Goal: Task Accomplishment & Management: Complete application form

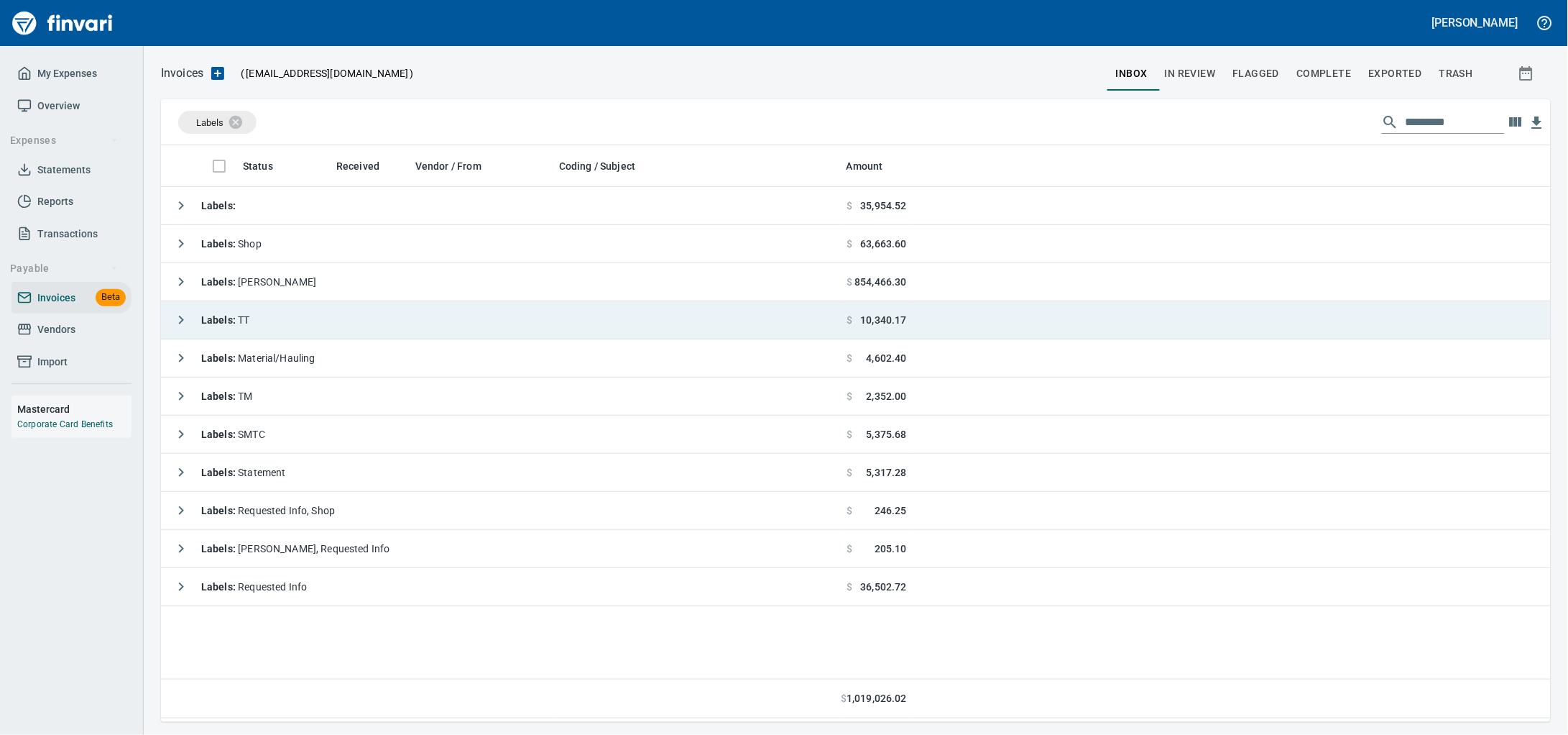
scroll to position [564, 1363]
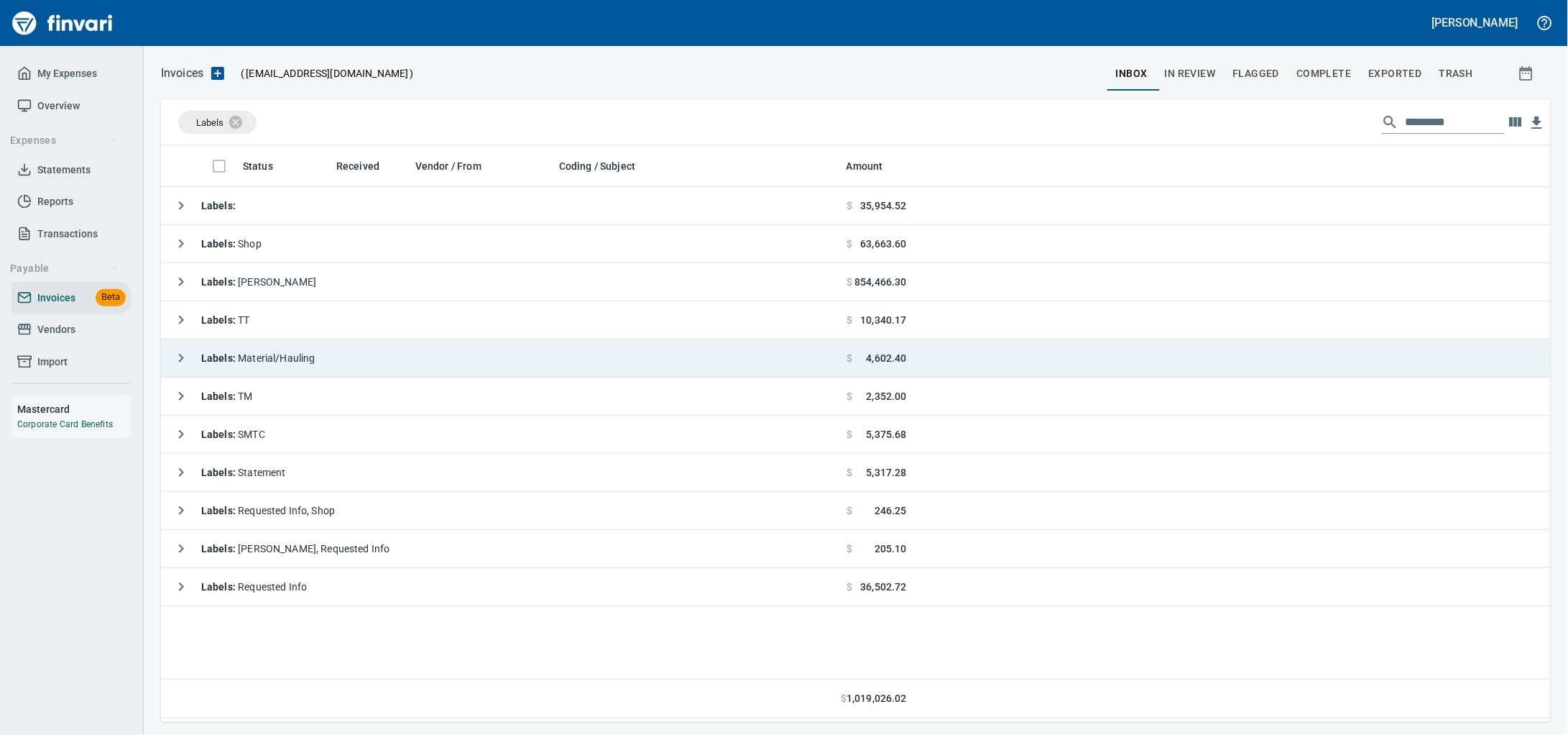
click at [283, 352] on div "Labels : Material/Hauling" at bounding box center [241, 358] width 149 height 28
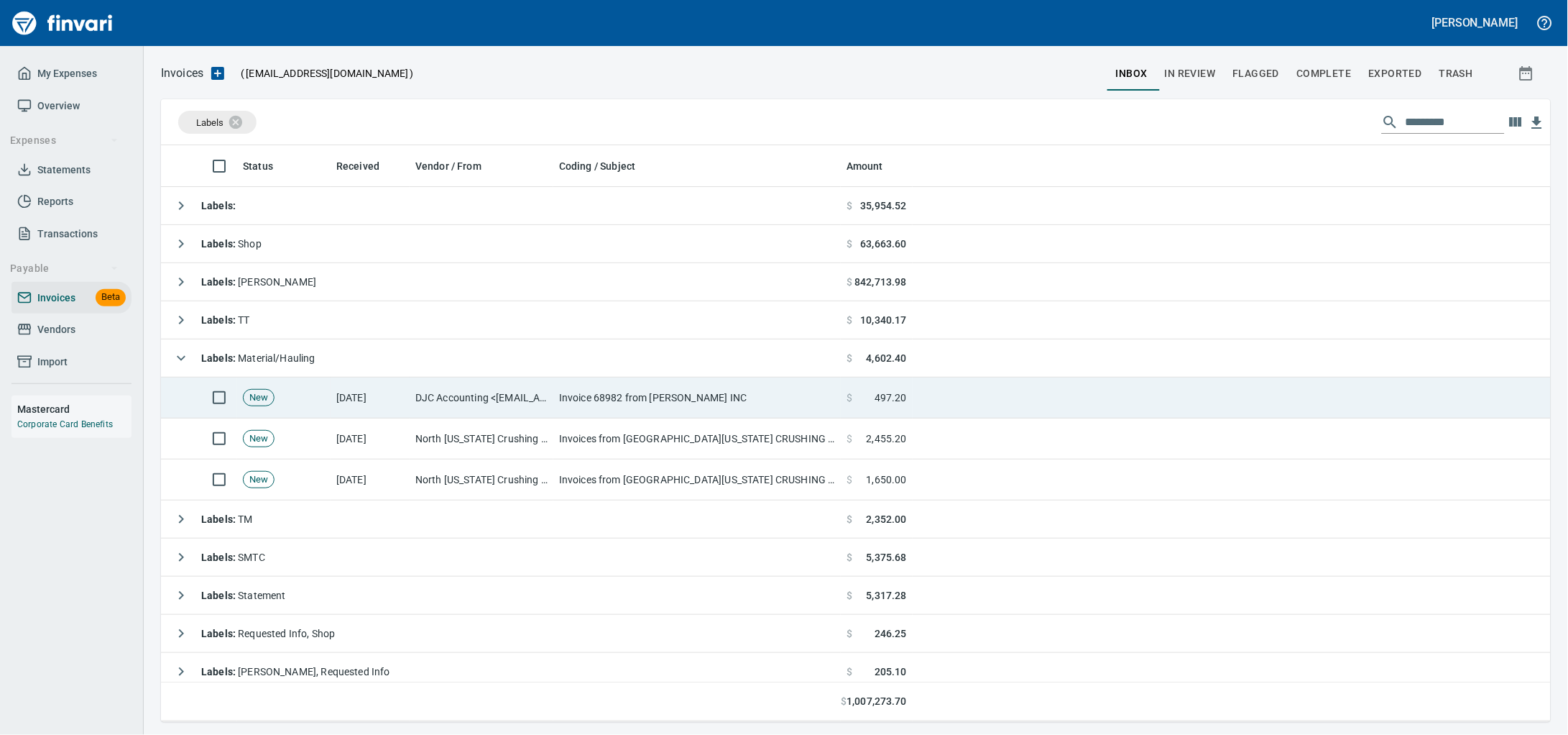
click at [400, 398] on td "[DATE]" at bounding box center [370, 397] width 79 height 41
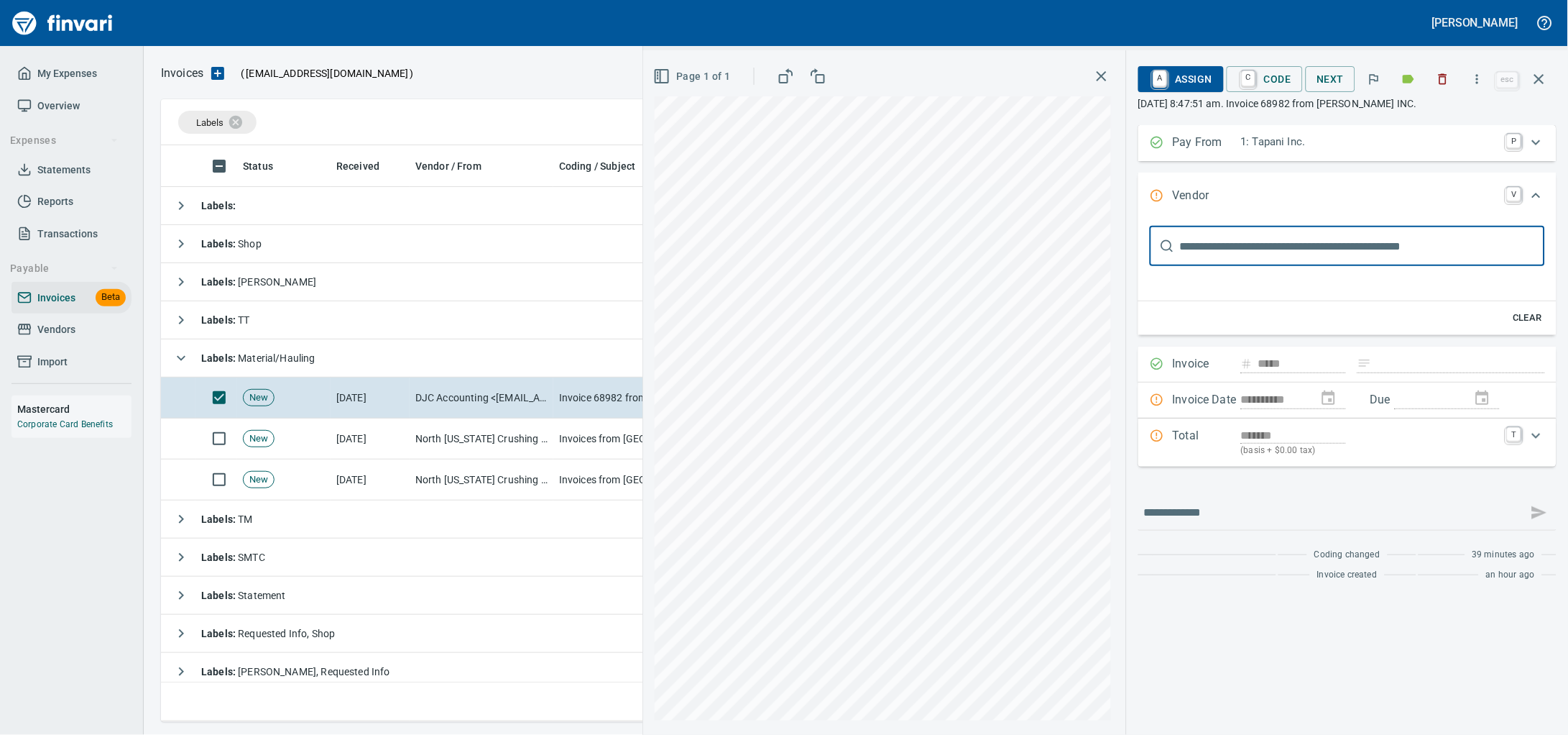
click at [1446, 81] on button "button" at bounding box center [1443, 79] width 32 height 32
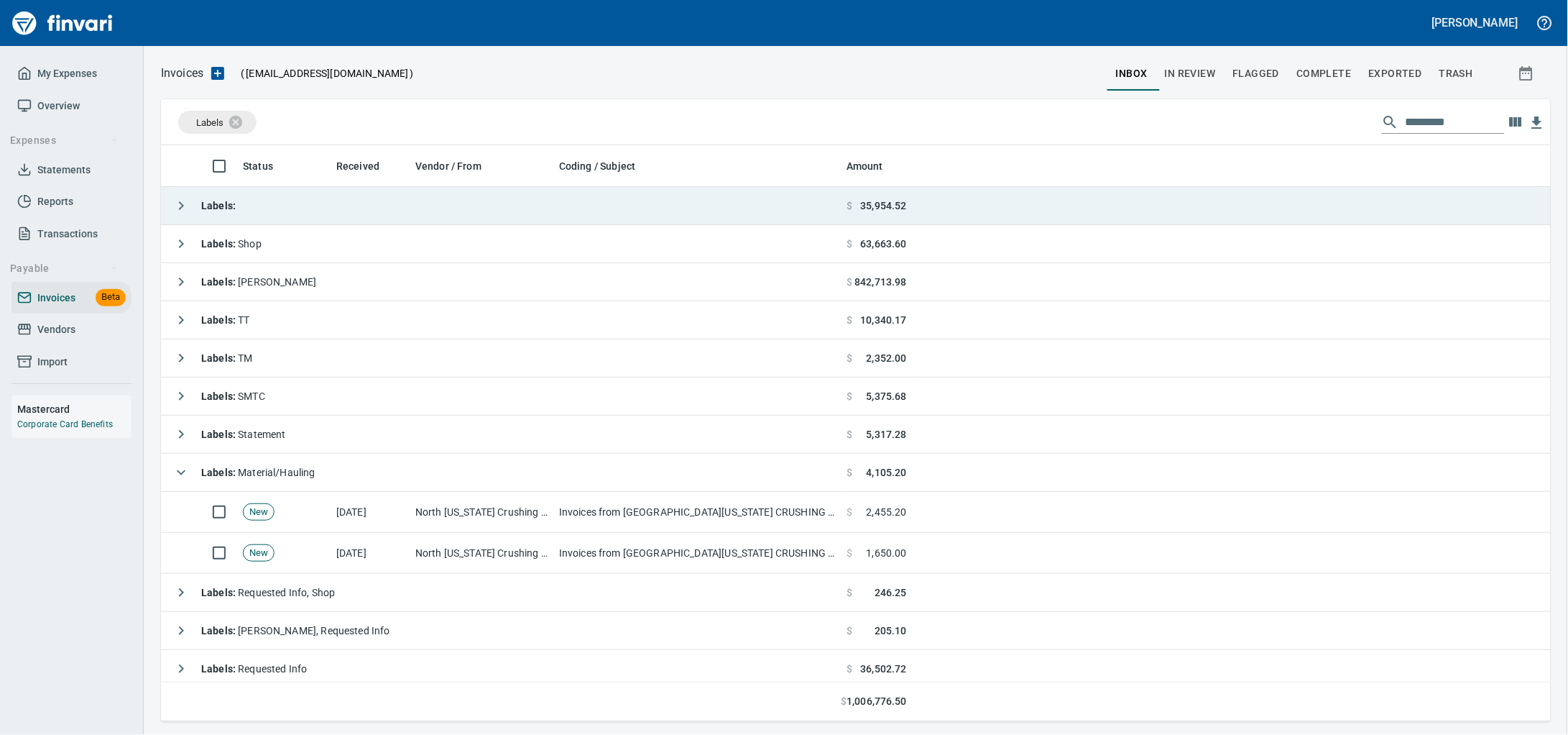
click at [343, 196] on td "Labels :" at bounding box center [501, 205] width 680 height 38
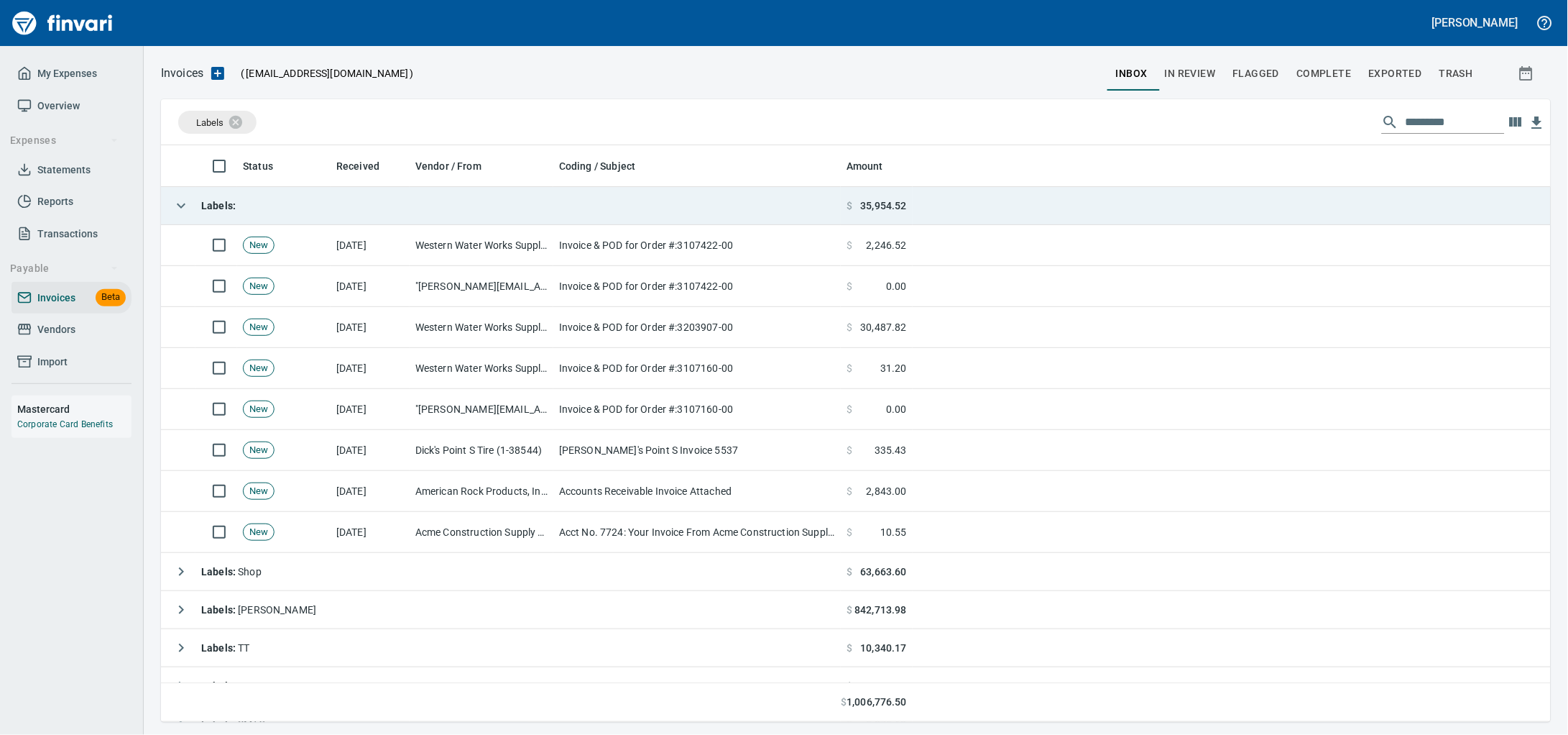
click at [344, 199] on td "Labels :" at bounding box center [501, 205] width 680 height 38
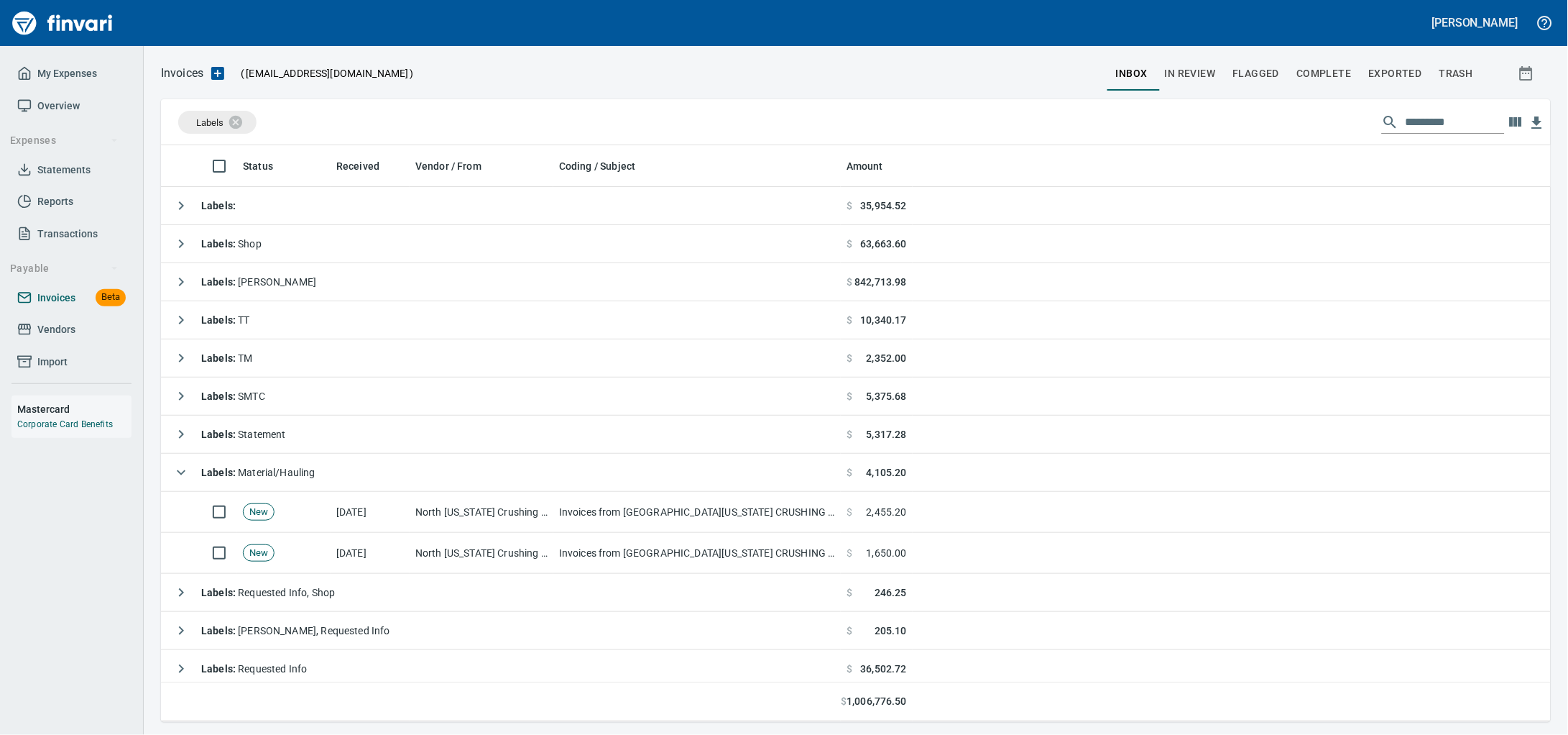
click at [69, 307] on span "Invoices" at bounding box center [56, 298] width 38 height 18
click at [67, 339] on span "Vendors" at bounding box center [56, 329] width 38 height 18
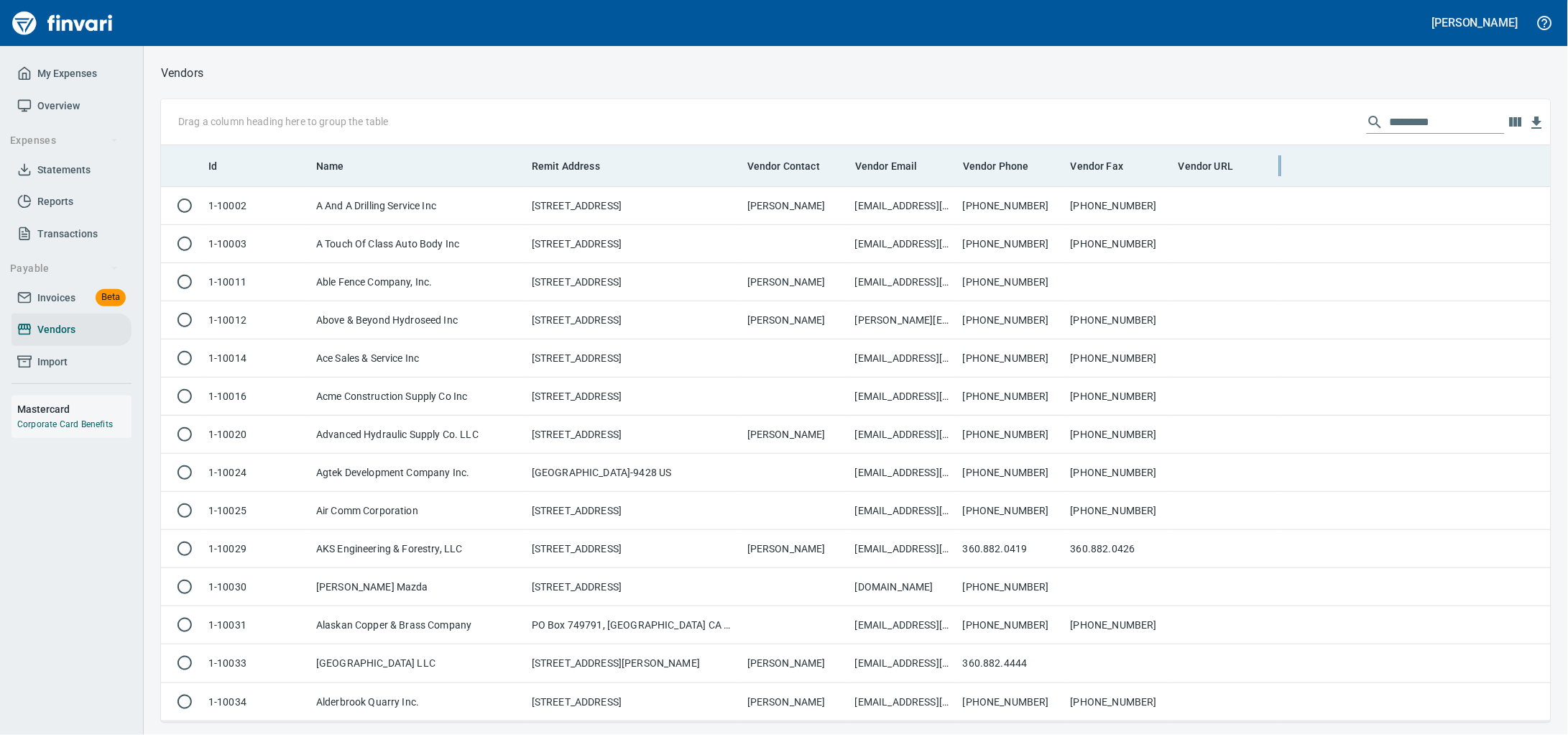
scroll to position [564, 1363]
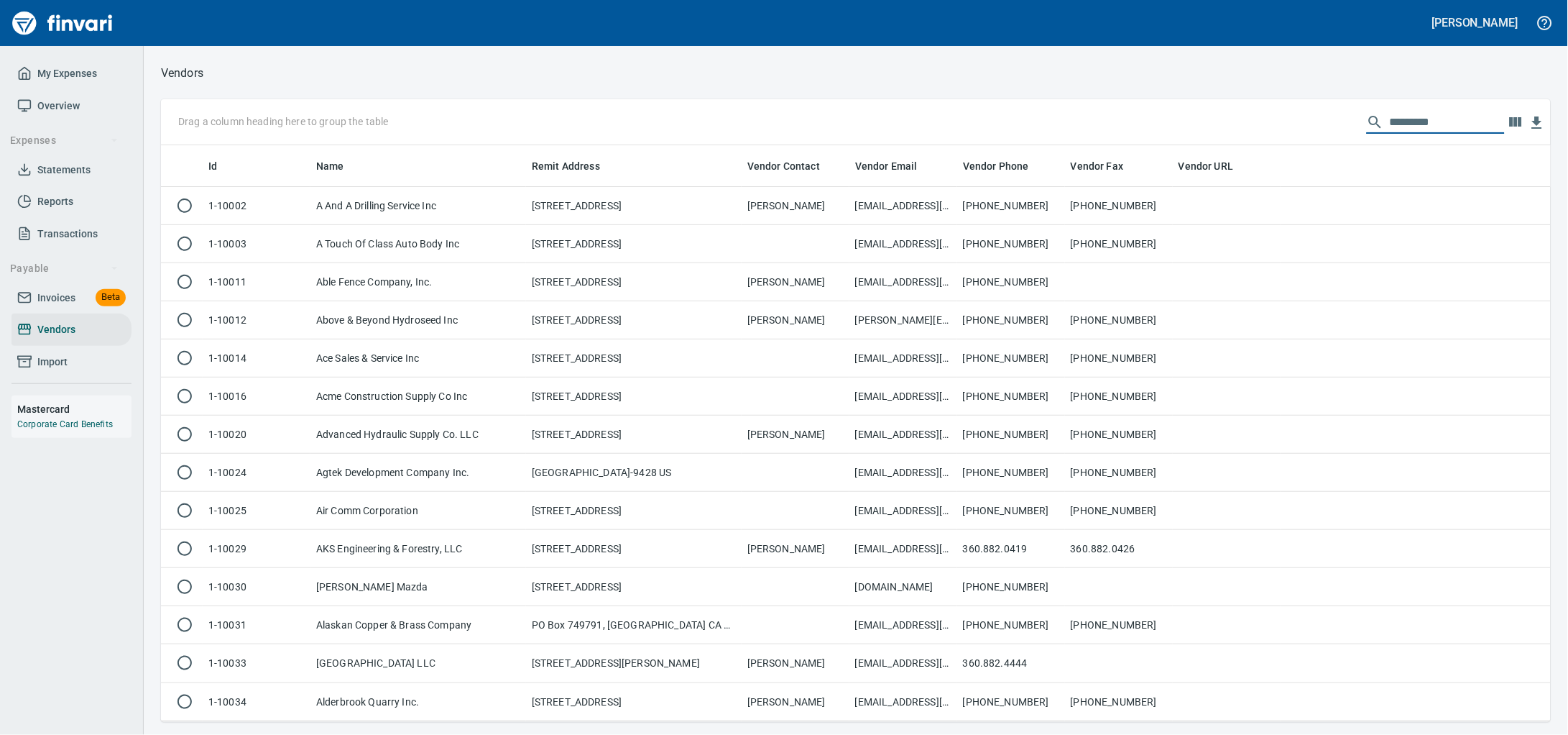
click at [1390, 118] on input "text" at bounding box center [1447, 122] width 115 height 23
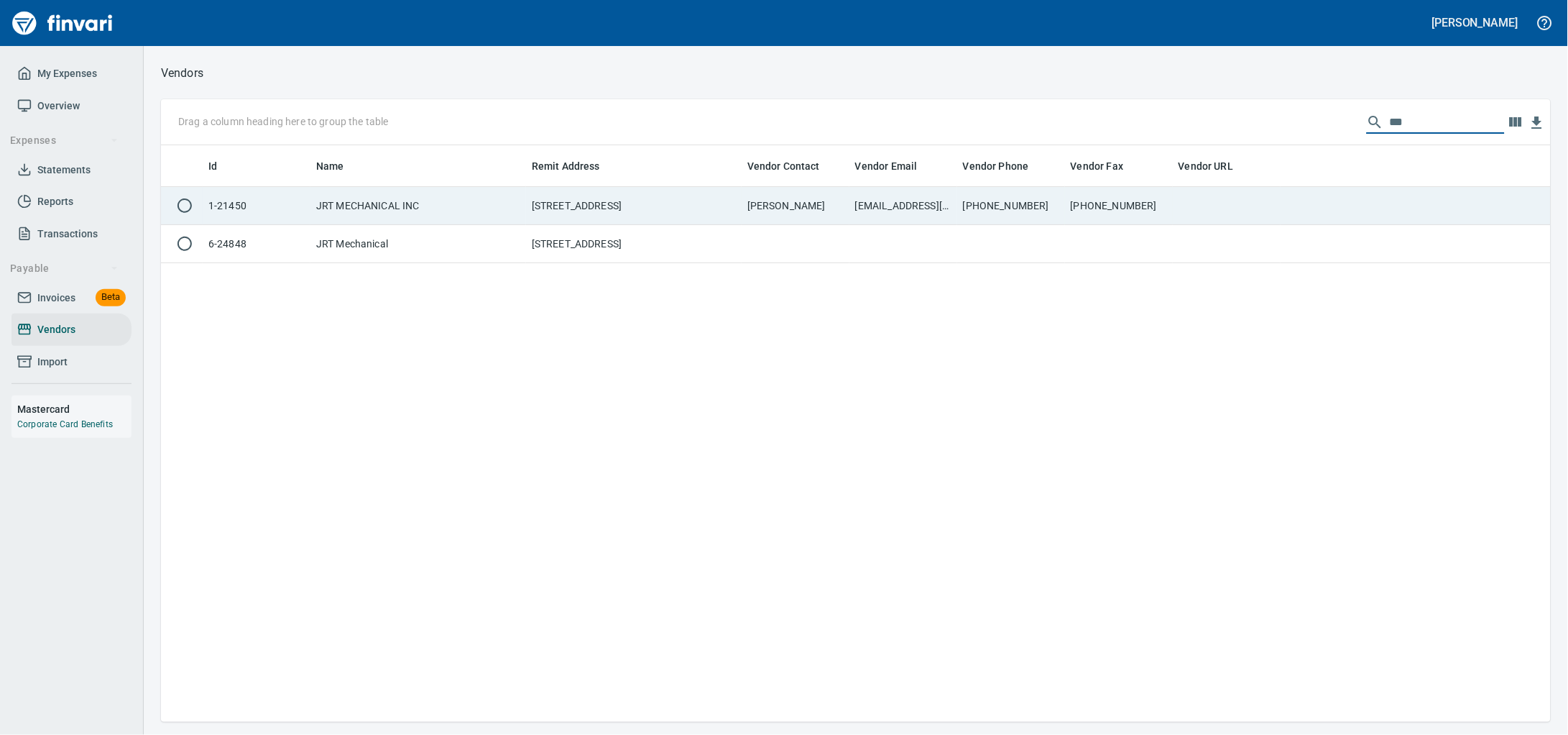
type input "***"
click at [746, 219] on td "[PERSON_NAME]" at bounding box center [795, 205] width 108 height 38
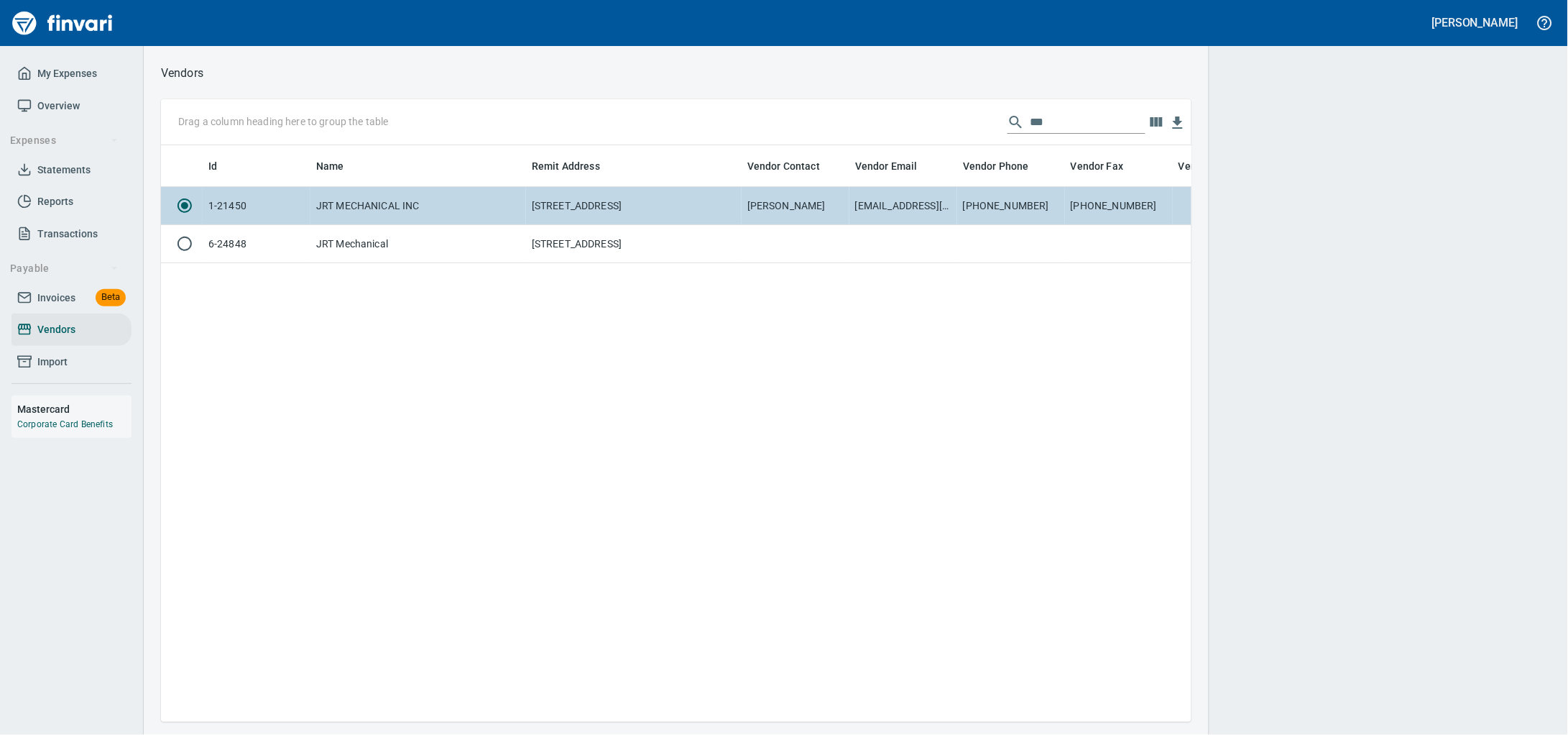
scroll to position [549, 1017]
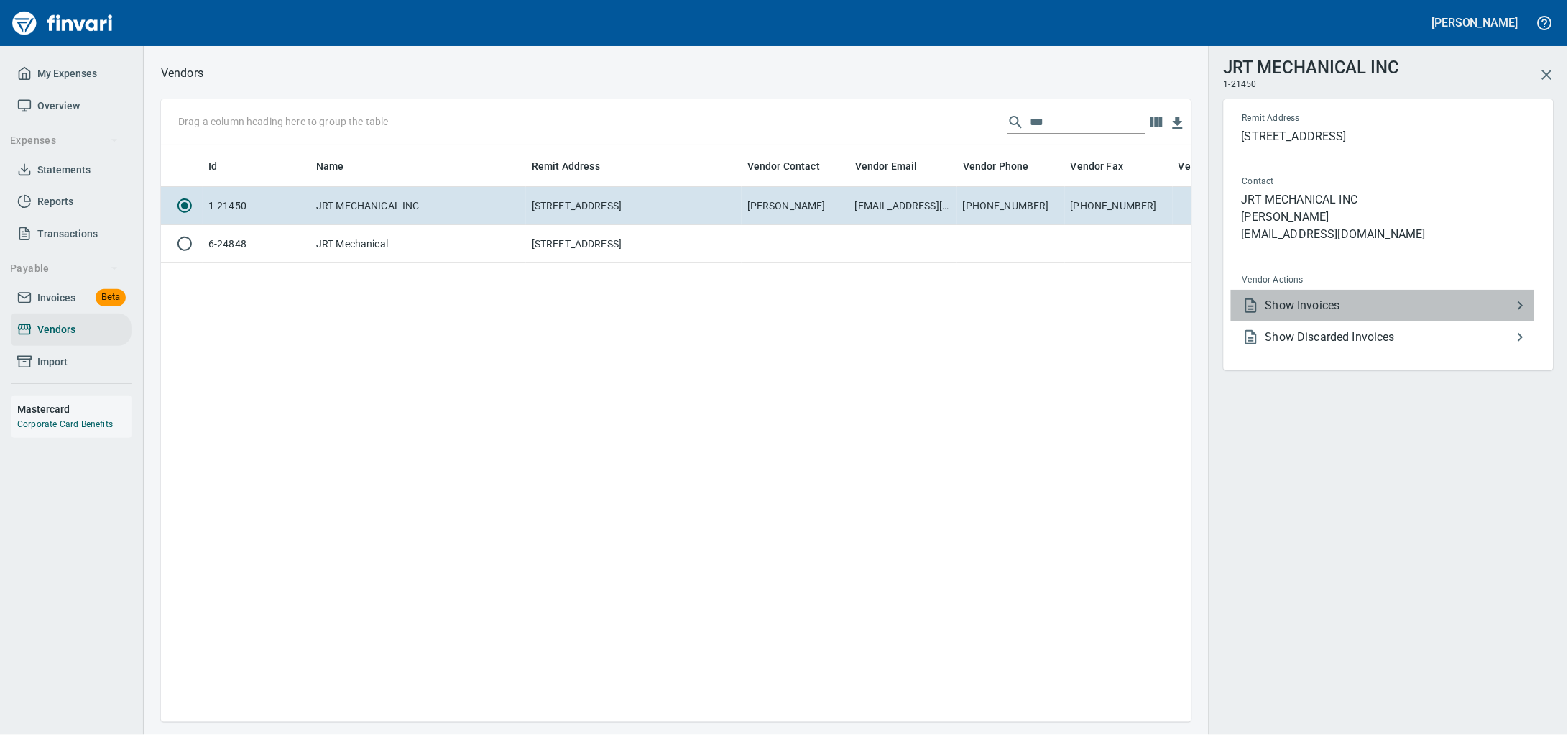
click at [1360, 314] on span "Show Invoices" at bounding box center [1389, 305] width 246 height 18
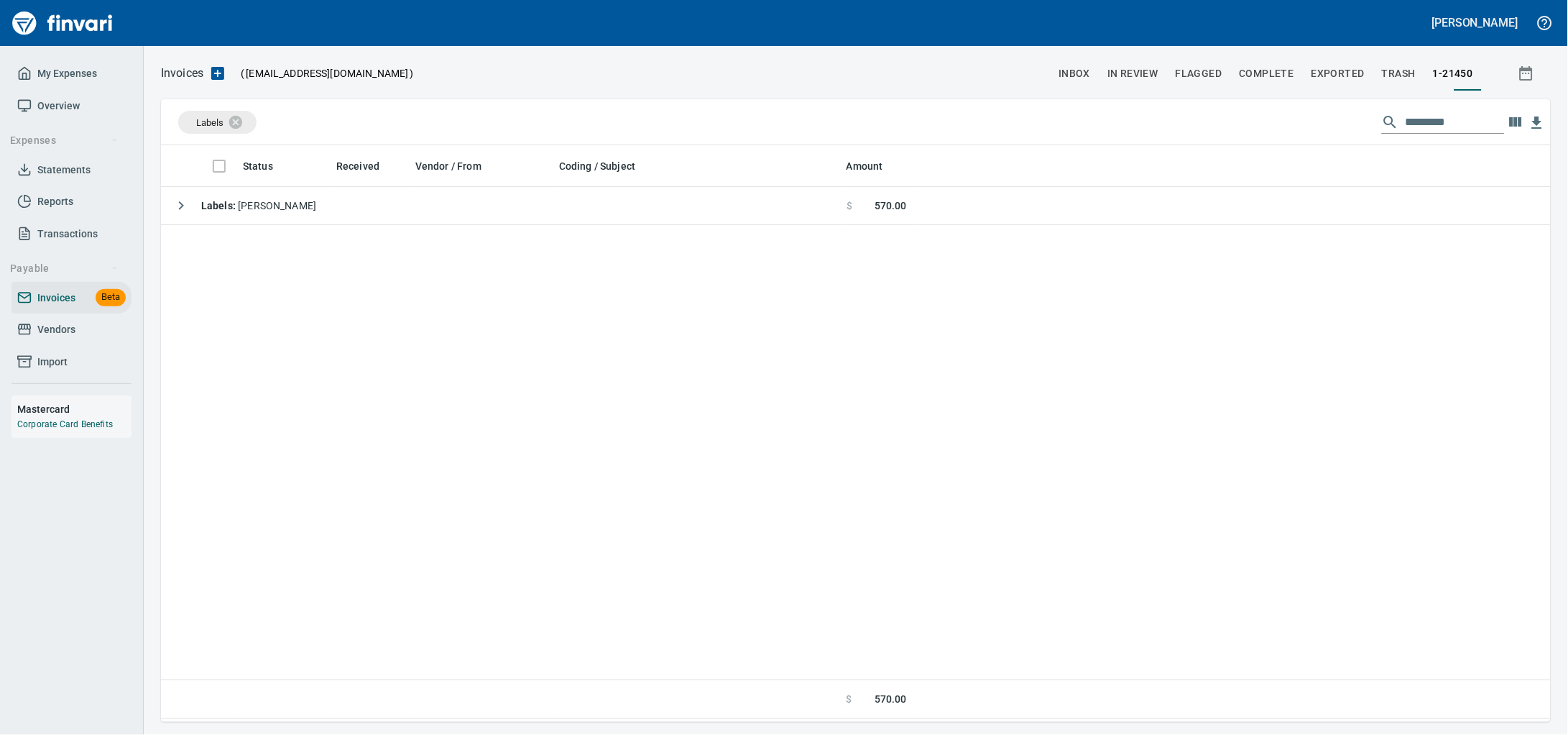
scroll to position [564, 1363]
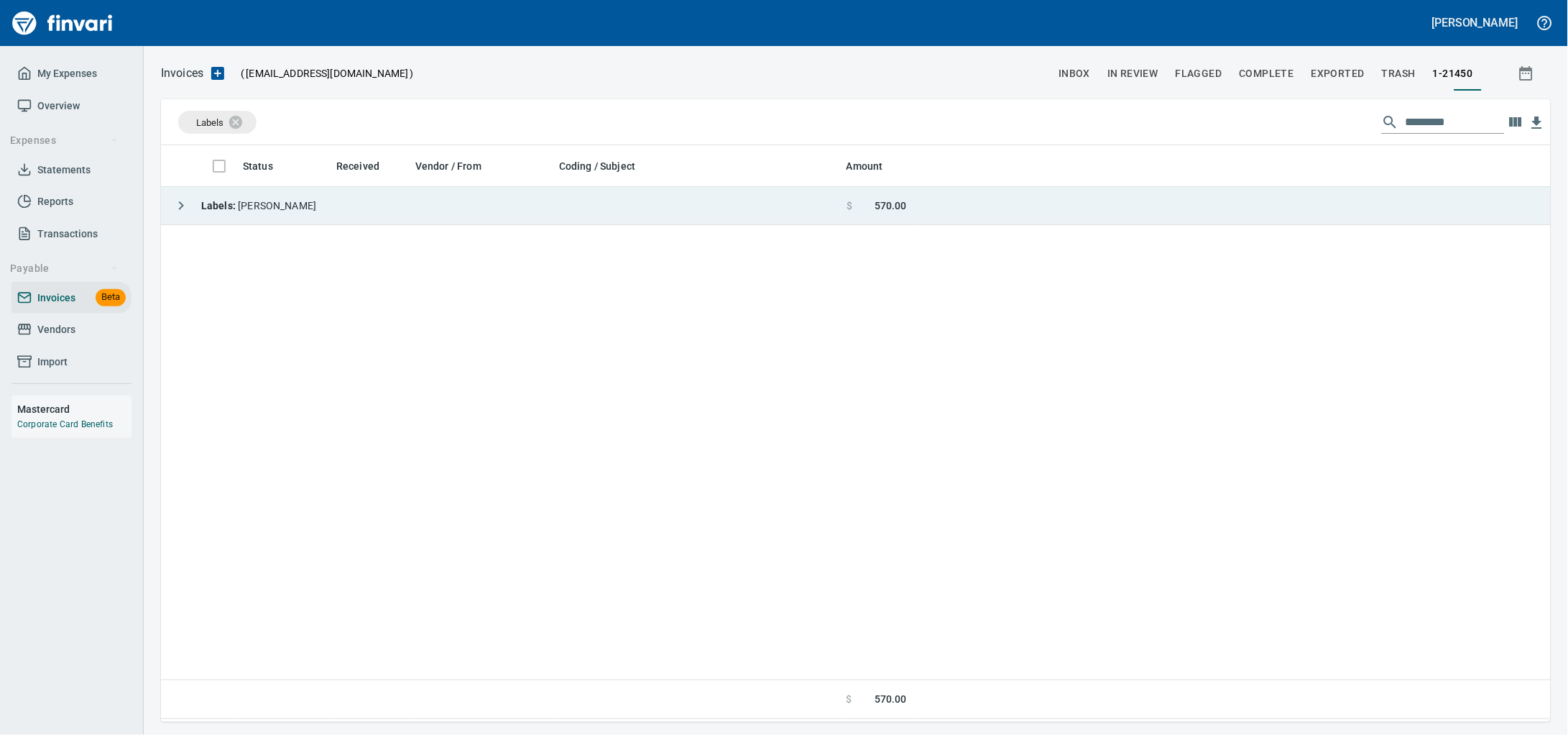
click at [665, 206] on td "Labels : [PERSON_NAME]" at bounding box center [501, 205] width 680 height 38
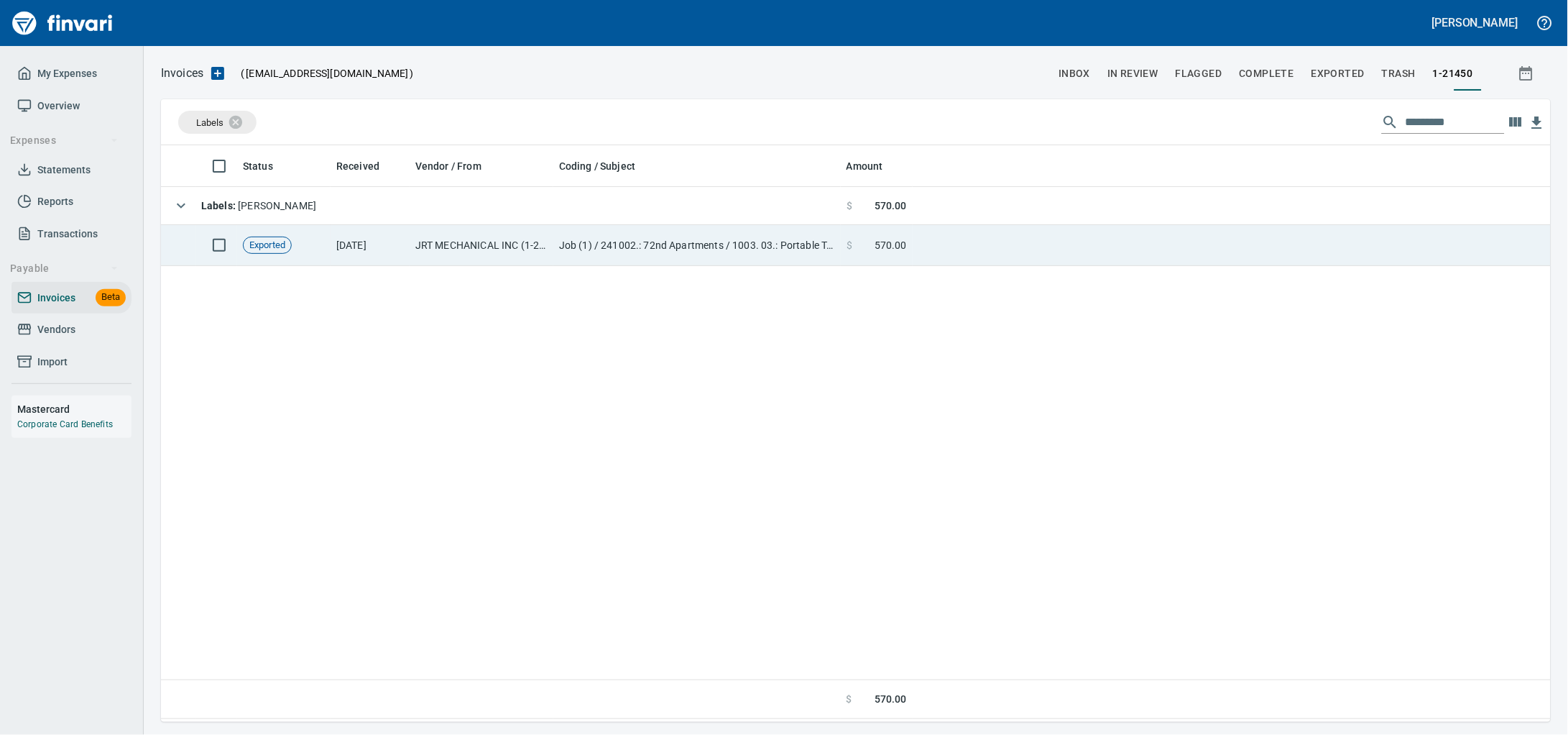
click at [488, 256] on td "JRT MECHANICAL INC (1-21450)" at bounding box center [482, 246] width 144 height 41
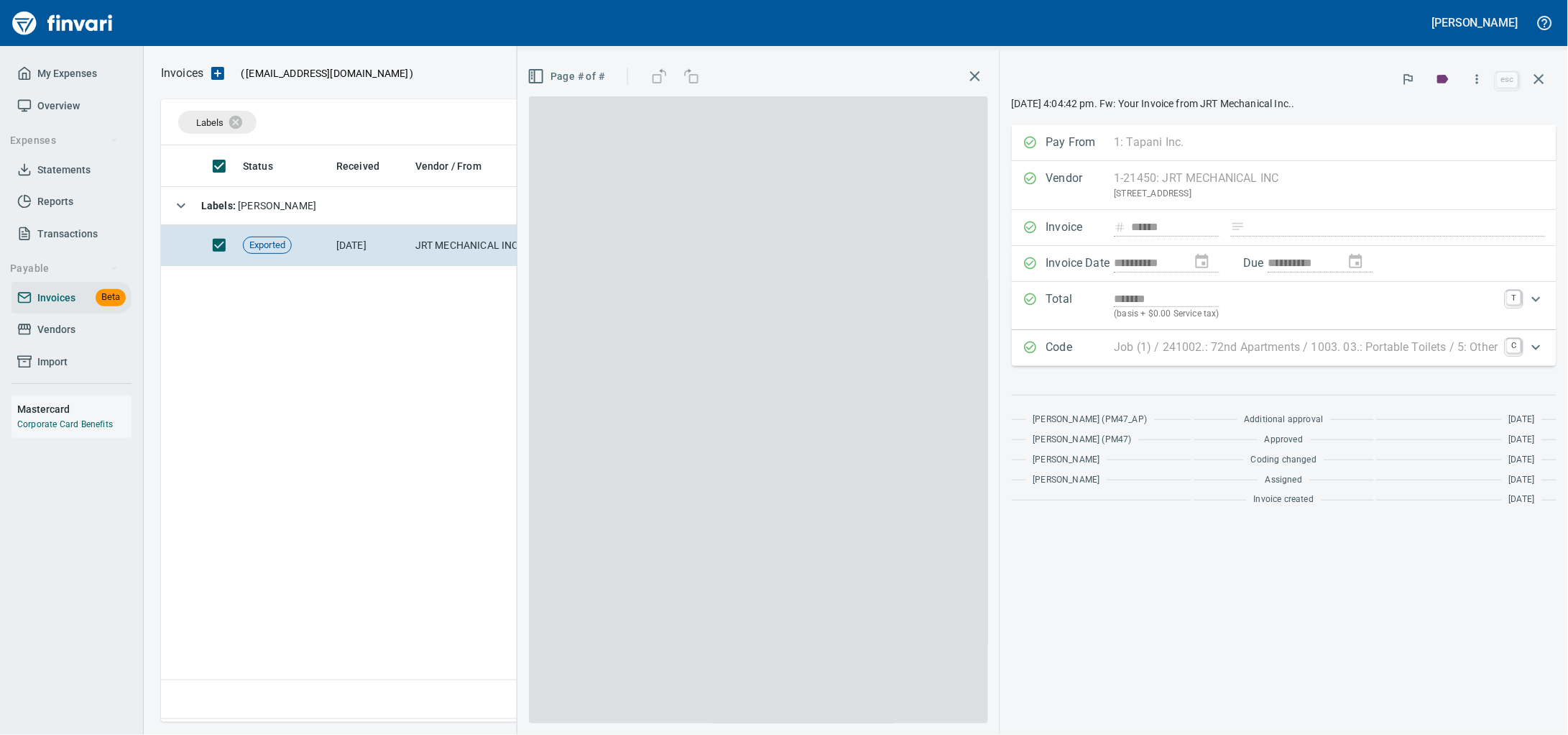
scroll to position [564, 1362]
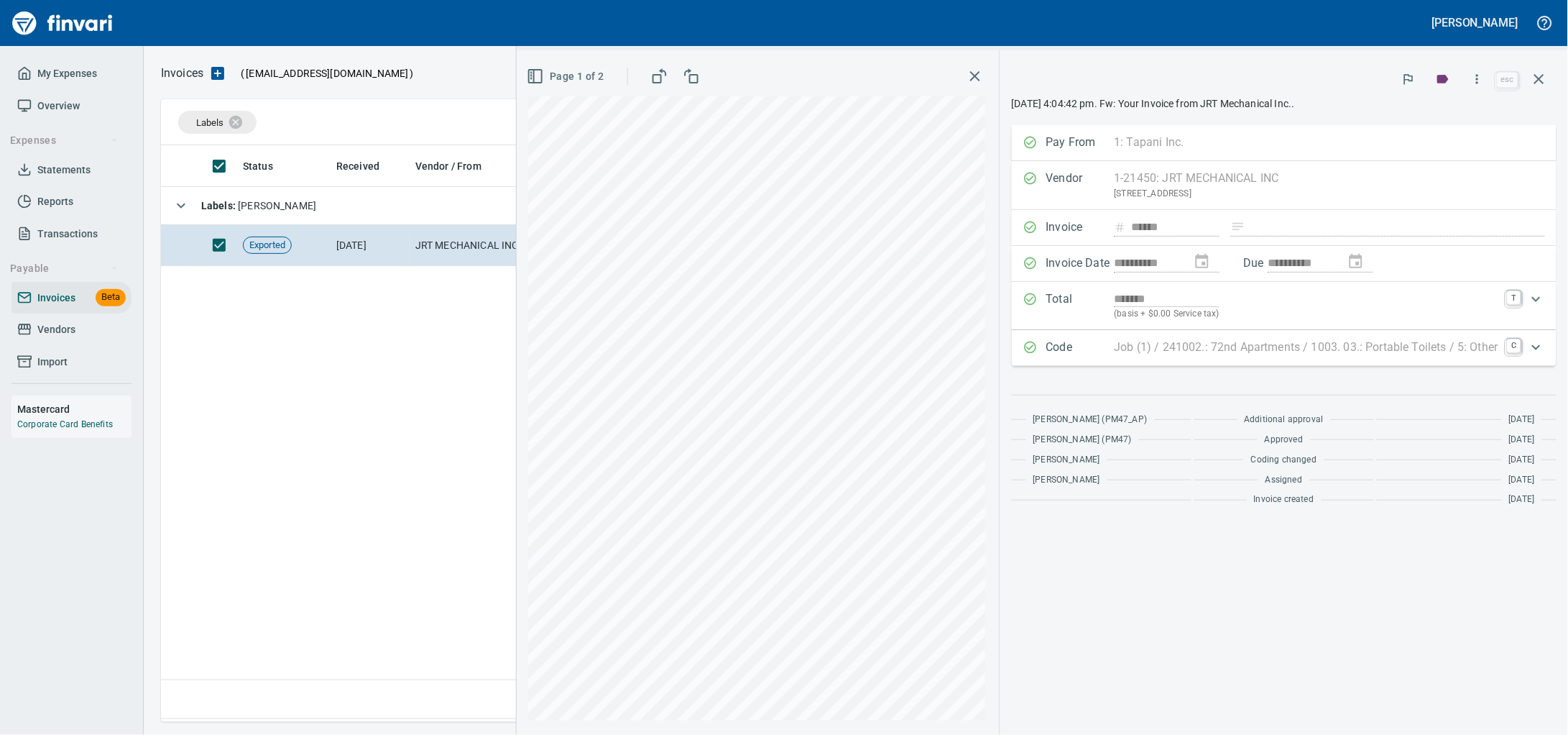
click at [1534, 84] on icon "button" at bounding box center [1540, 79] width 10 height 10
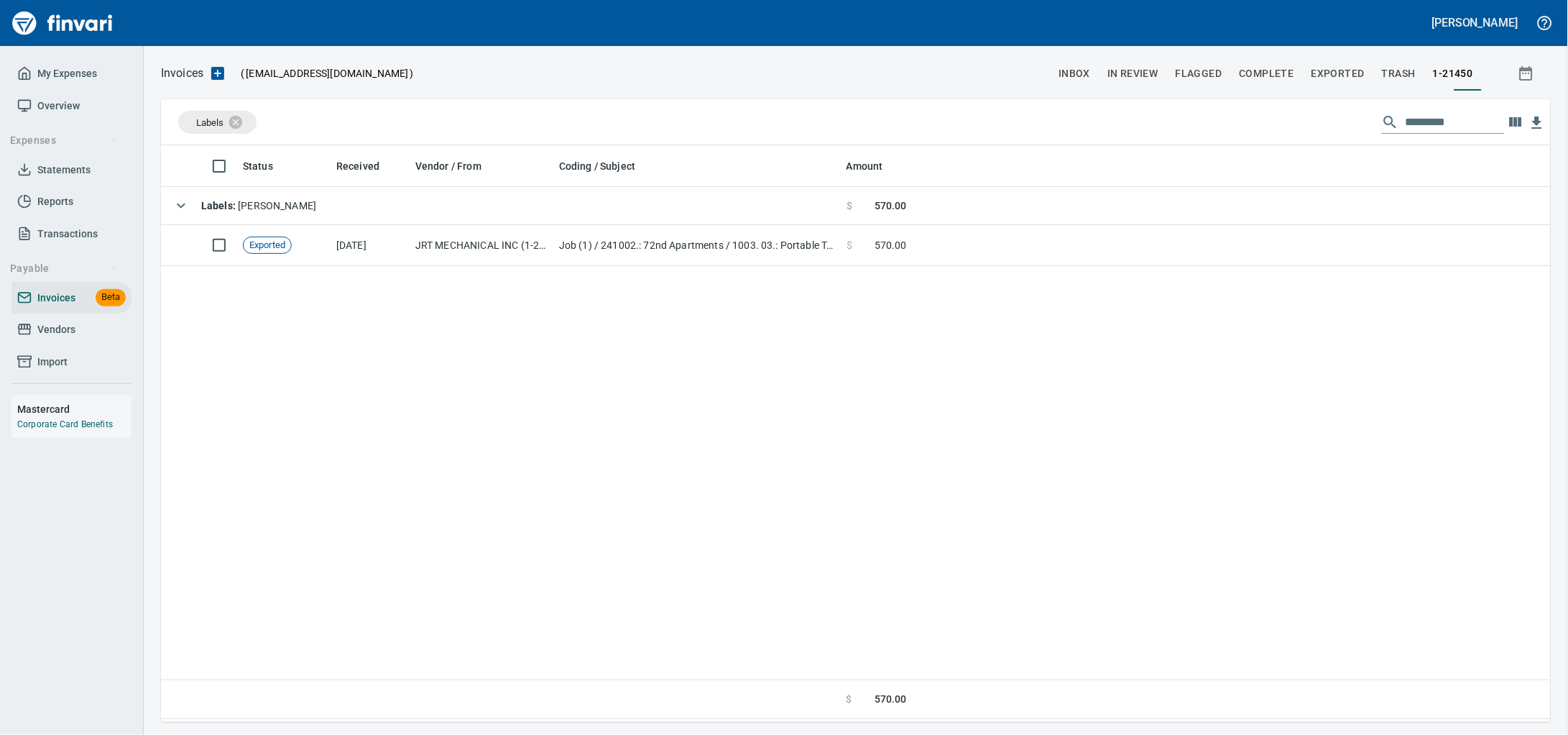
scroll to position [564, 1362]
click at [61, 339] on span "Vendors" at bounding box center [56, 329] width 38 height 18
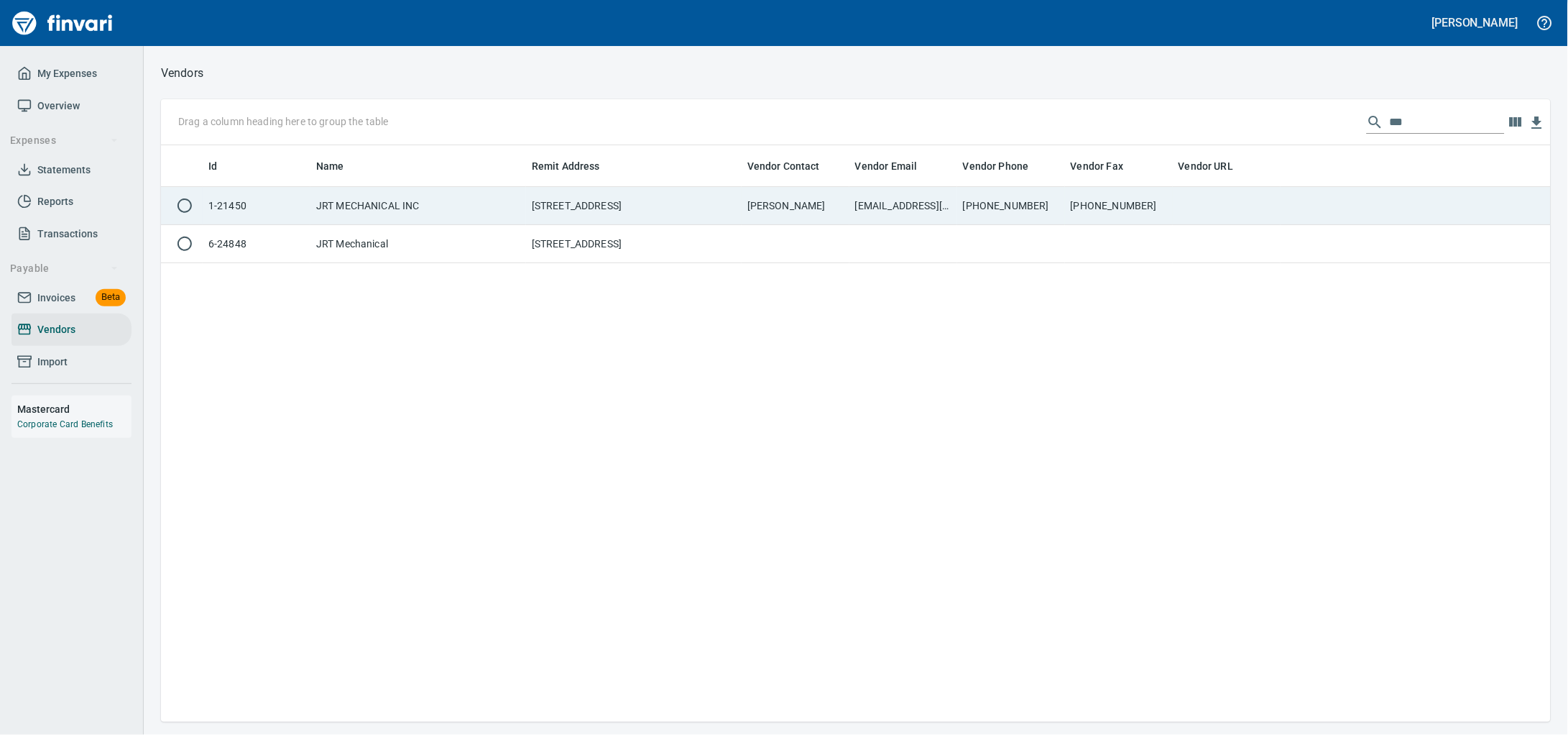
scroll to position [564, 1363]
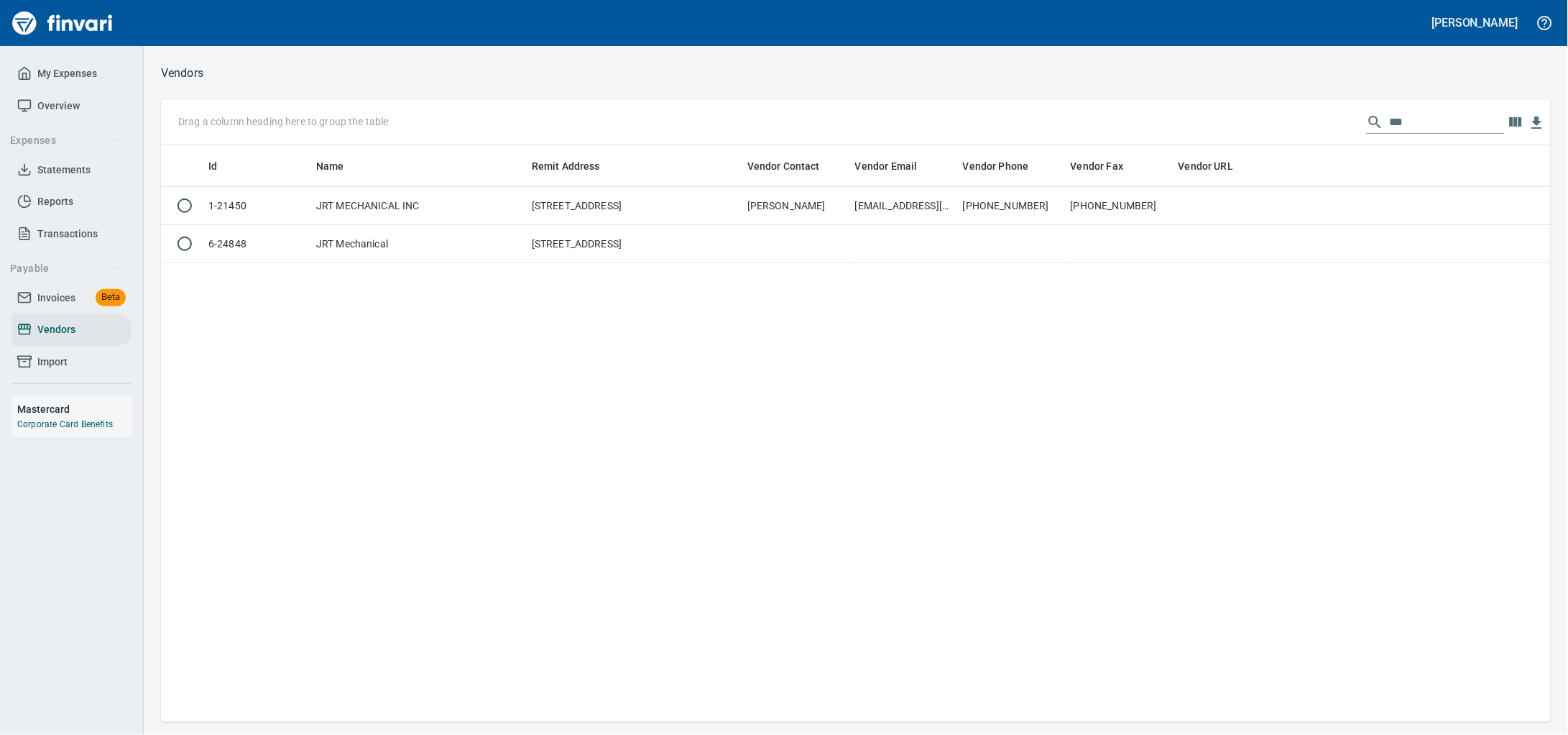
drag, startPoint x: 1225, startPoint y: 124, endPoint x: 946, endPoint y: 77, distance: 282.9
click at [968, 82] on div "Vendors Drag a column heading here to group the table *** Id Name Remit Address…" at bounding box center [856, 392] width 1424 height 659
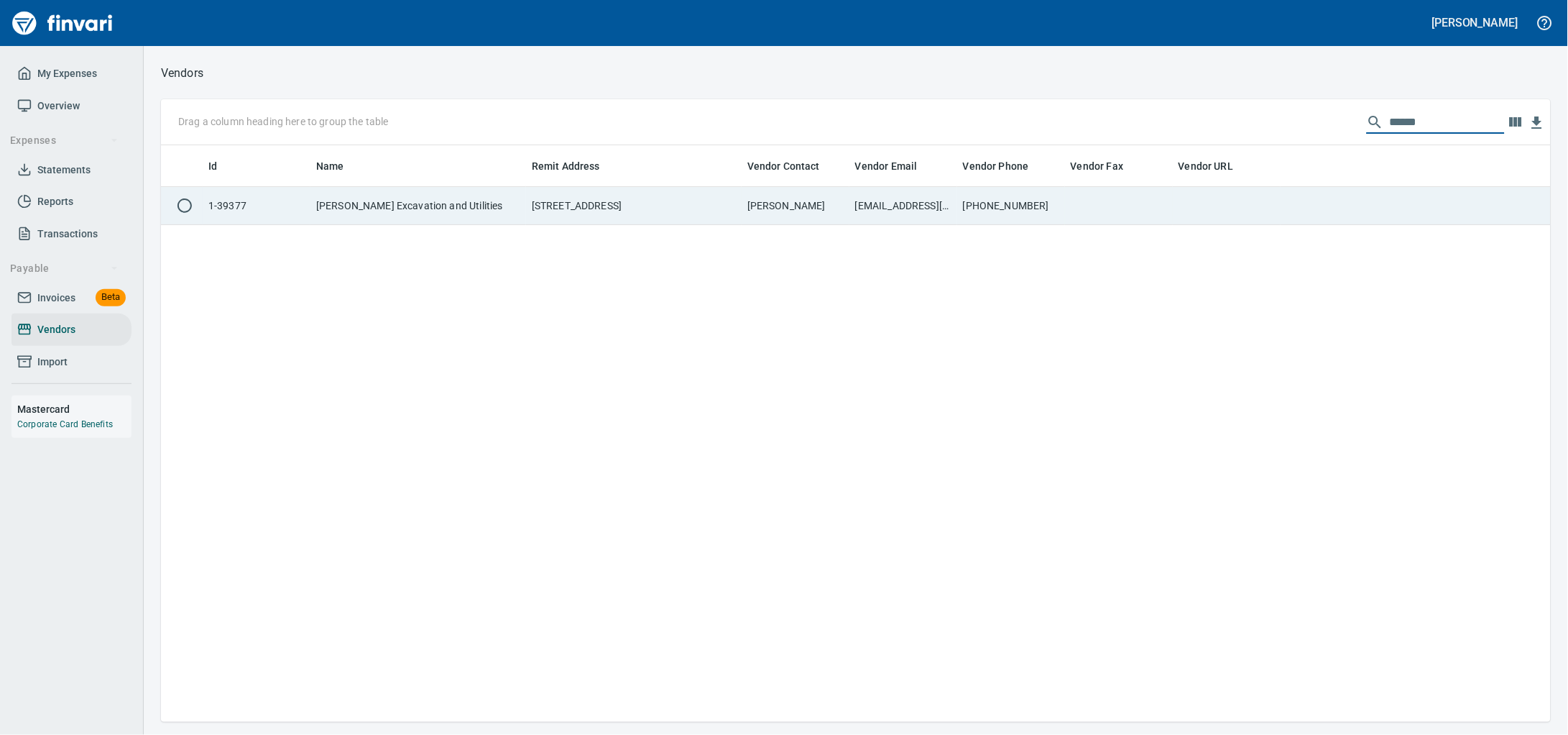
type input "******"
click at [466, 217] on td "[PERSON_NAME] Excavation and Utilities" at bounding box center [418, 205] width 215 height 38
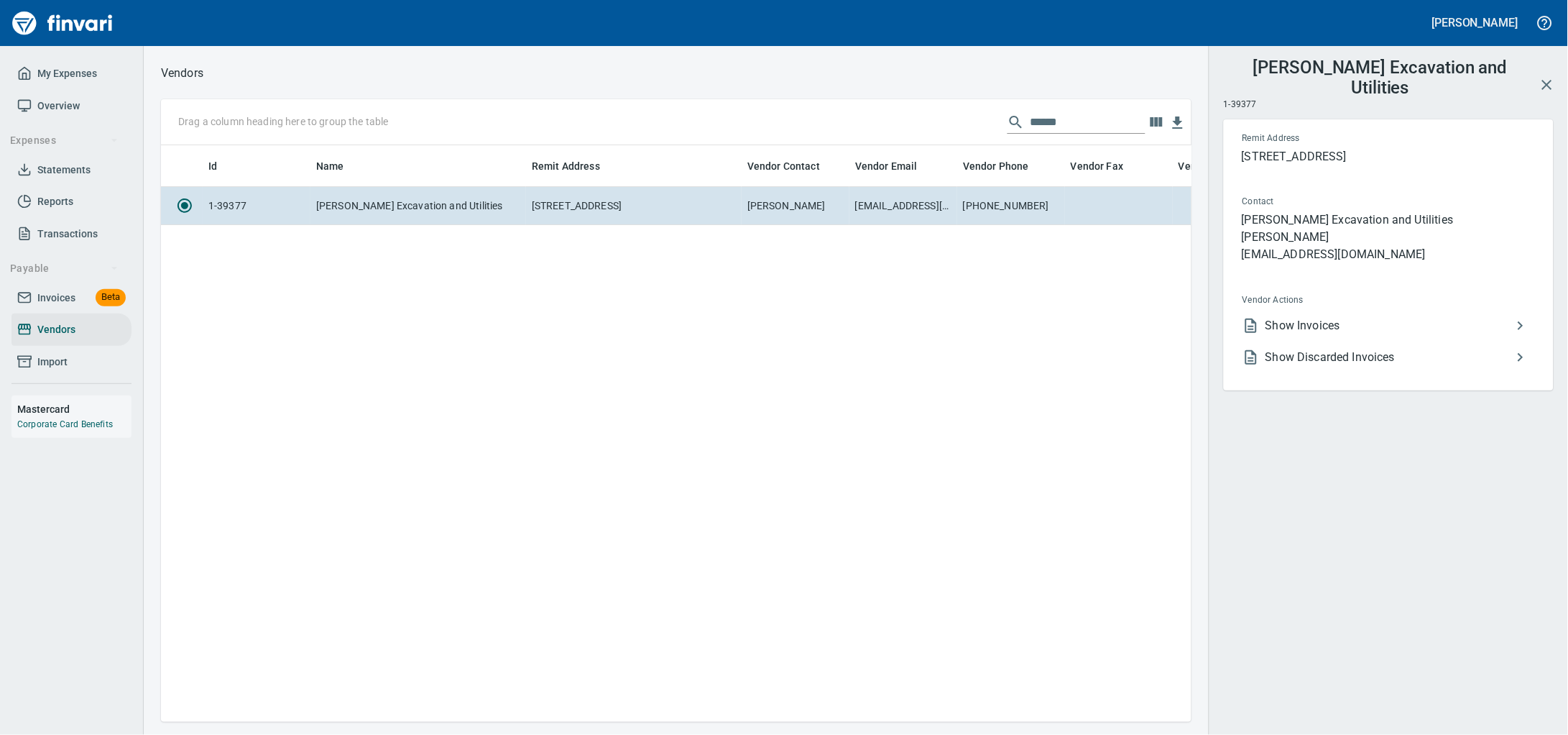
scroll to position [549, 1017]
click at [1345, 334] on span "Show Invoices" at bounding box center [1389, 325] width 246 height 18
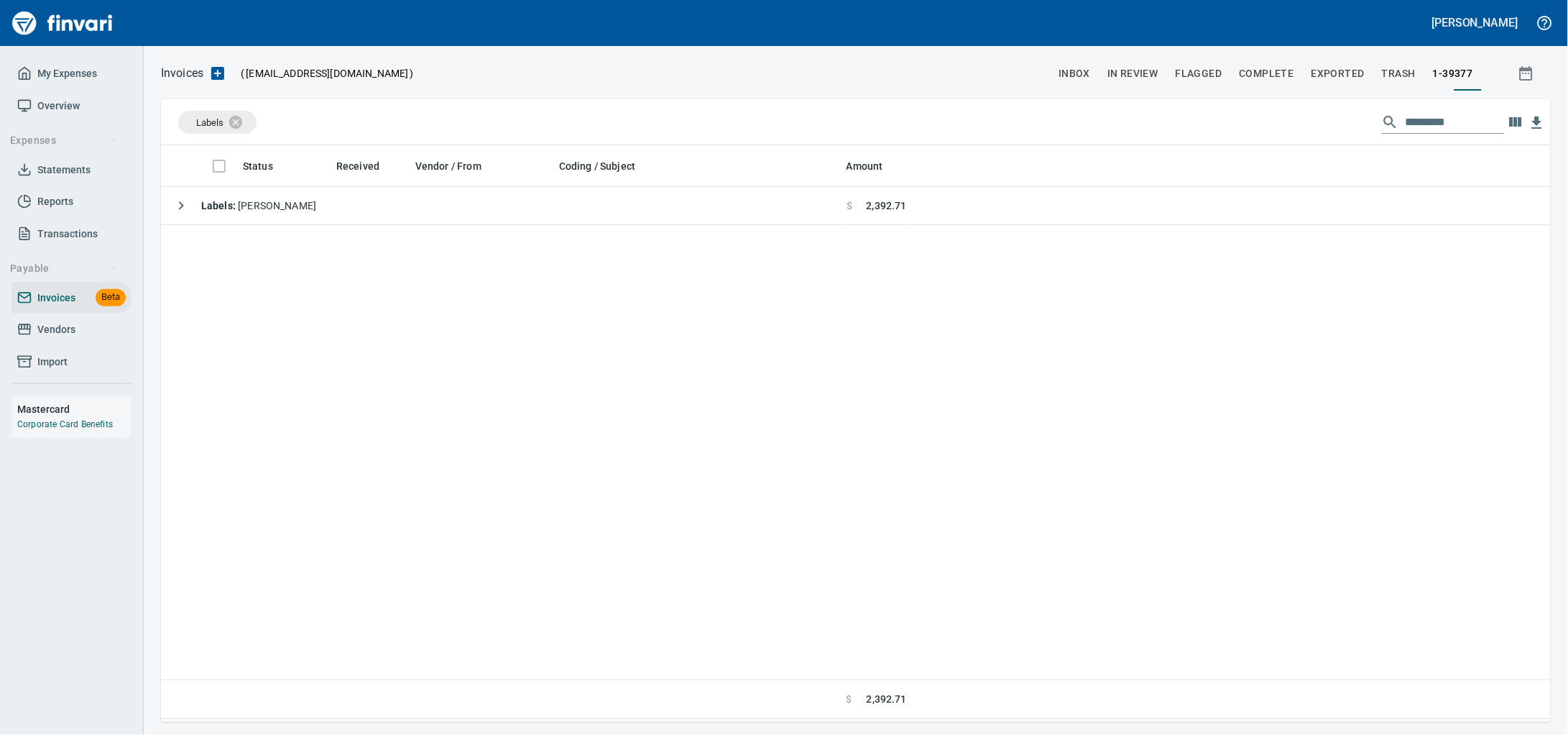
scroll to position [564, 1363]
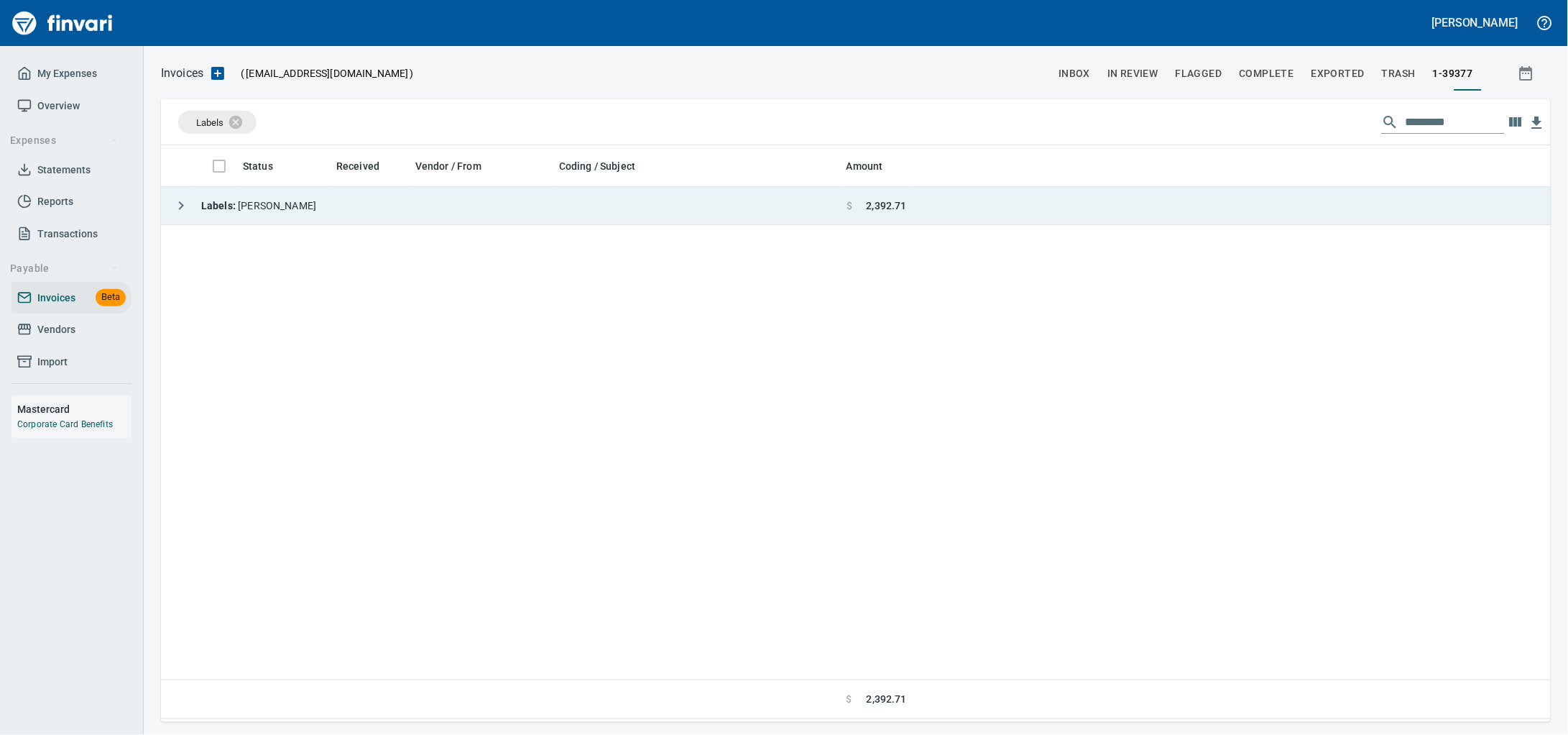
click at [528, 225] on td "Labels : [PERSON_NAME]" at bounding box center [501, 205] width 680 height 38
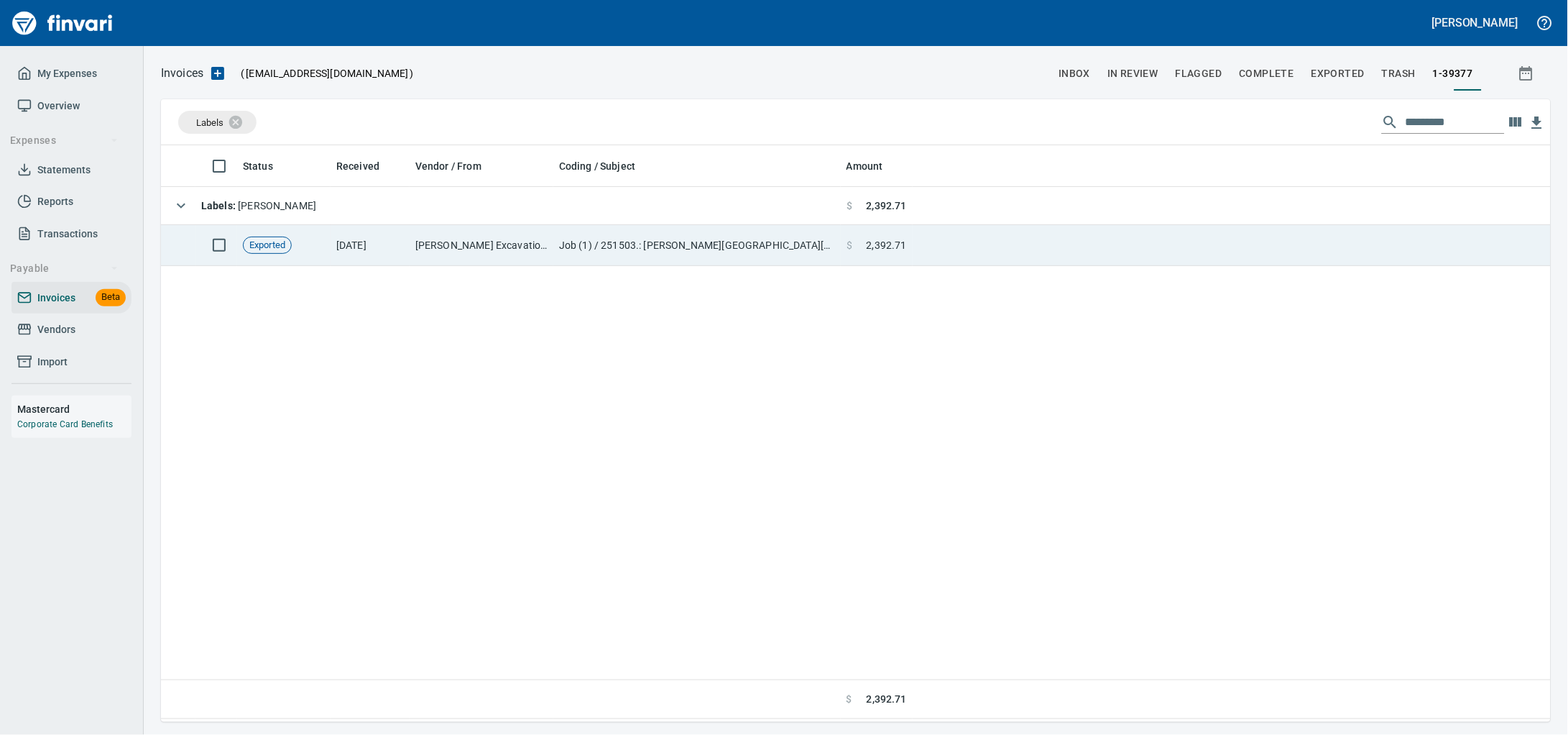
click at [668, 242] on td "Job (1) / 251503.: [PERSON_NAME][GEOGRAPHIC_DATA][PERSON_NAME] Industrial / 14.…" at bounding box center [697, 246] width 287 height 41
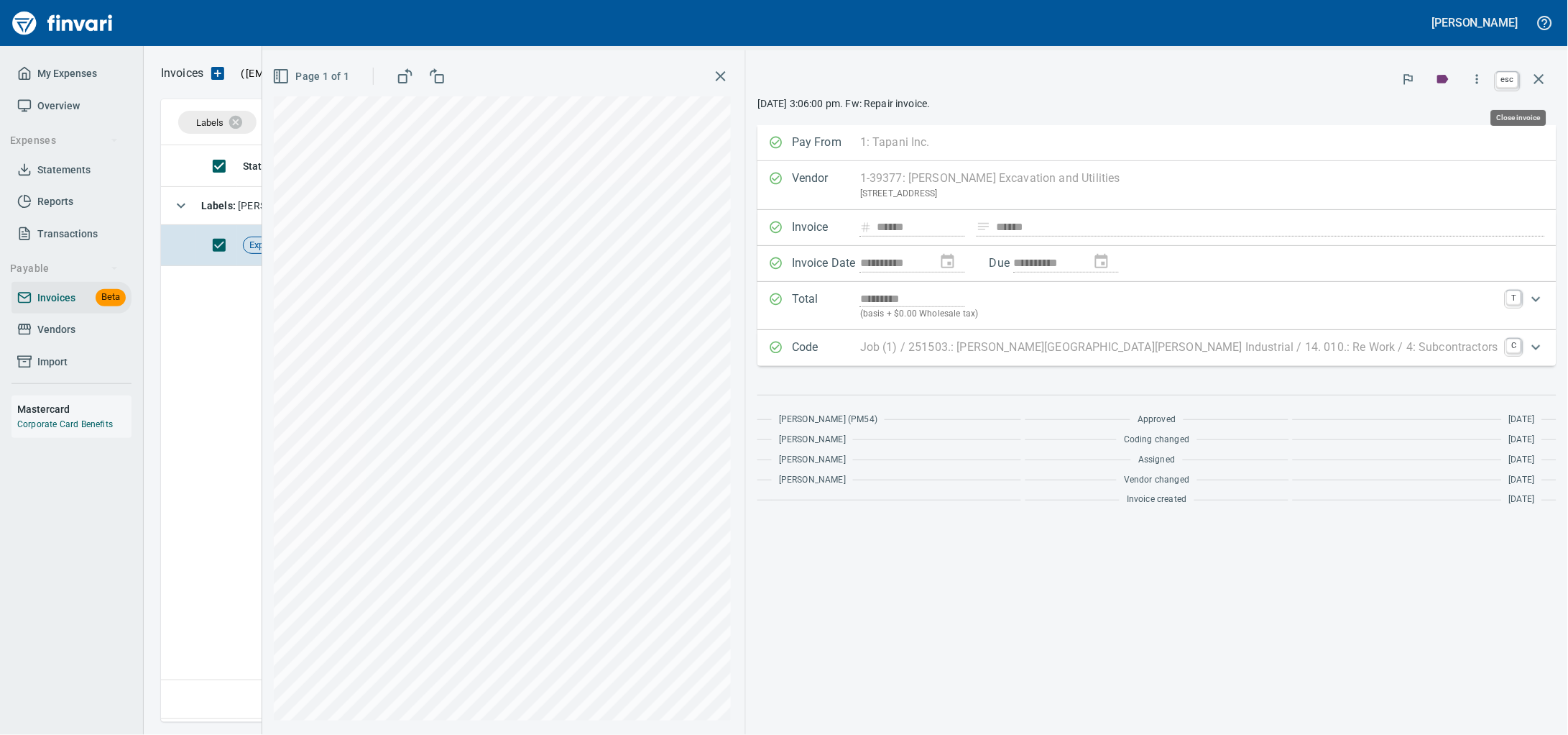
scroll to position [564, 1362]
click at [1534, 84] on icon "button" at bounding box center [1540, 79] width 10 height 10
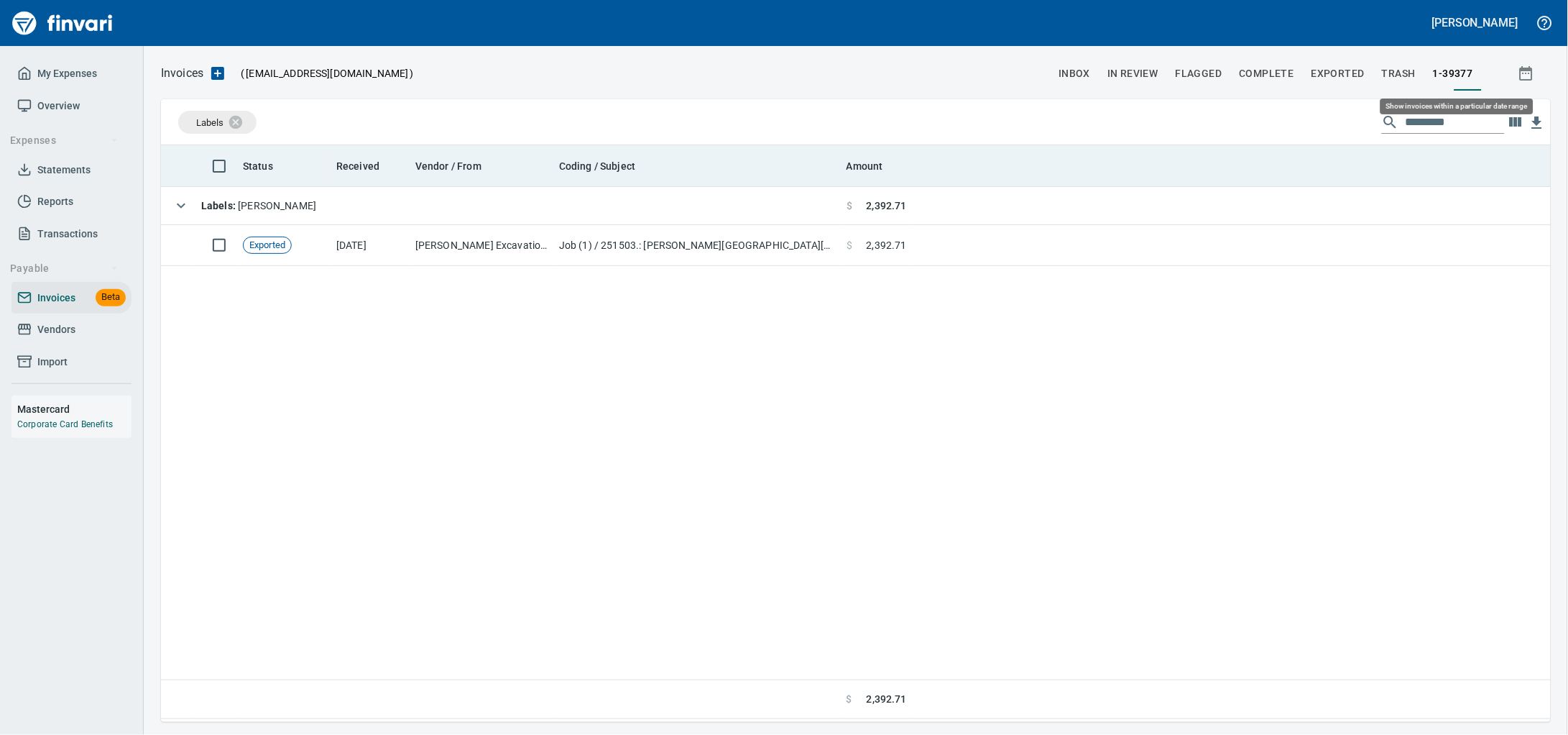
scroll to position [564, 1363]
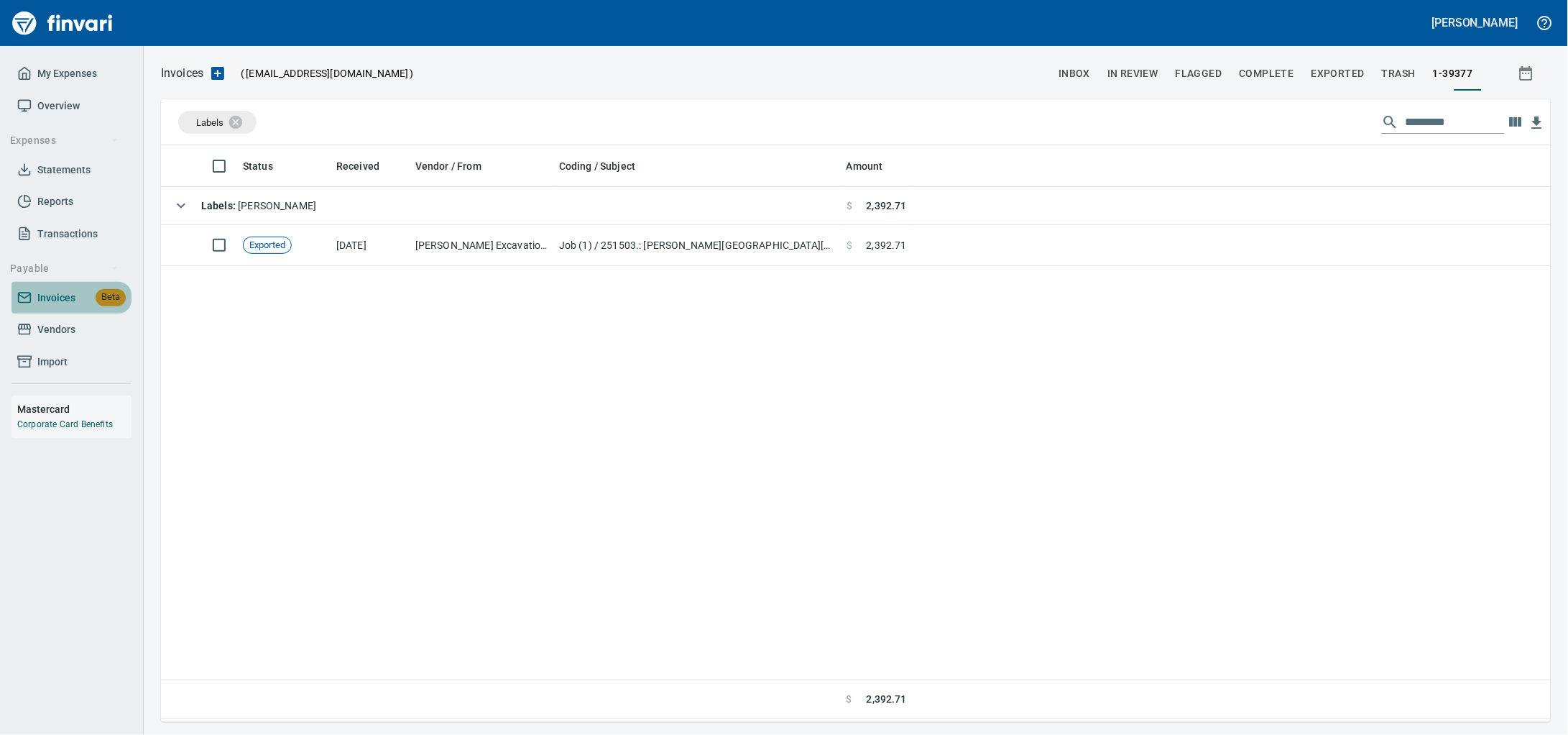
click at [43, 307] on span "Invoices" at bounding box center [56, 298] width 38 height 18
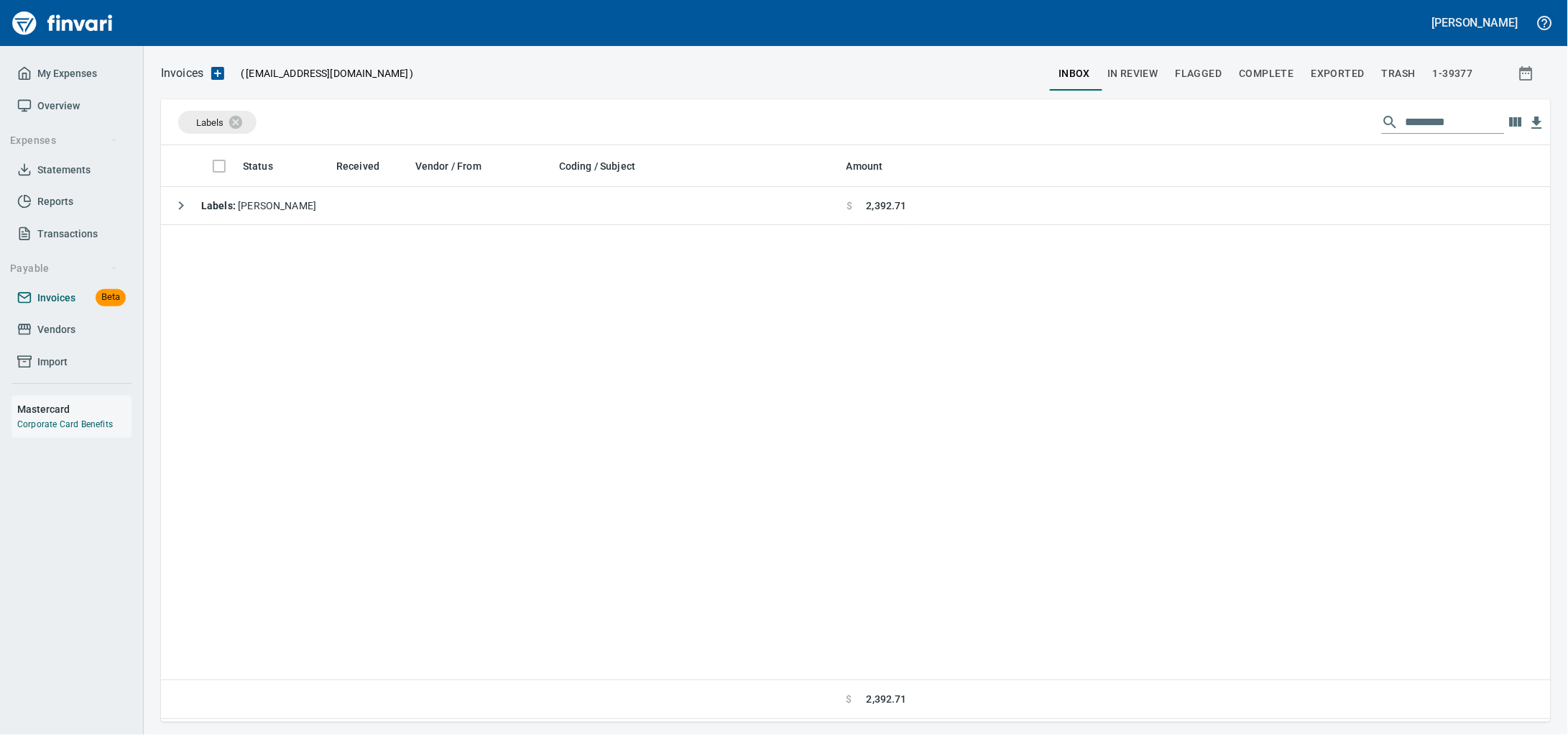
scroll to position [564, 1363]
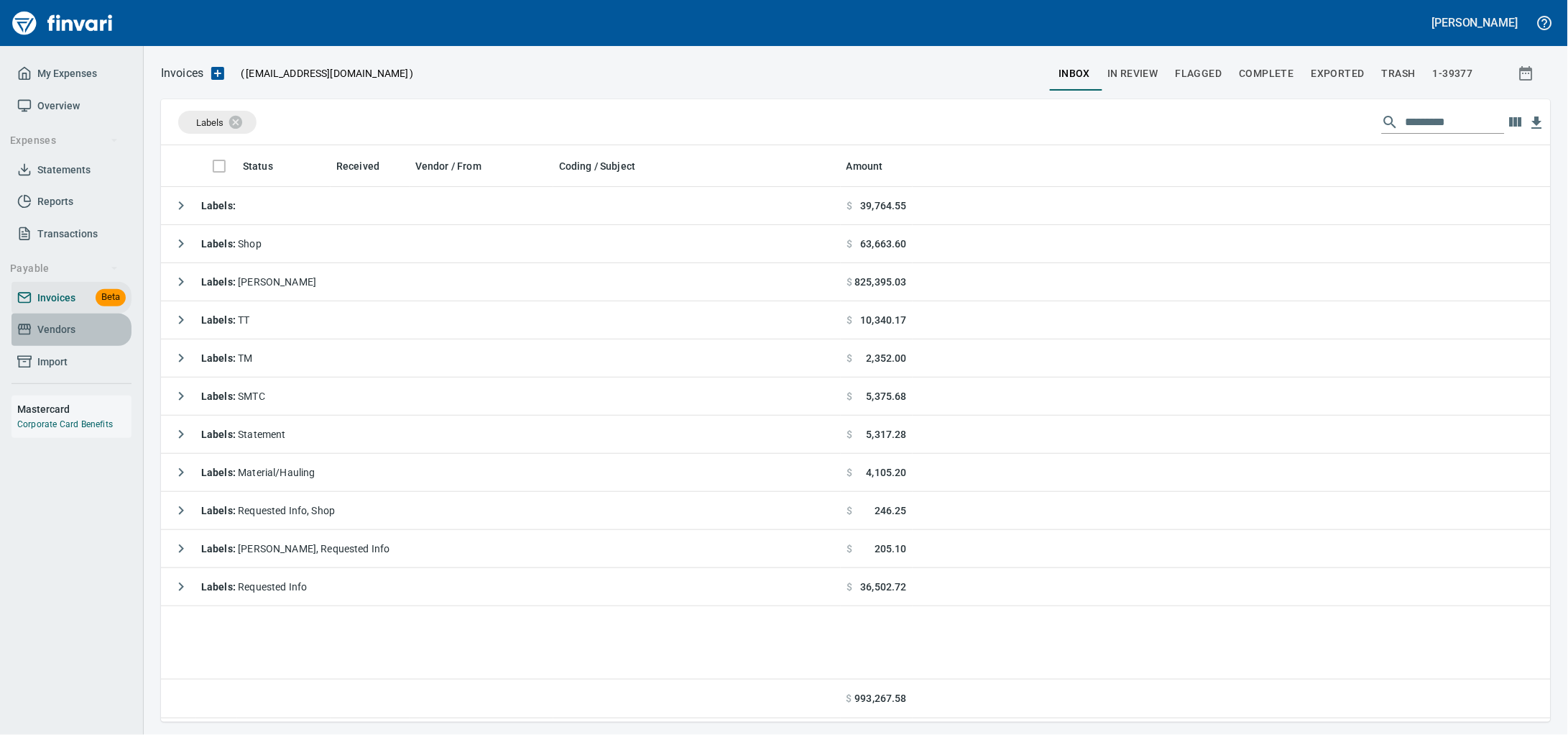
click at [44, 346] on link "Vendors" at bounding box center [71, 329] width 120 height 33
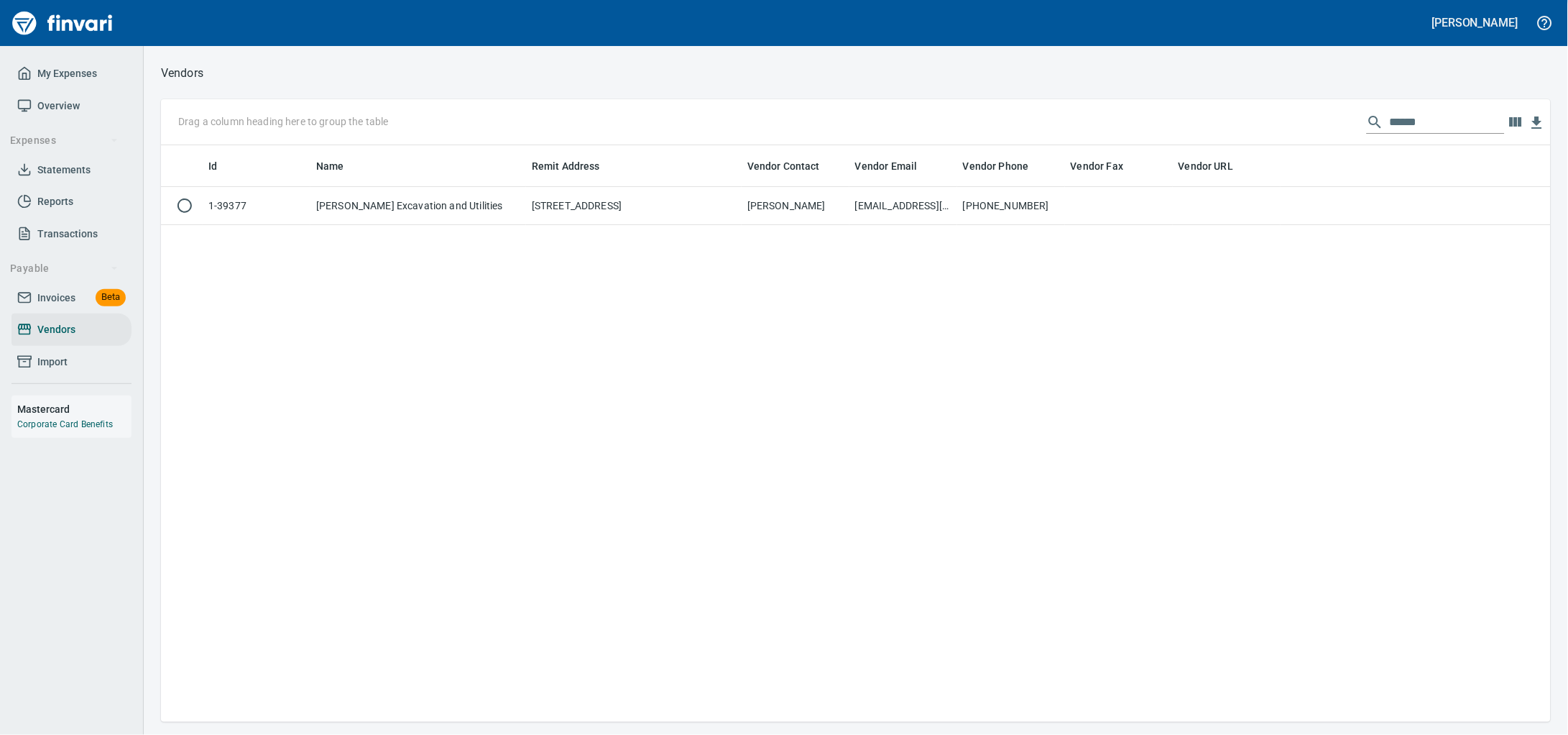
scroll to position [564, 1363]
drag, startPoint x: 1442, startPoint y: 118, endPoint x: 279, endPoint y: 128, distance: 1163.0
click at [564, 129] on div "Drag a column heading here to group the table ******" at bounding box center [855, 122] width 1390 height 46
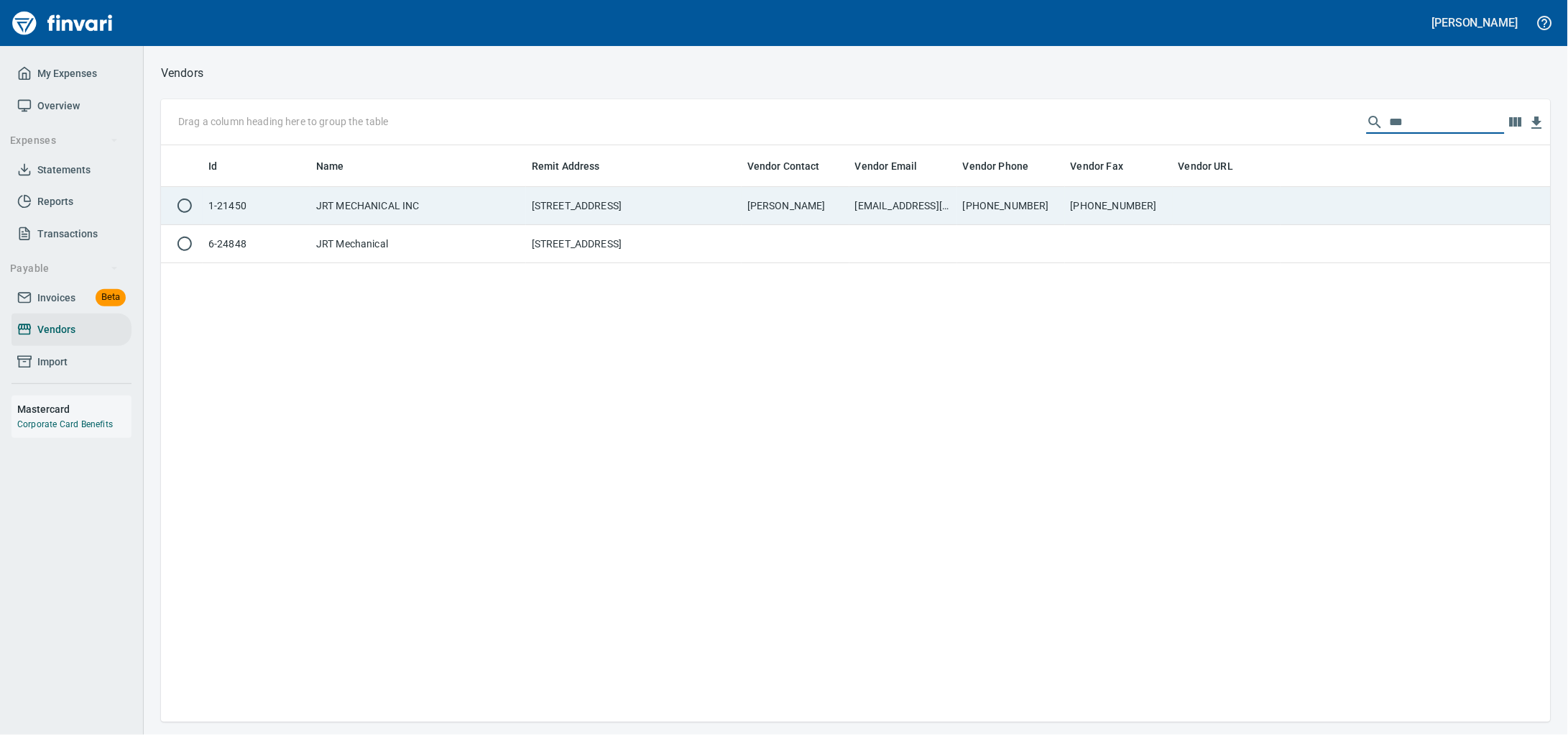
type input "***"
click at [463, 205] on td "JRT MECHANICAL INC" at bounding box center [418, 205] width 215 height 38
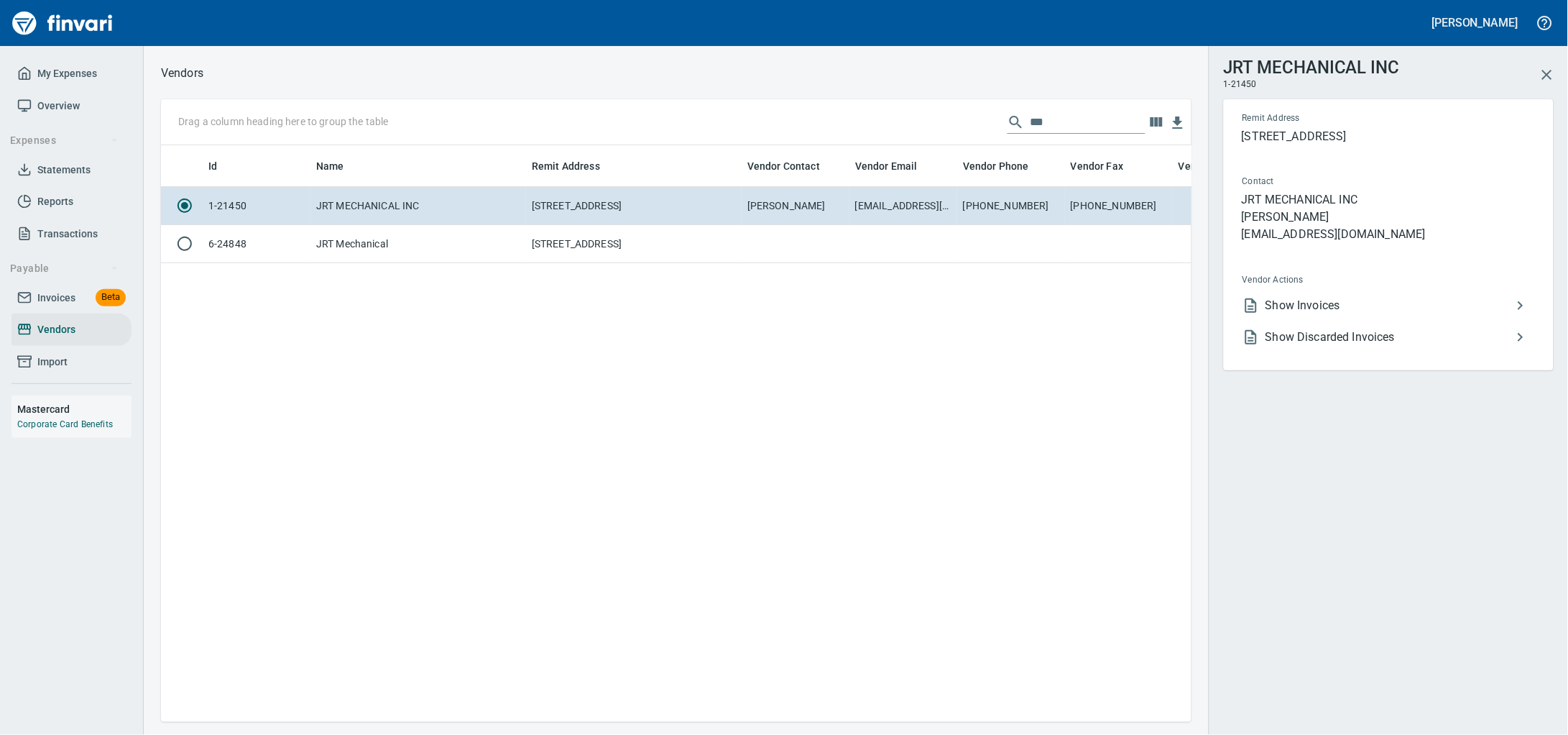
scroll to position [549, 1017]
click at [1257, 313] on icon at bounding box center [1251, 305] width 12 height 14
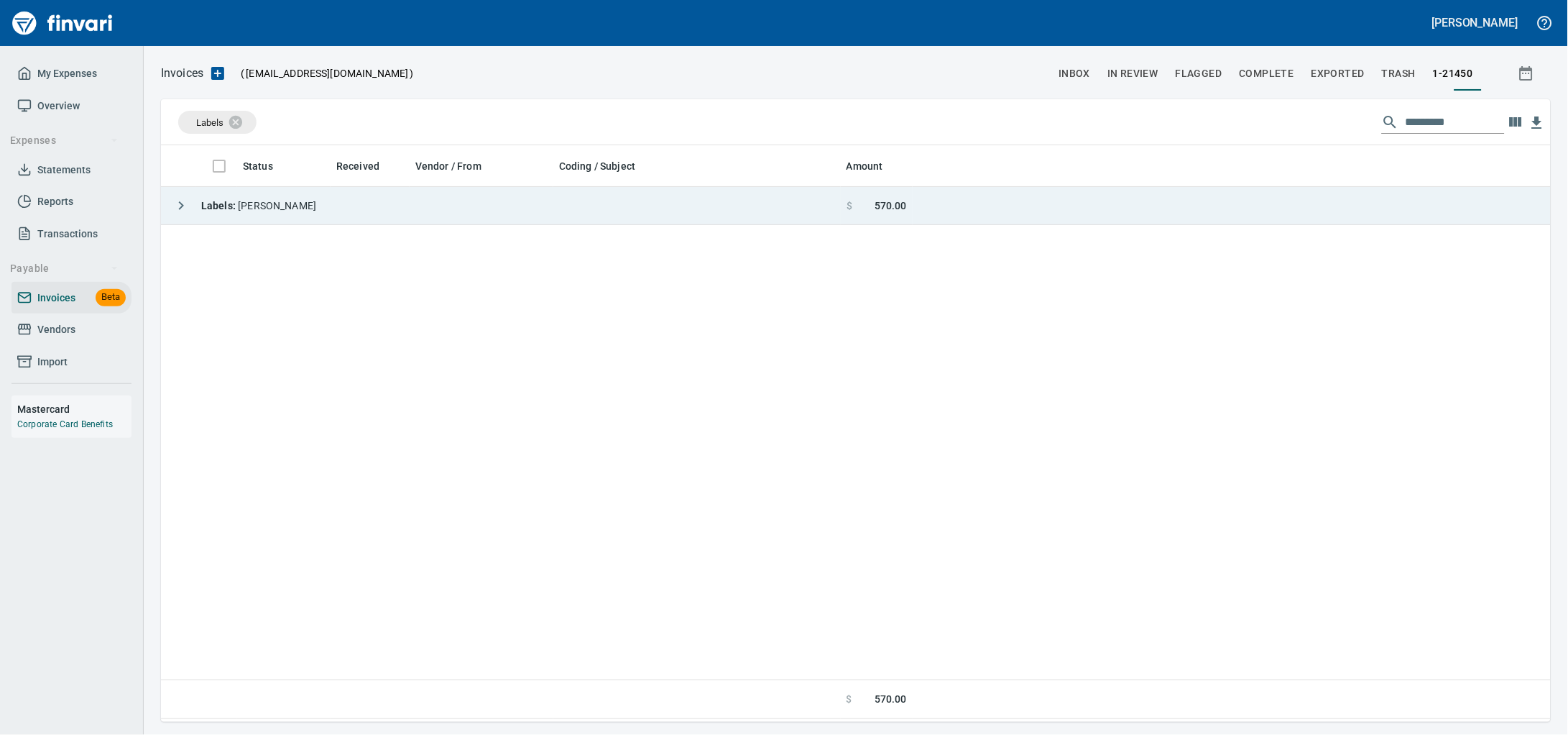
scroll to position [2, 2]
click at [515, 201] on td "Labels : [PERSON_NAME]" at bounding box center [501, 205] width 680 height 38
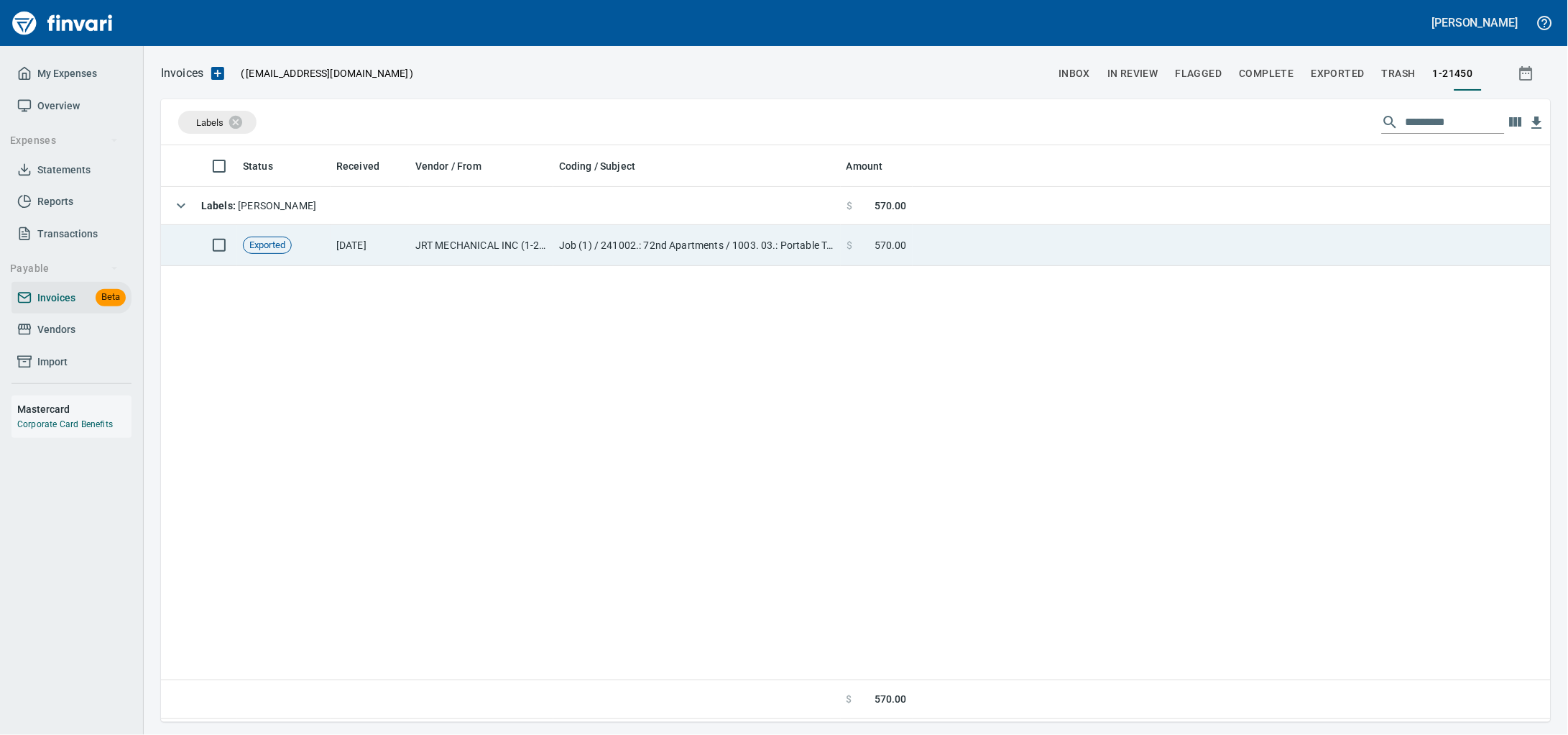
click at [504, 235] on td "JRT MECHANICAL INC (1-21450)" at bounding box center [482, 246] width 144 height 41
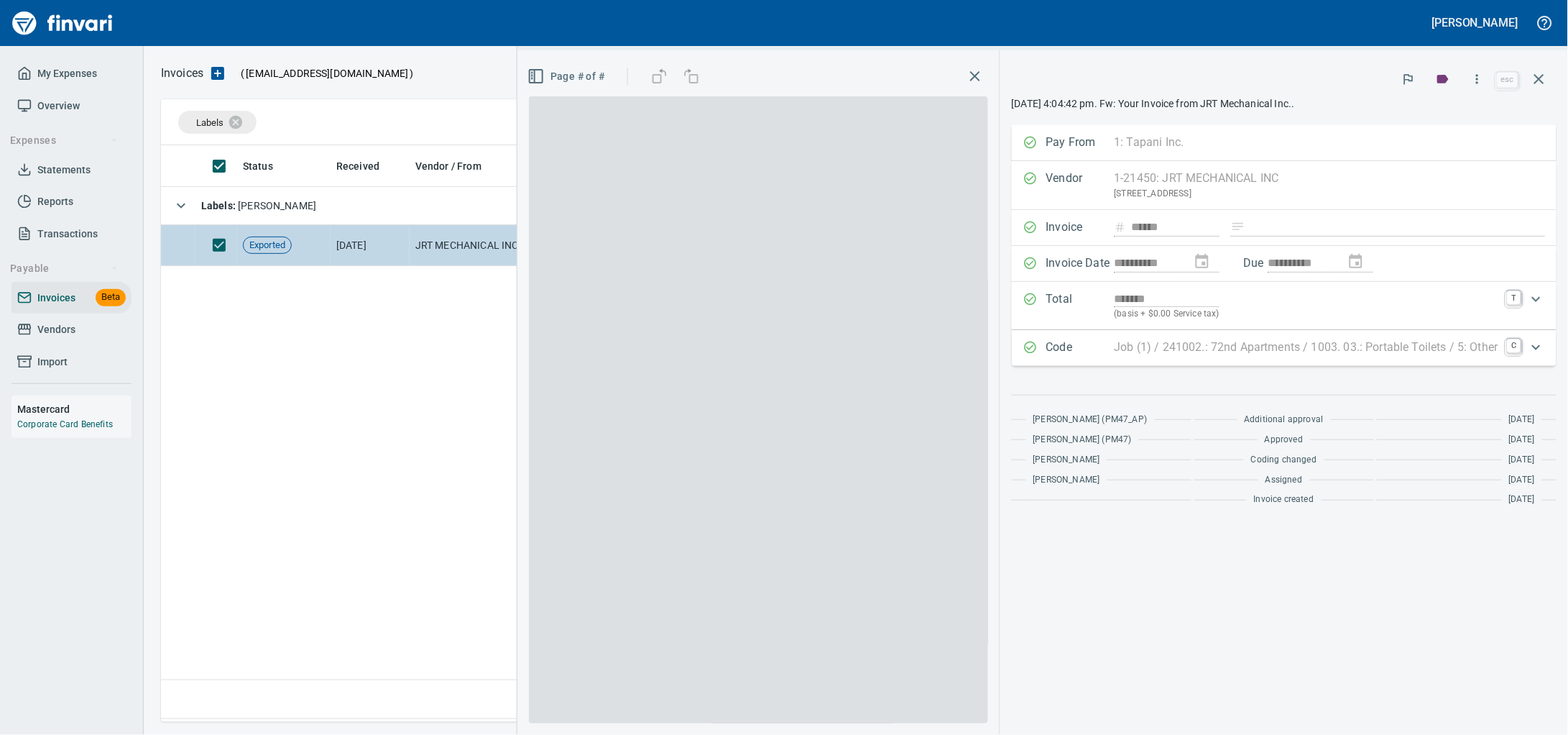
scroll to position [564, 1362]
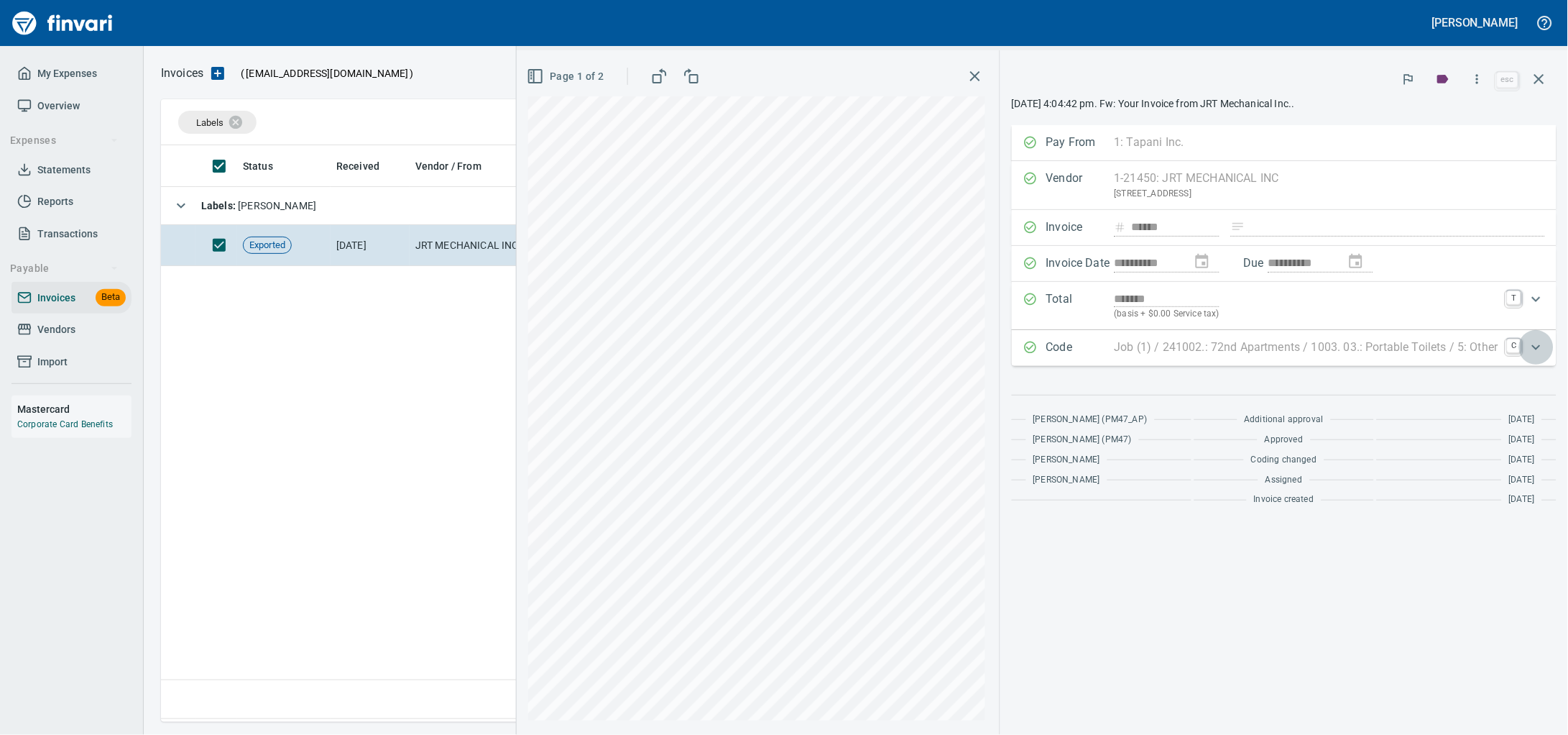
click at [1538, 356] on icon "Expand" at bounding box center [1536, 347] width 18 height 18
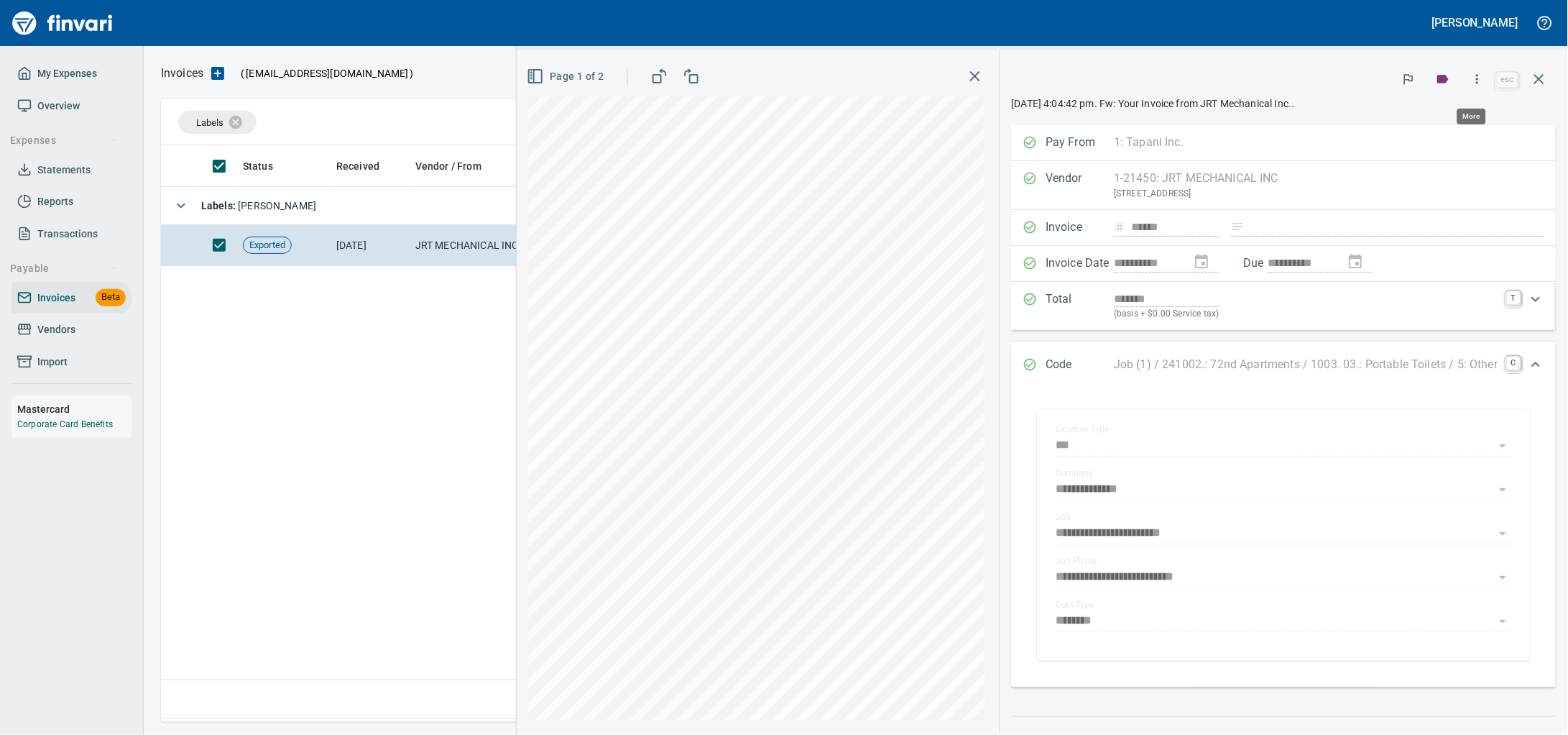
click at [1473, 83] on icon "button" at bounding box center [1477, 79] width 14 height 14
click at [1473, 83] on div at bounding box center [784, 367] width 1568 height 735
click at [1546, 71] on button "button" at bounding box center [1539, 79] width 34 height 34
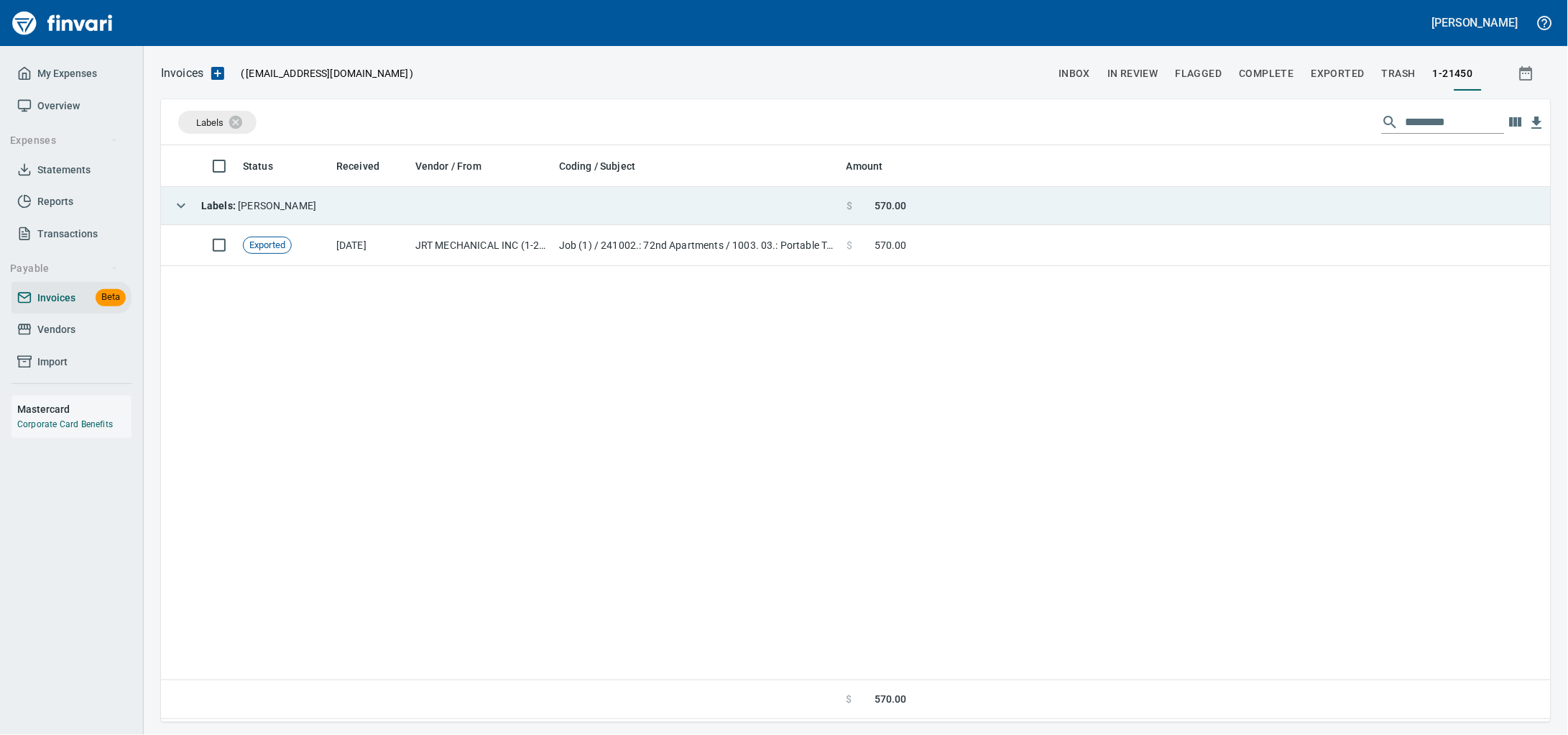
scroll to position [564, 1363]
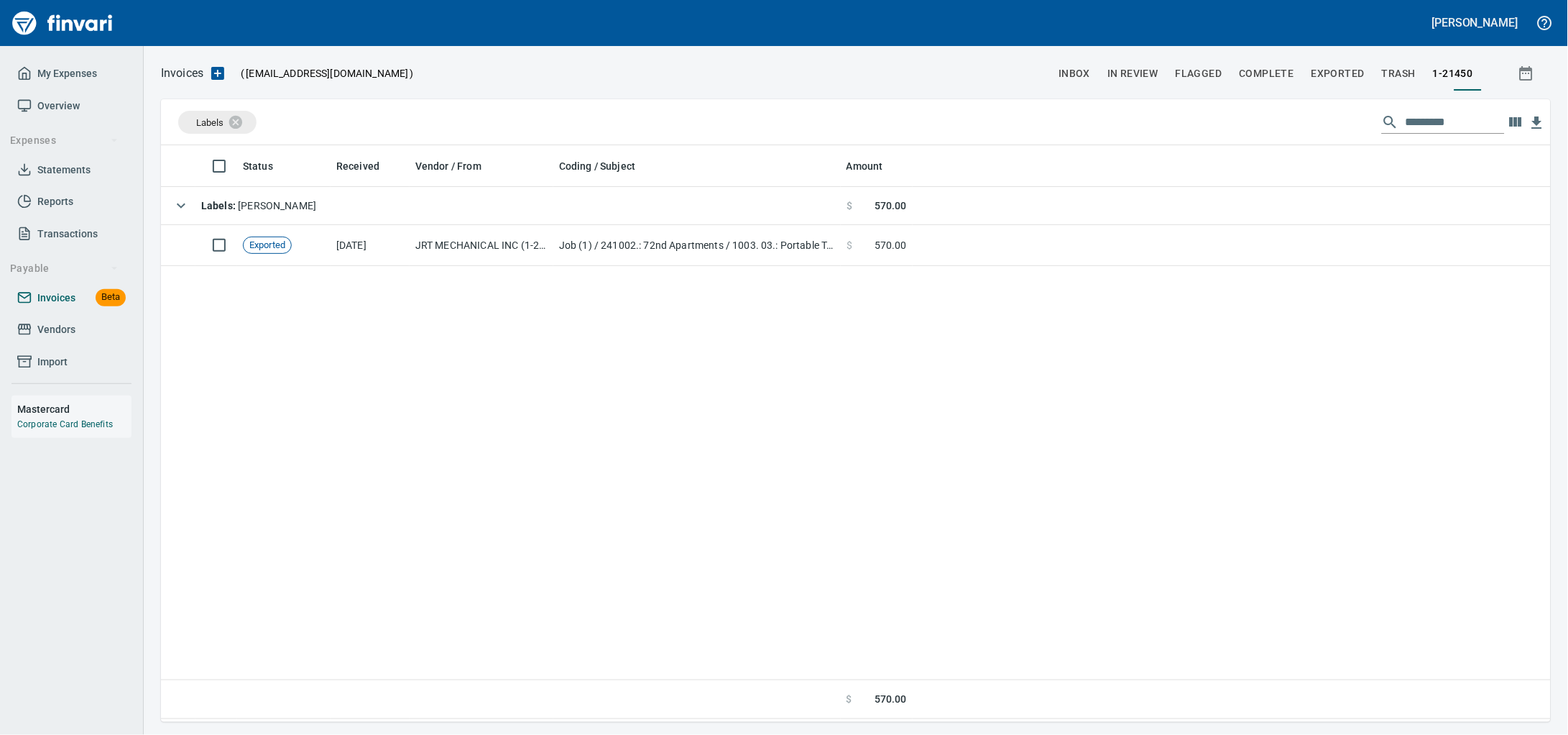
click at [48, 307] on span "Invoices" at bounding box center [56, 298] width 38 height 18
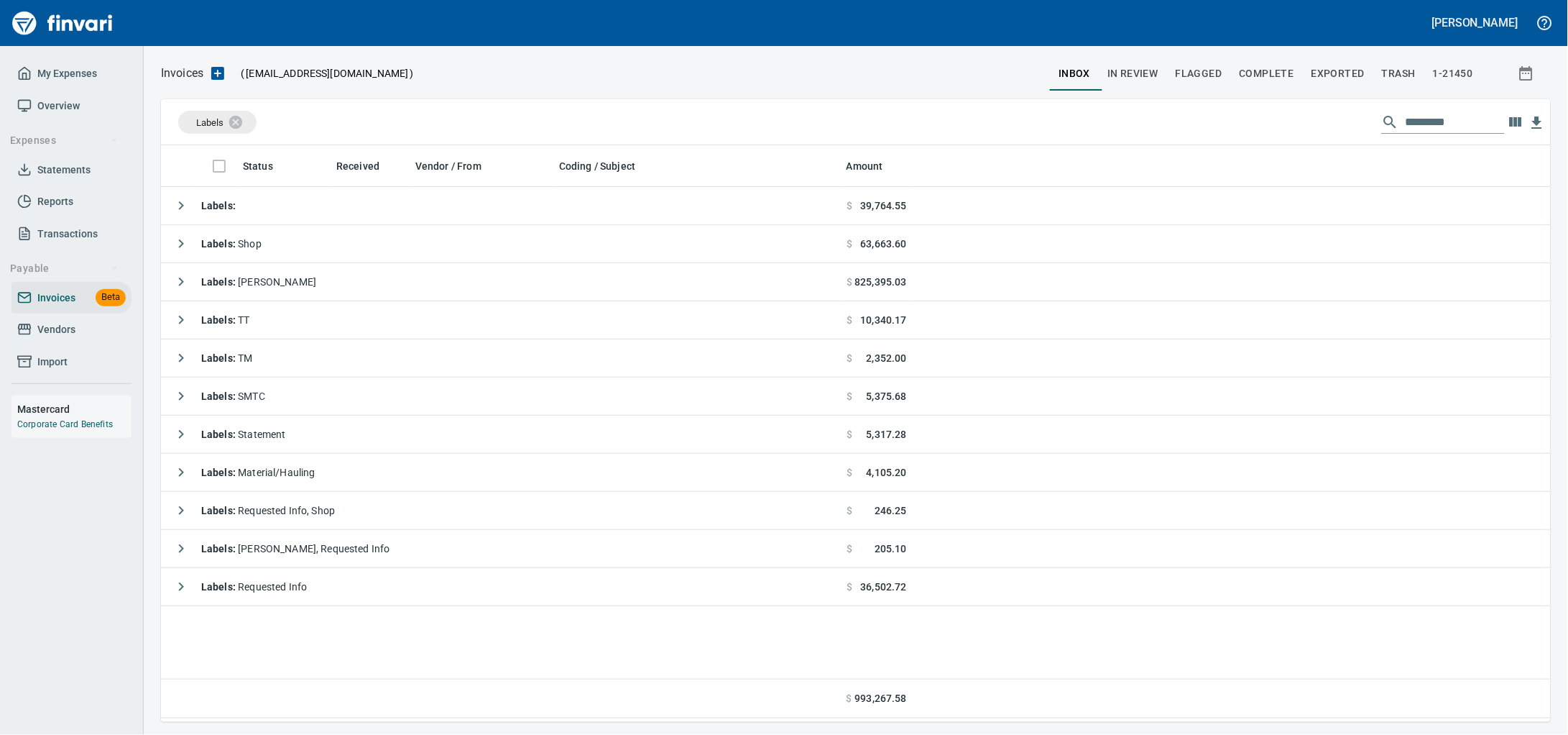
scroll to position [564, 1363]
click at [223, 86] on div "Invoices ( [EMAIL_ADDRESS][DOMAIN_NAME] ) inbox In Review Flagged Complete Expo…" at bounding box center [856, 392] width 1424 height 659
click at [224, 75] on icon "button" at bounding box center [217, 73] width 13 height 13
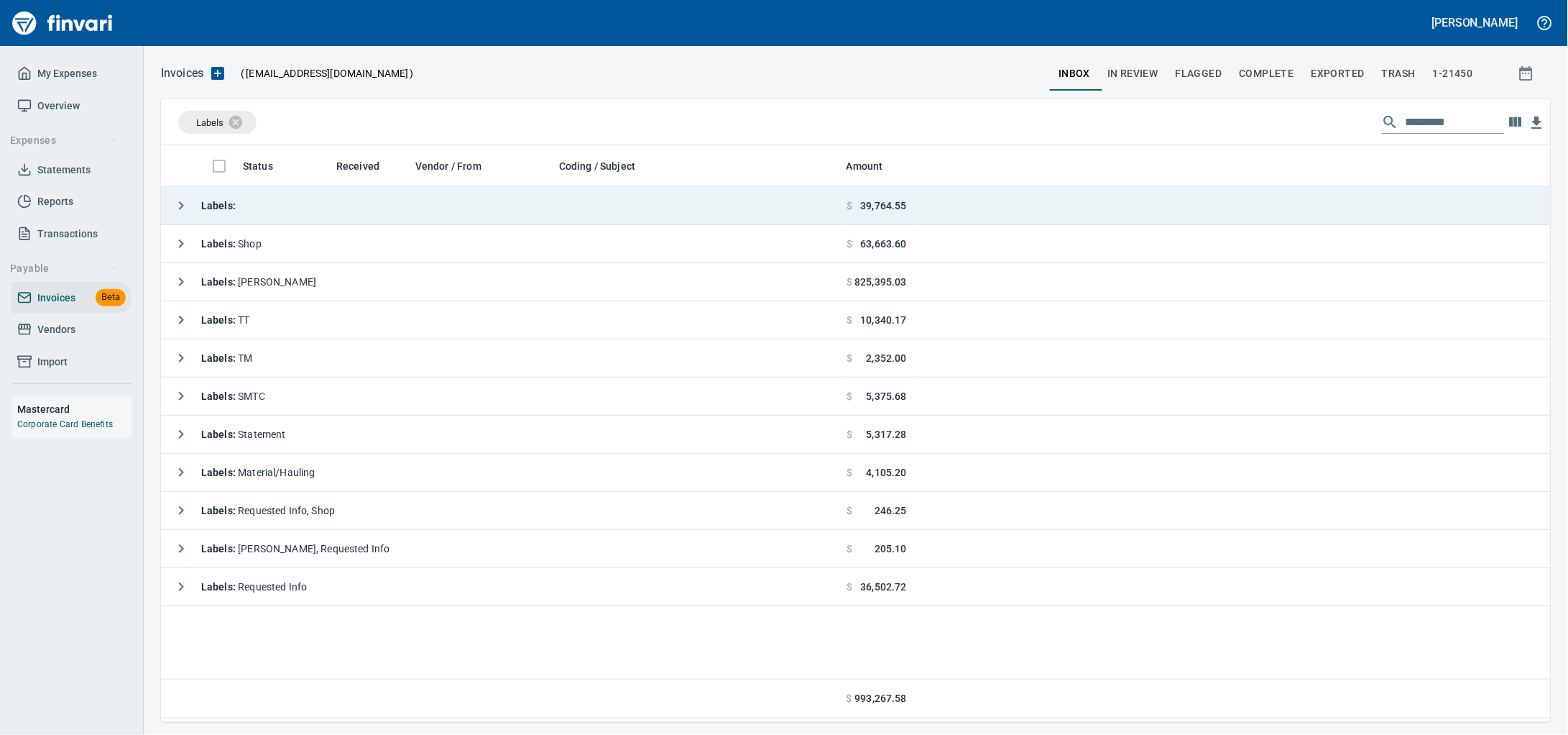
drag, startPoint x: 250, startPoint y: 205, endPoint x: 328, endPoint y: 221, distance: 79.6
click at [250, 205] on td "Labels :" at bounding box center [501, 205] width 680 height 38
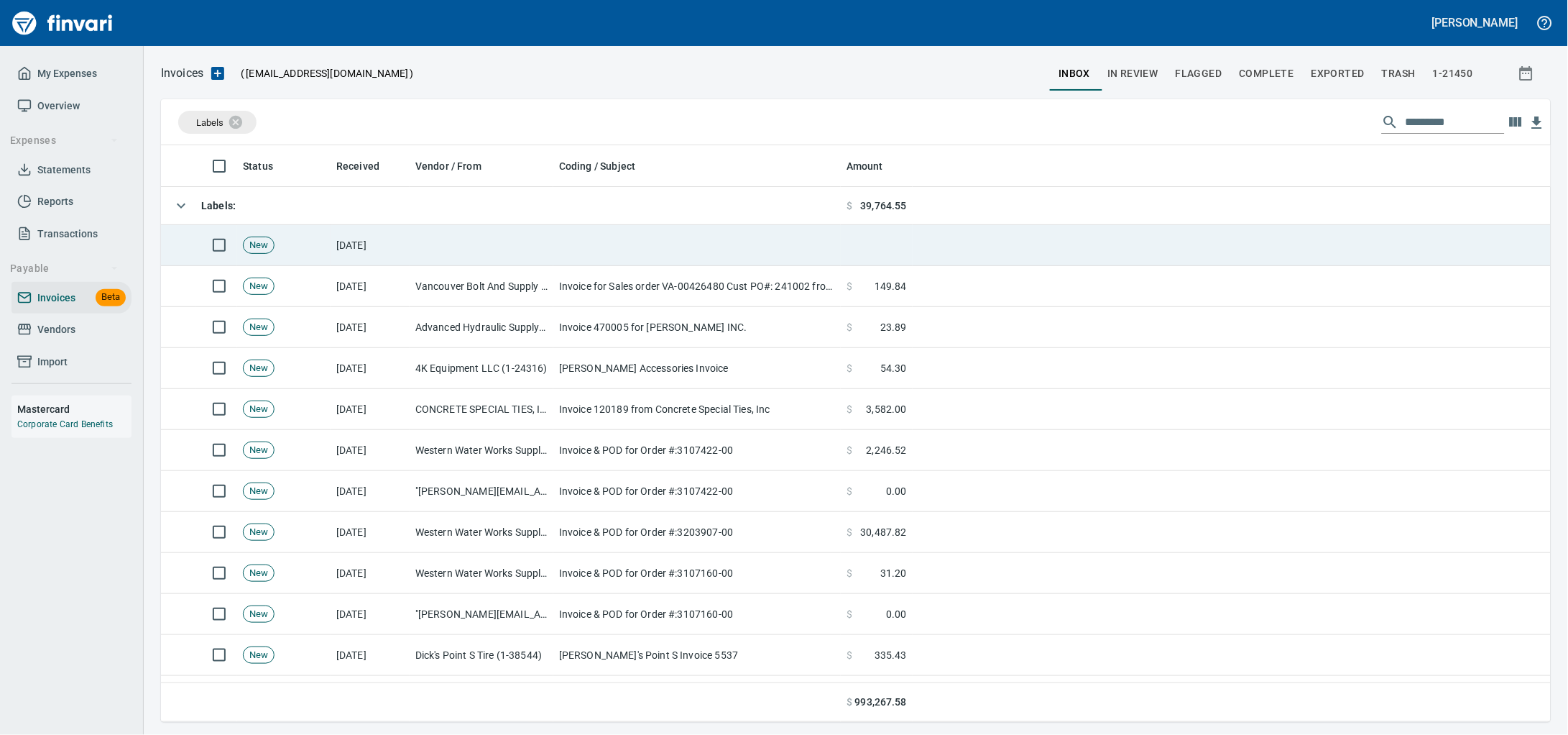
click at [554, 253] on td at bounding box center [697, 246] width 287 height 41
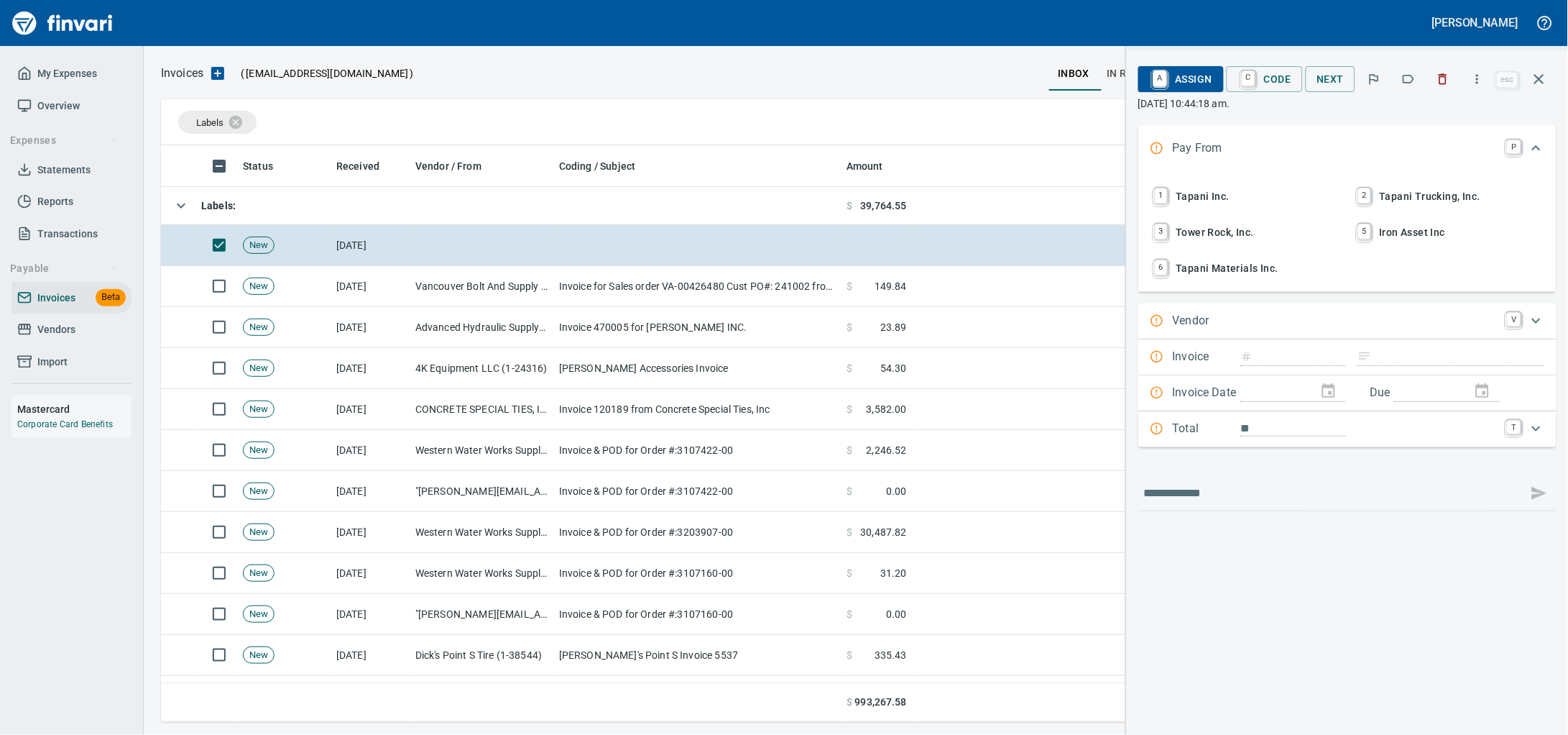
scroll to position [564, 1362]
click at [1178, 207] on span "1 Tapani Inc." at bounding box center [1246, 196] width 189 height 24
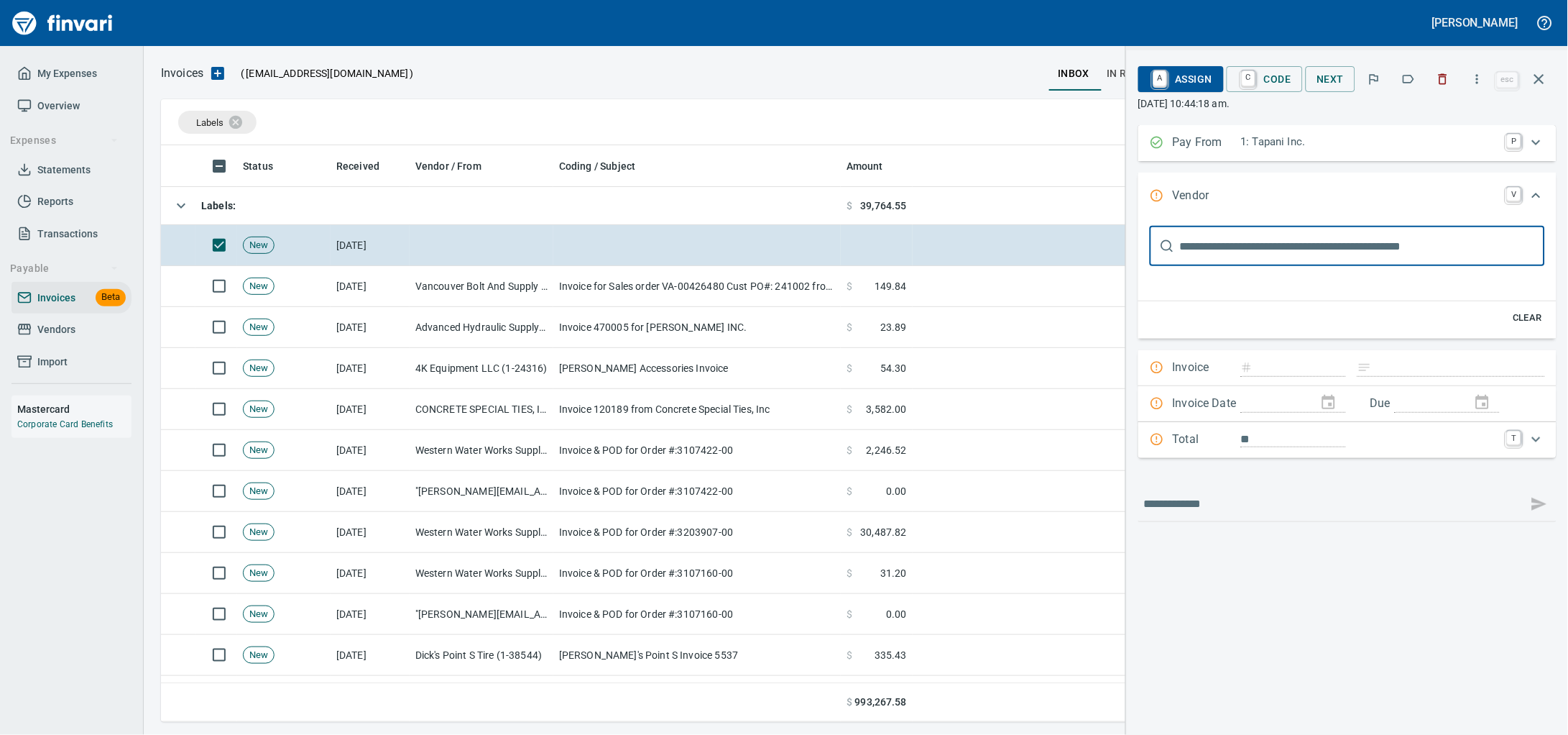
scroll to position [0, 0]
click at [1217, 261] on input "text" at bounding box center [1363, 246] width 365 height 40
type input "***"
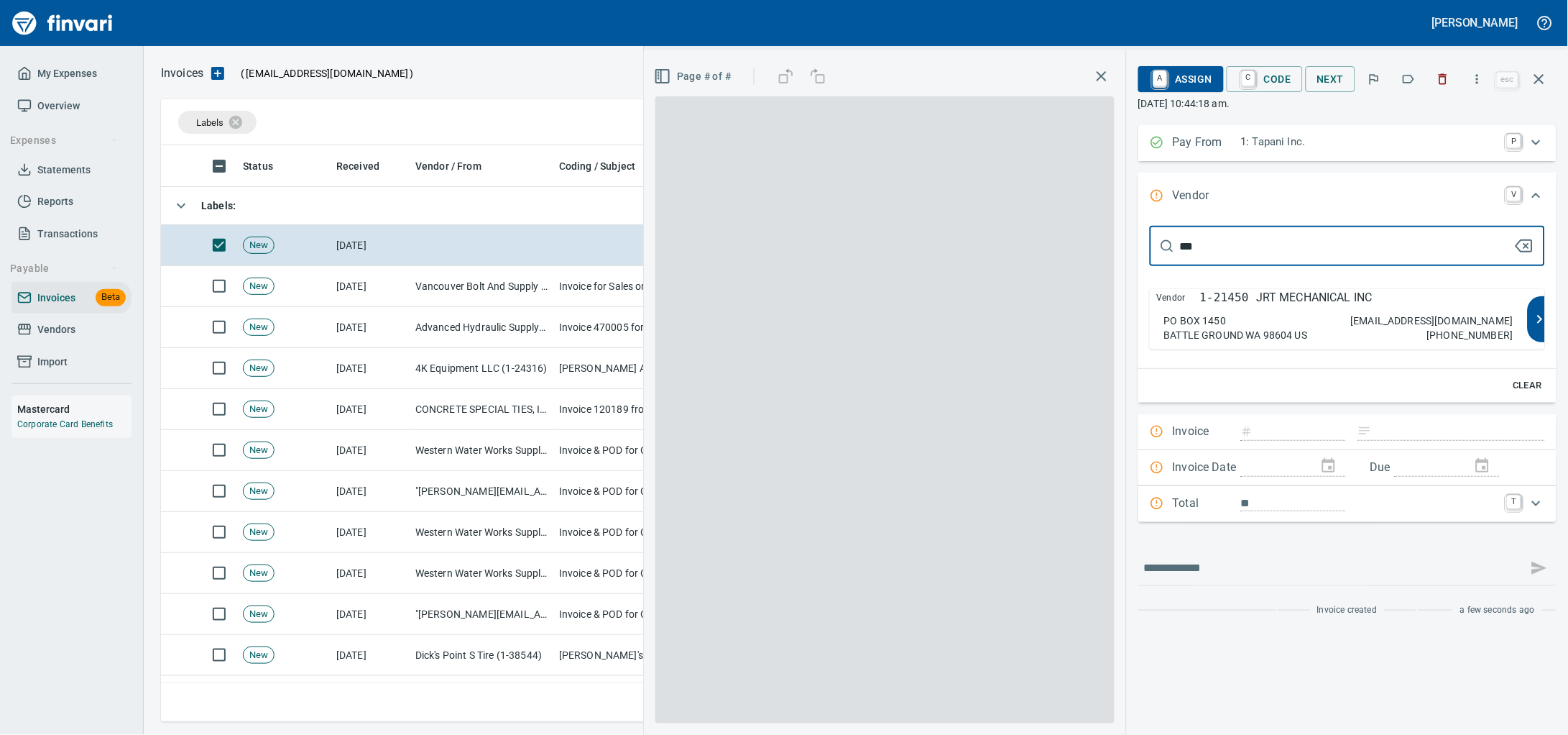
click at [1226, 306] on div "Vendor 1-21450 JRT MECHANICAL INC" at bounding box center [1338, 298] width 364 height 18
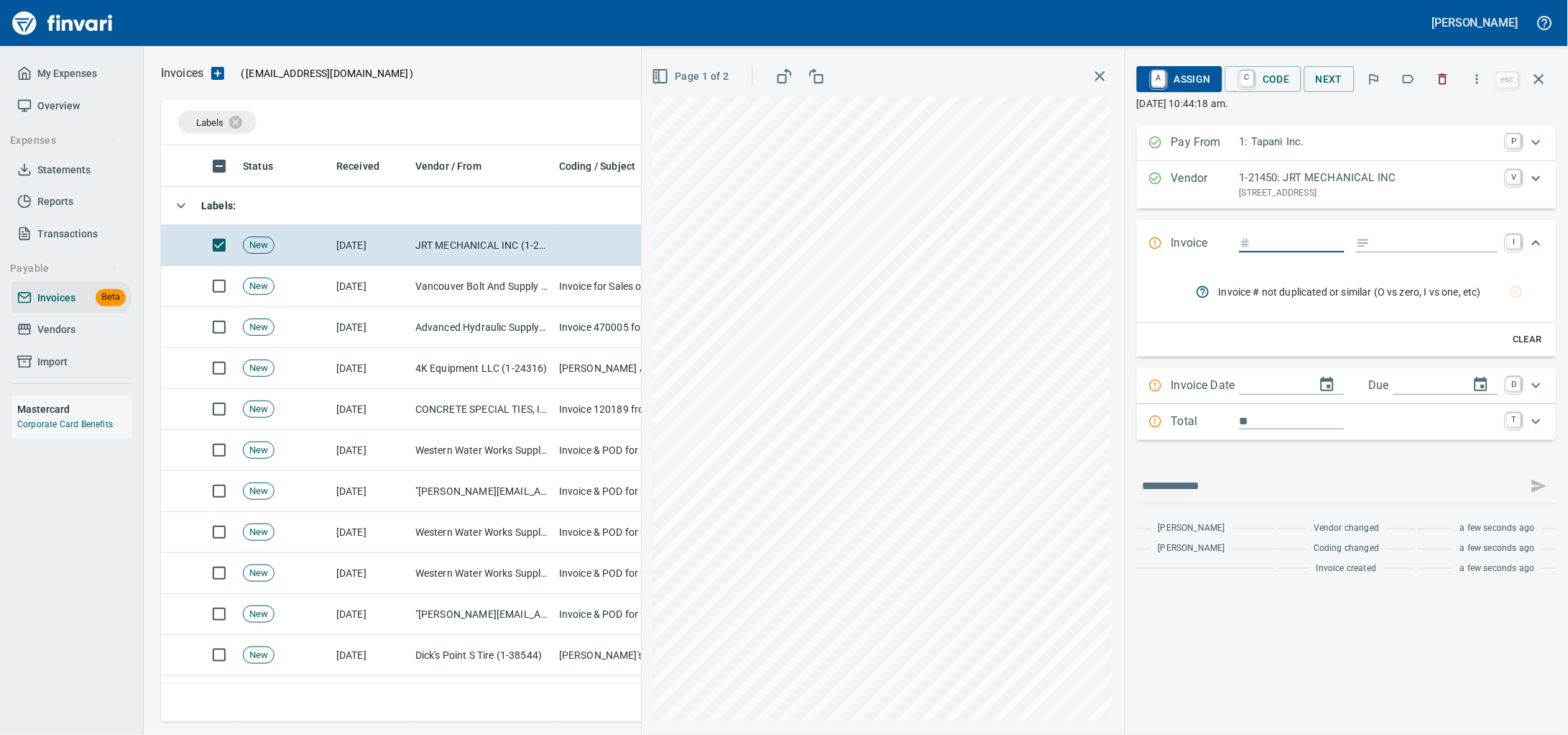
click at [1257, 252] on input "Expand" at bounding box center [1301, 243] width 88 height 18
type input "*******"
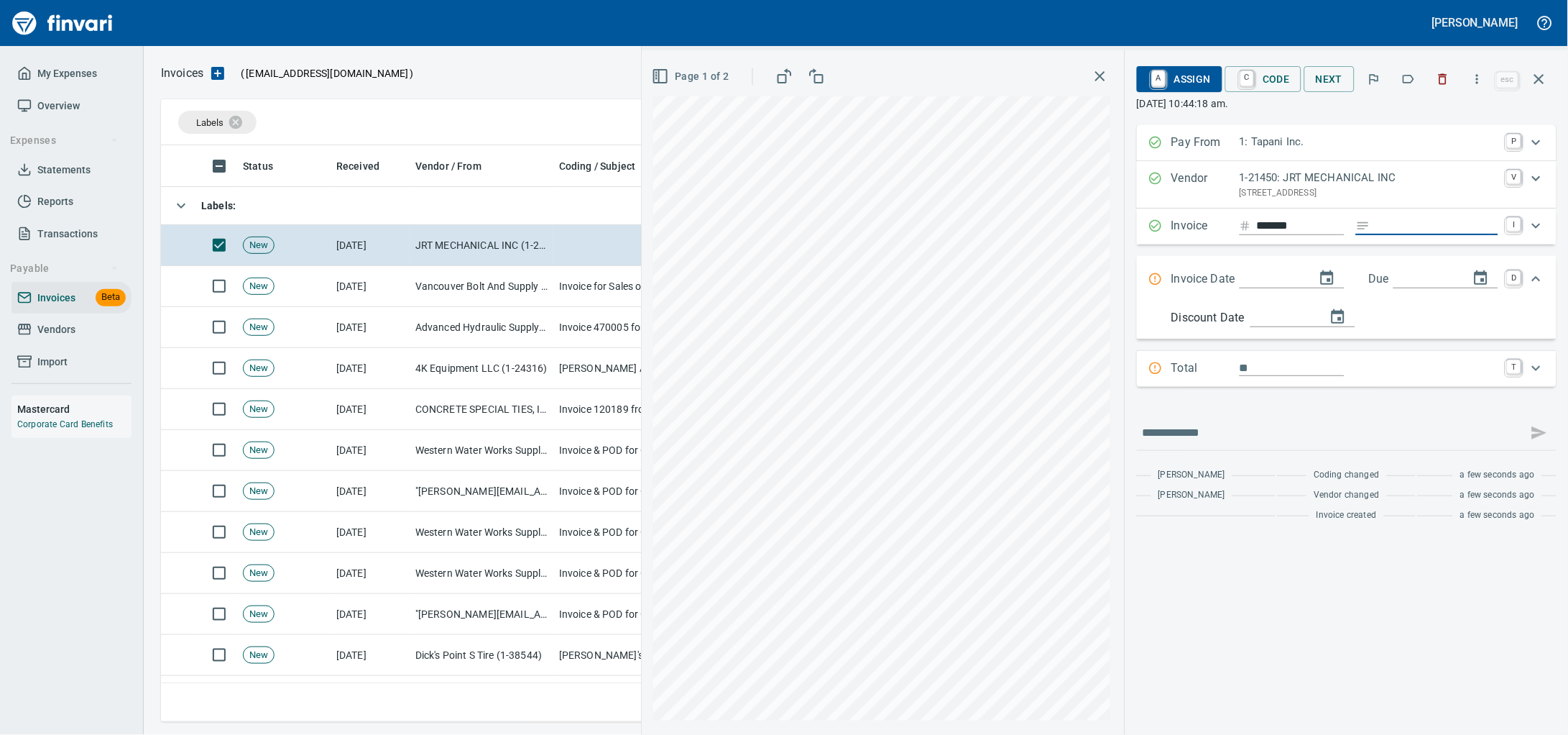
type input "**********"
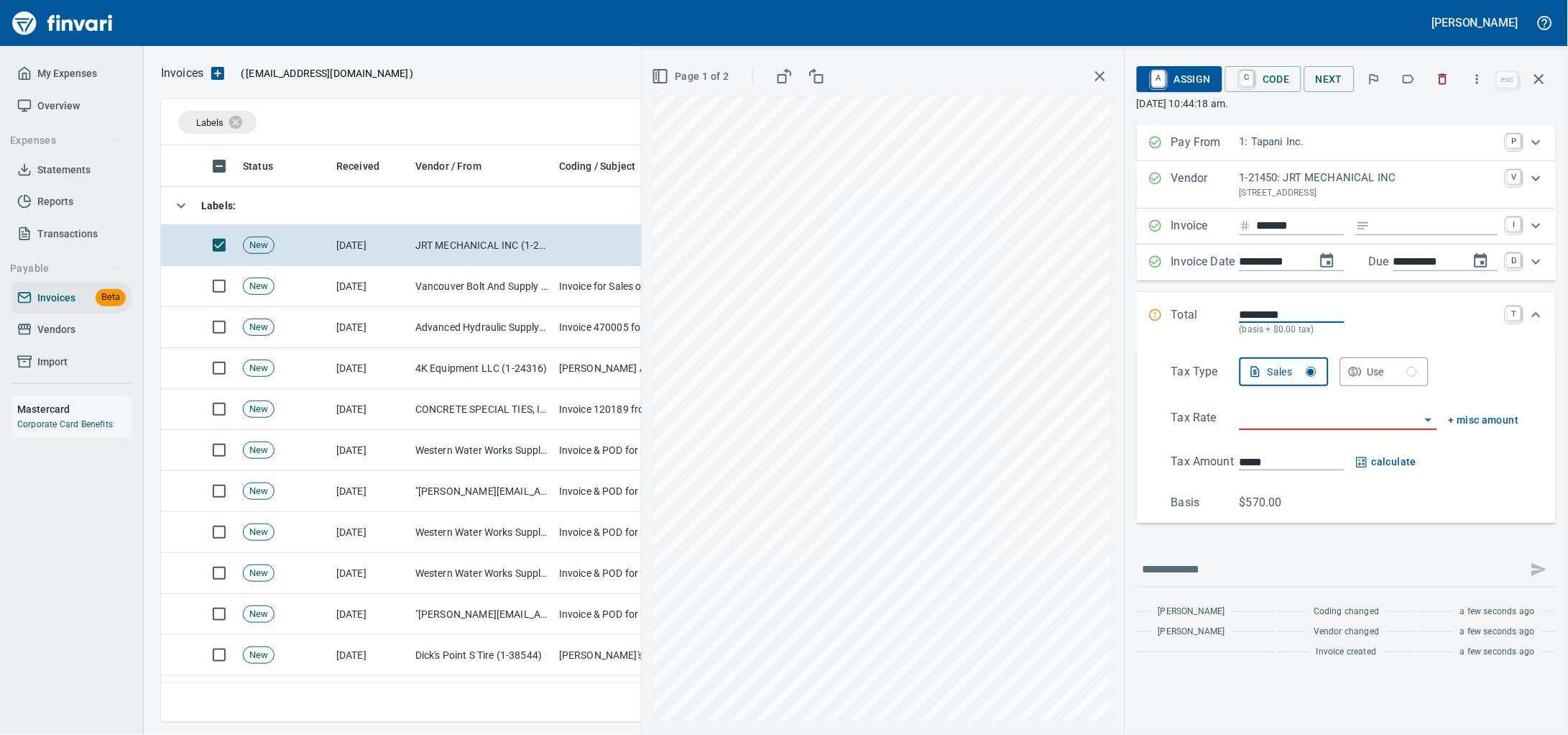
type input "*******"
click at [1405, 227] on div "Invoice ******* I" at bounding box center [1346, 226] width 420 height 36
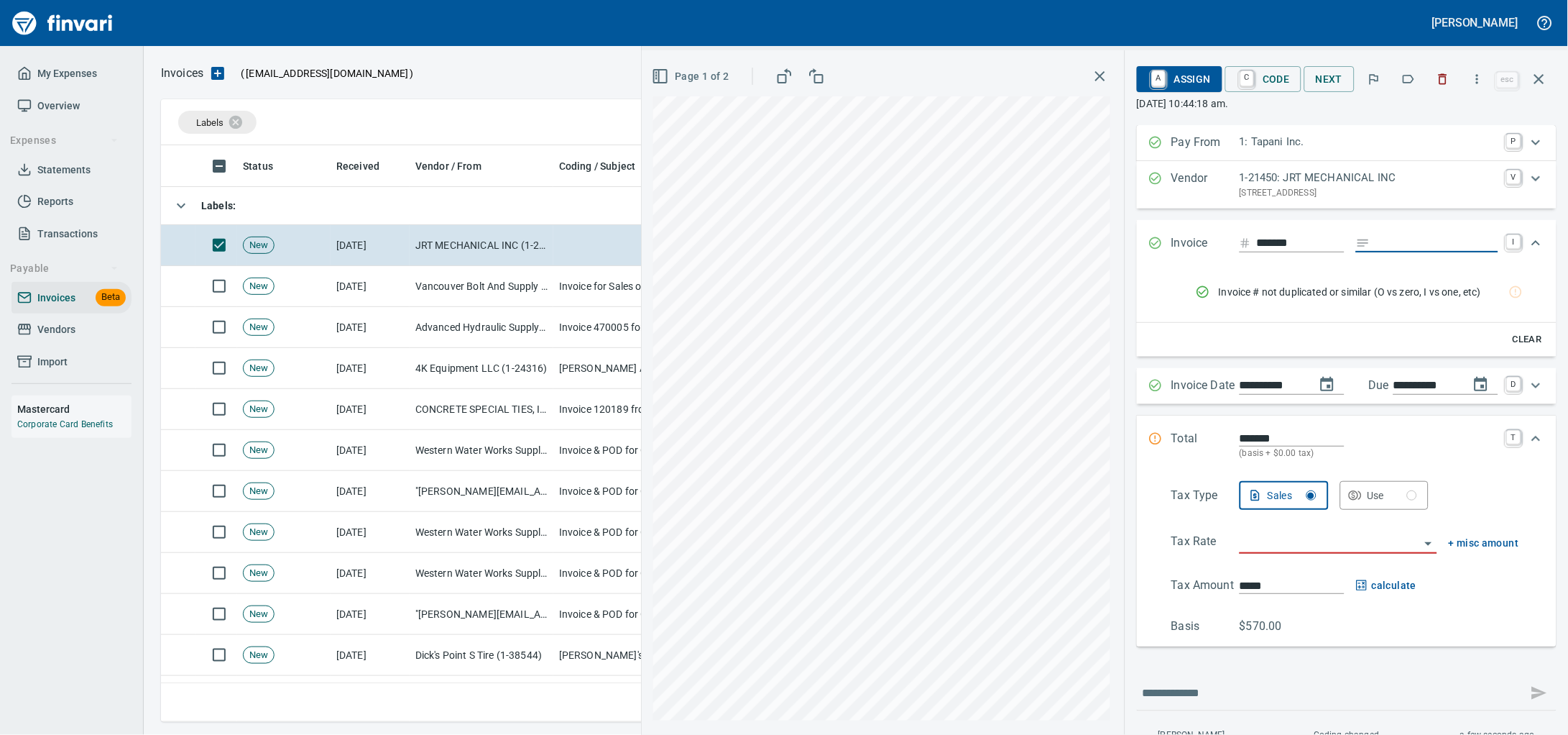
click at [1394, 249] on input "Expand" at bounding box center [1437, 243] width 122 height 18
type input "******"
type input "**********"
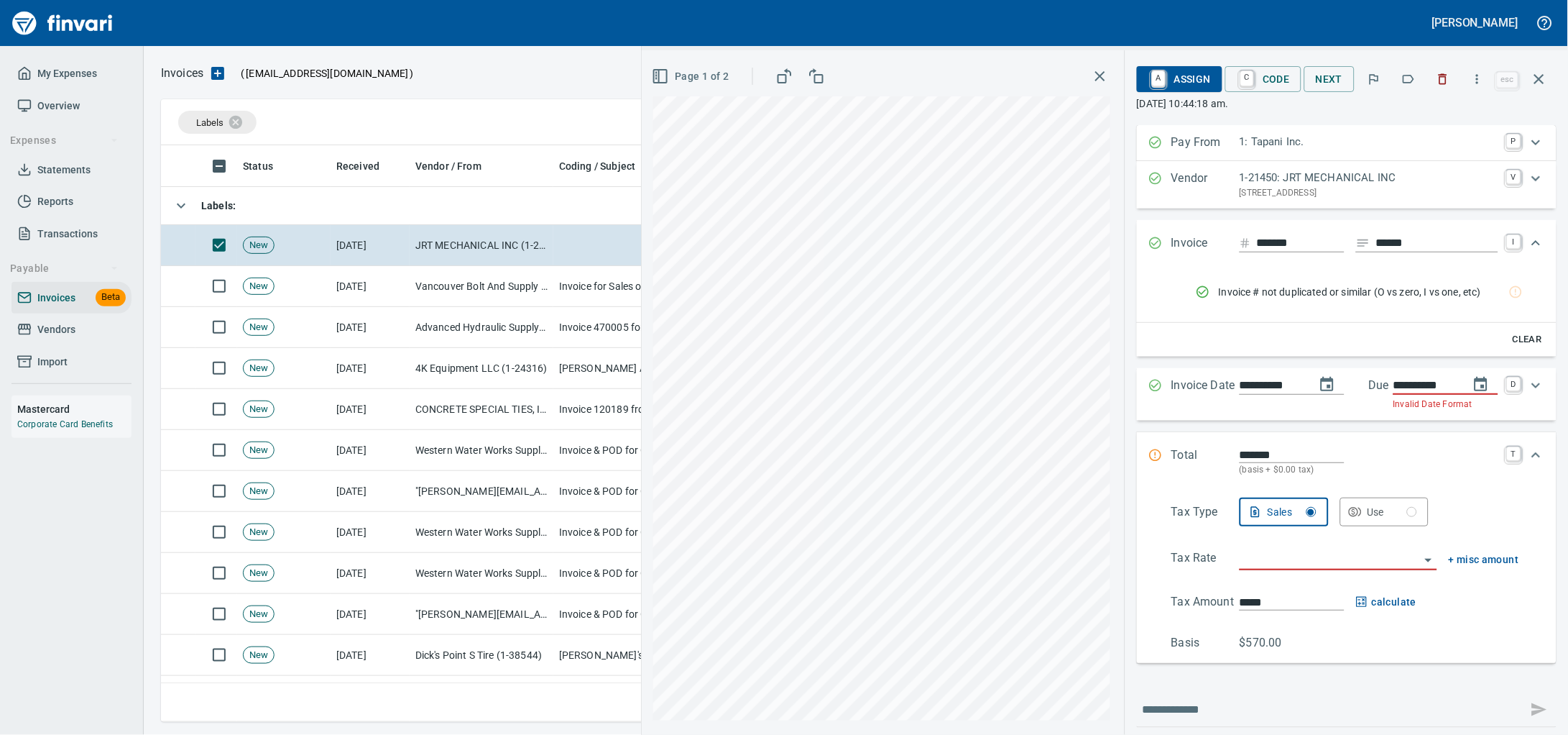
type input "**********"
click at [1416, 395] on input "**********" at bounding box center [1426, 386] width 64 height 18
type input "**********"
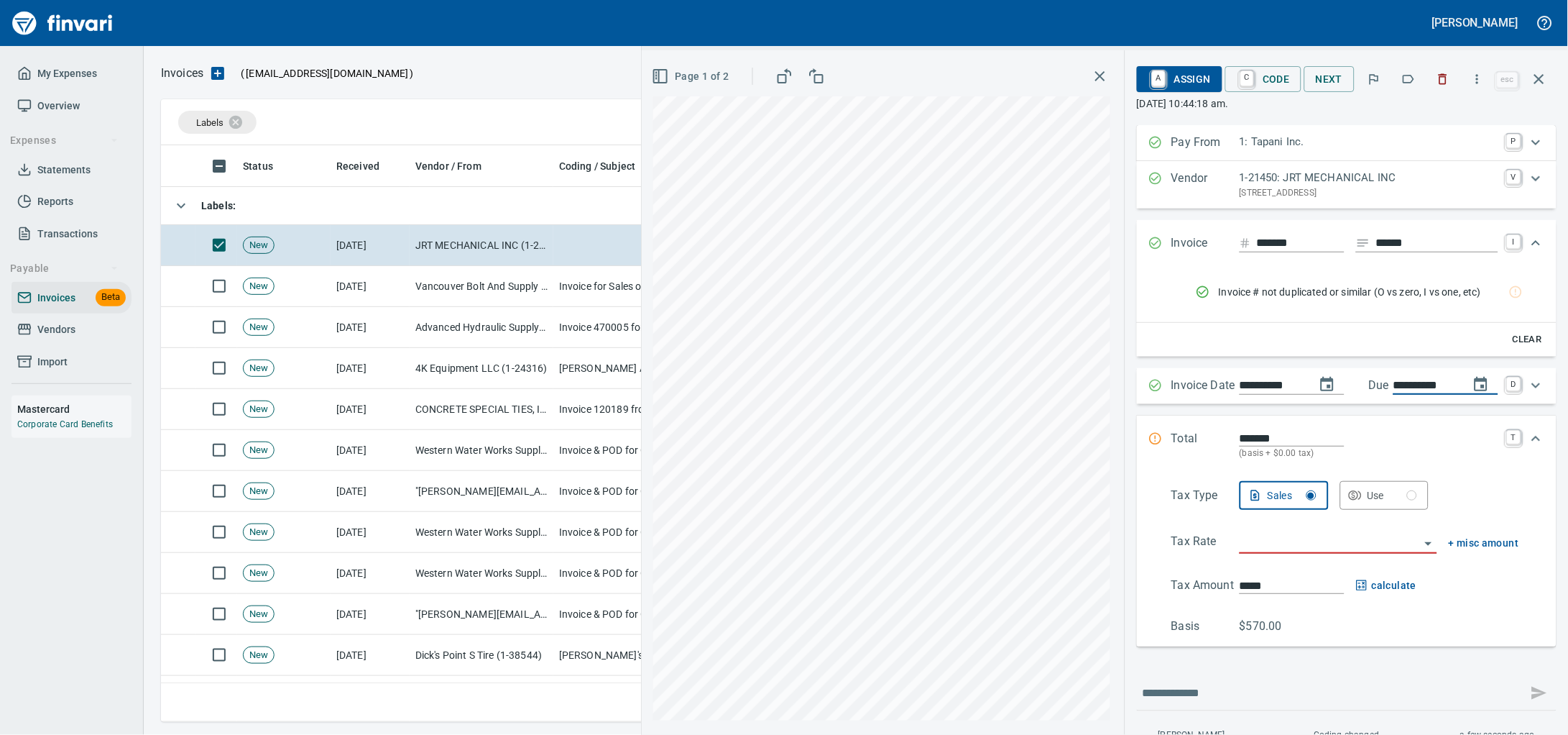
scroll to position [89, 0]
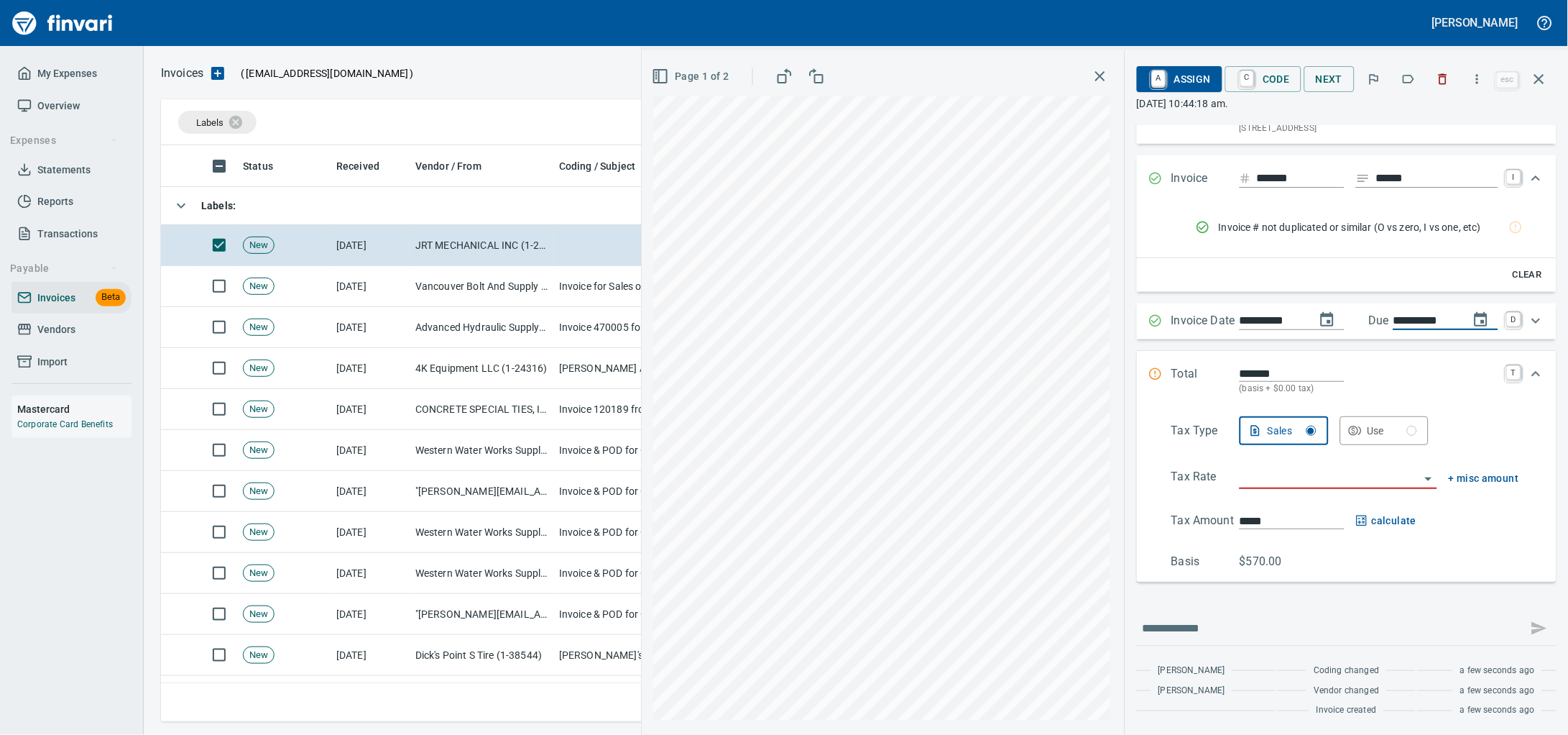
click at [1240, 484] on input "search" at bounding box center [1329, 479] width 180 height 20
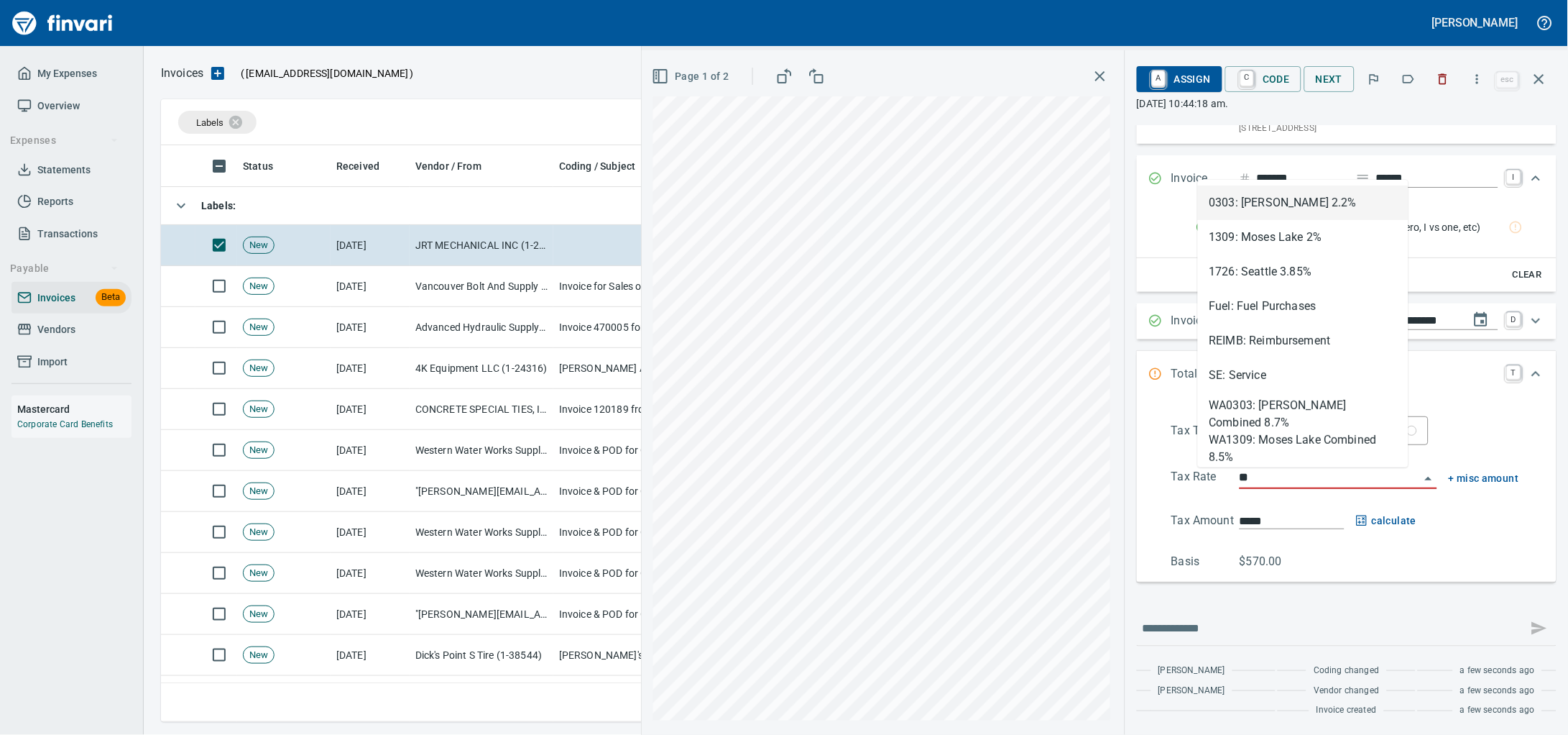
scroll to position [564, 1362]
click at [1241, 368] on li "SE: Service" at bounding box center [1302, 375] width 210 height 34
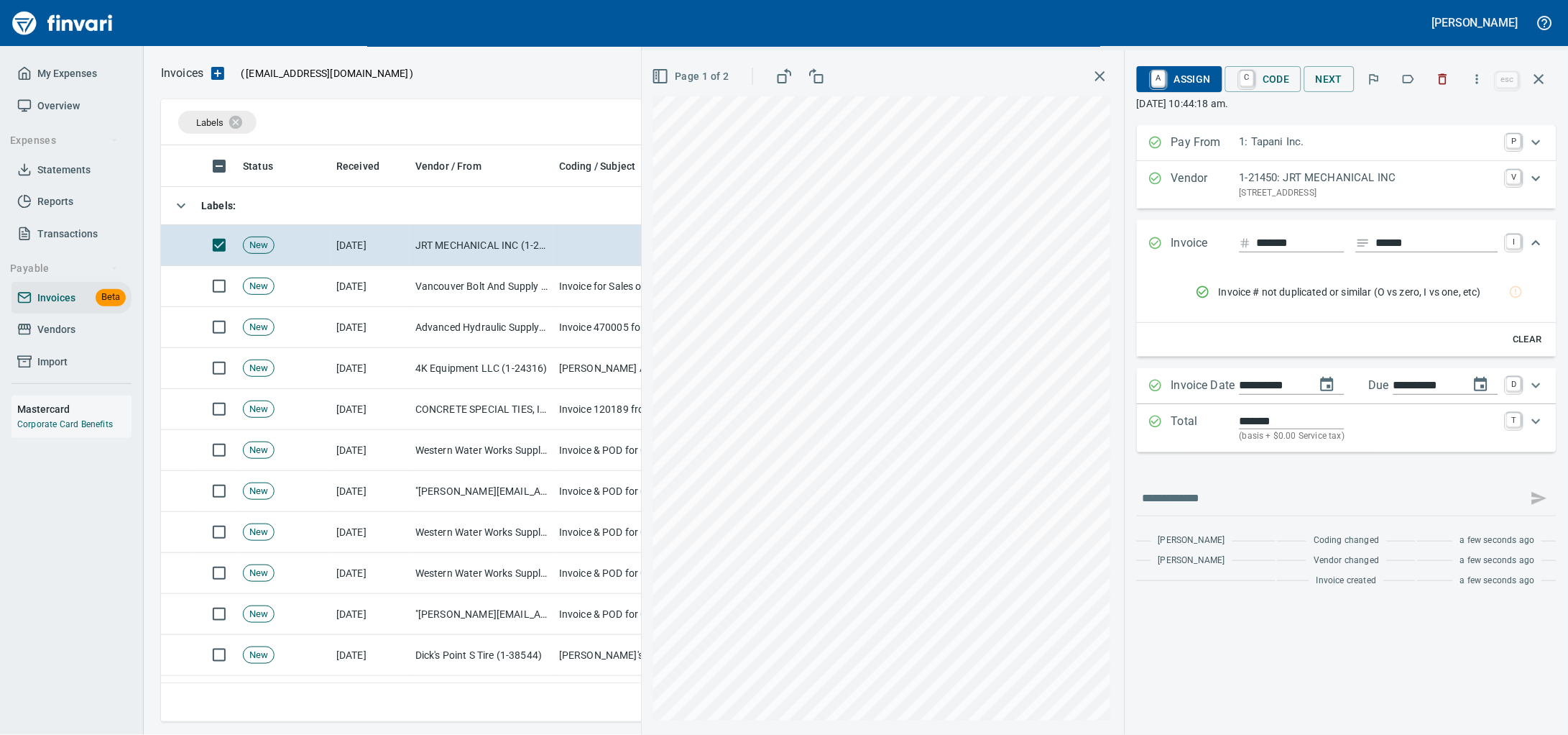
scroll to position [0, 0]
type input "**********"
click at [1267, 85] on span "C Code" at bounding box center [1262, 79] width 53 height 24
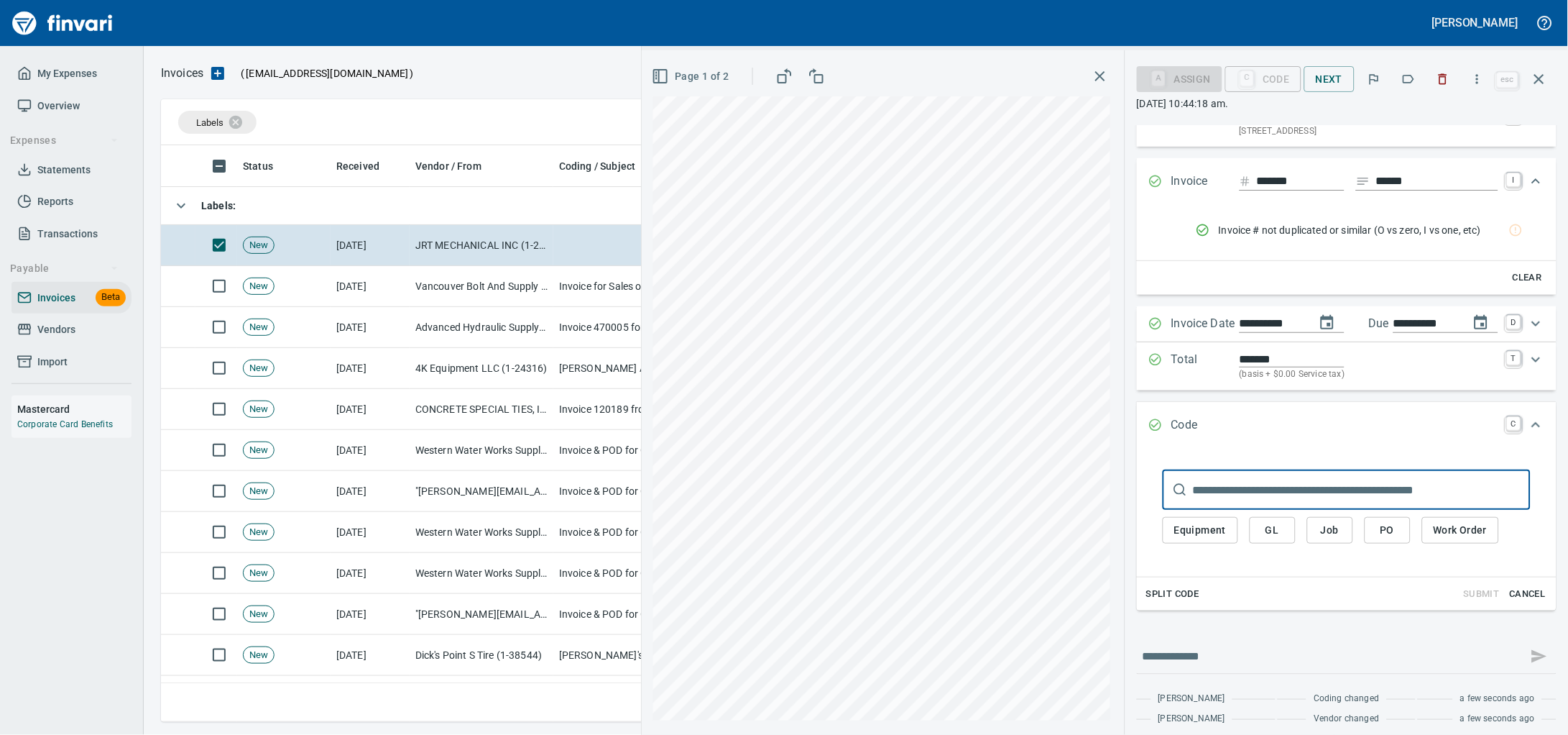
scroll to position [89, 0]
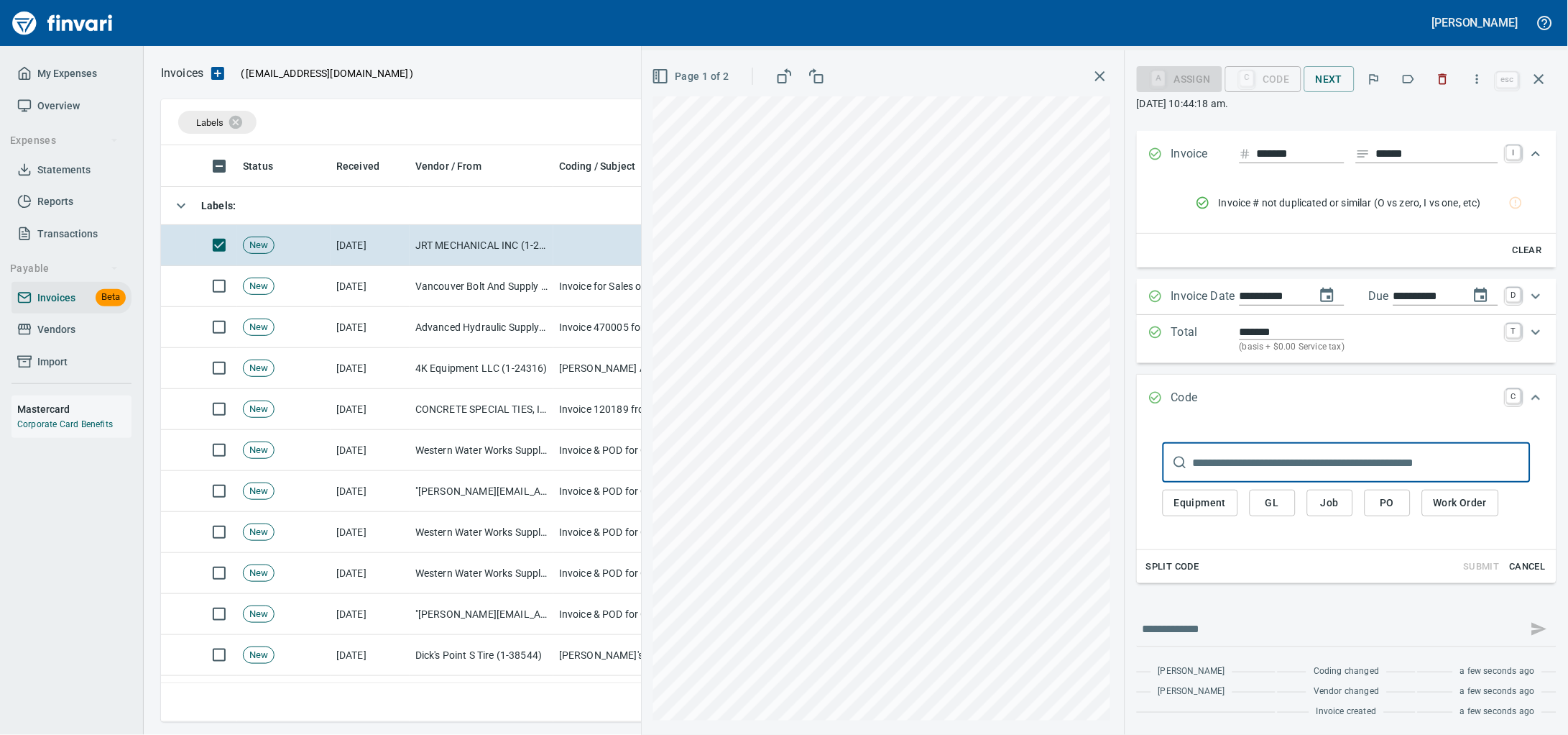
click at [1318, 512] on span "Job" at bounding box center [1329, 502] width 23 height 18
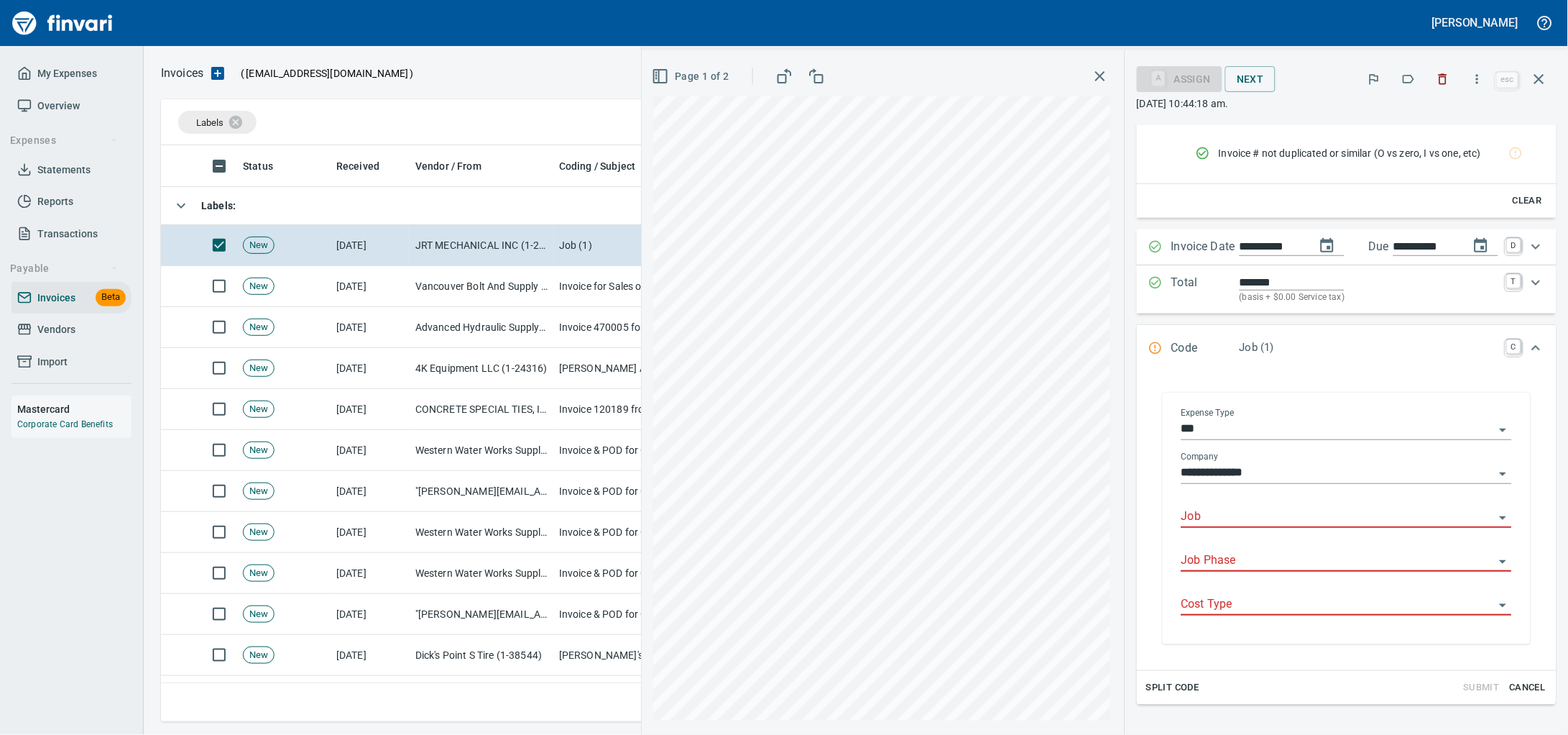
scroll to position [179, 0]
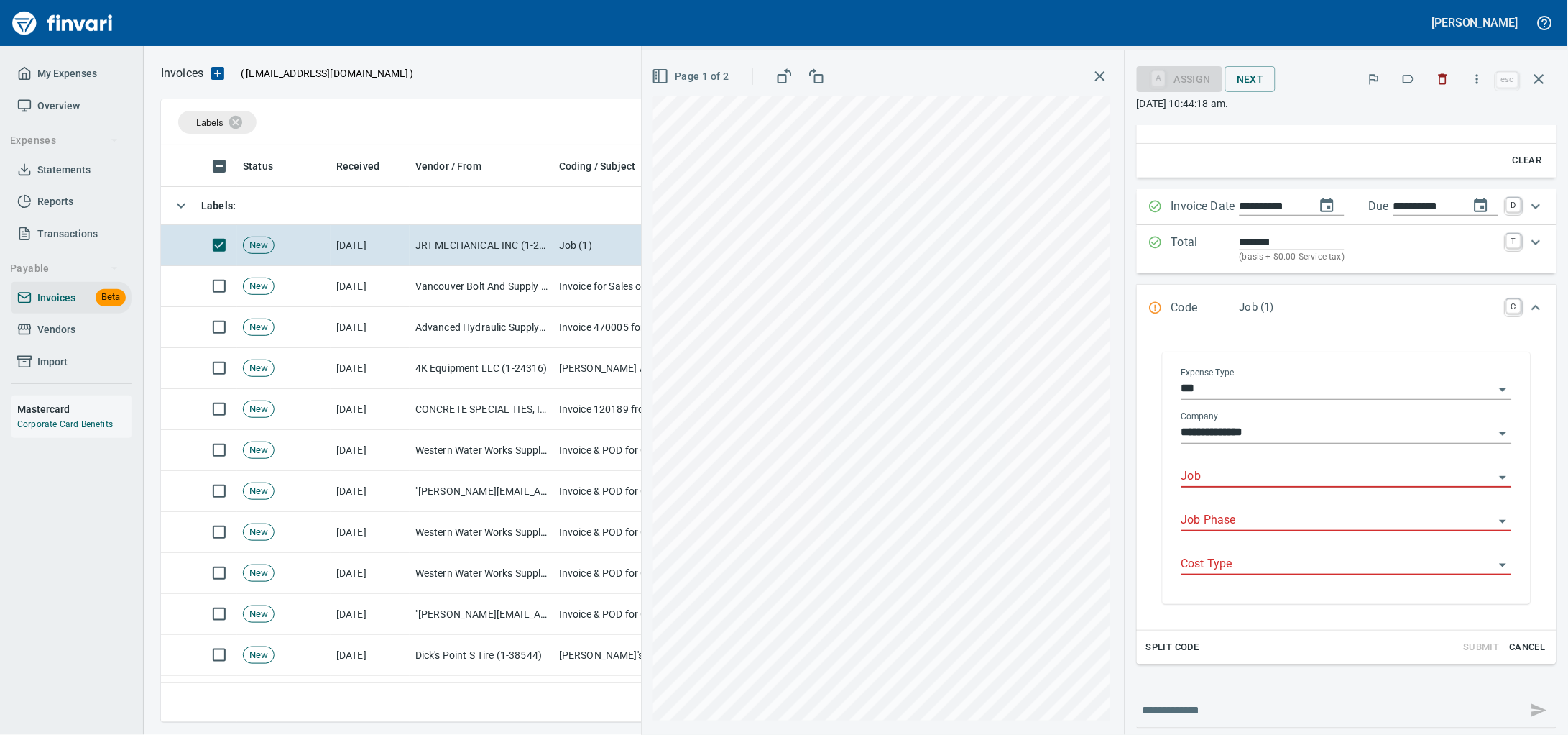
click at [1181, 487] on input "Job" at bounding box center [1338, 477] width 313 height 20
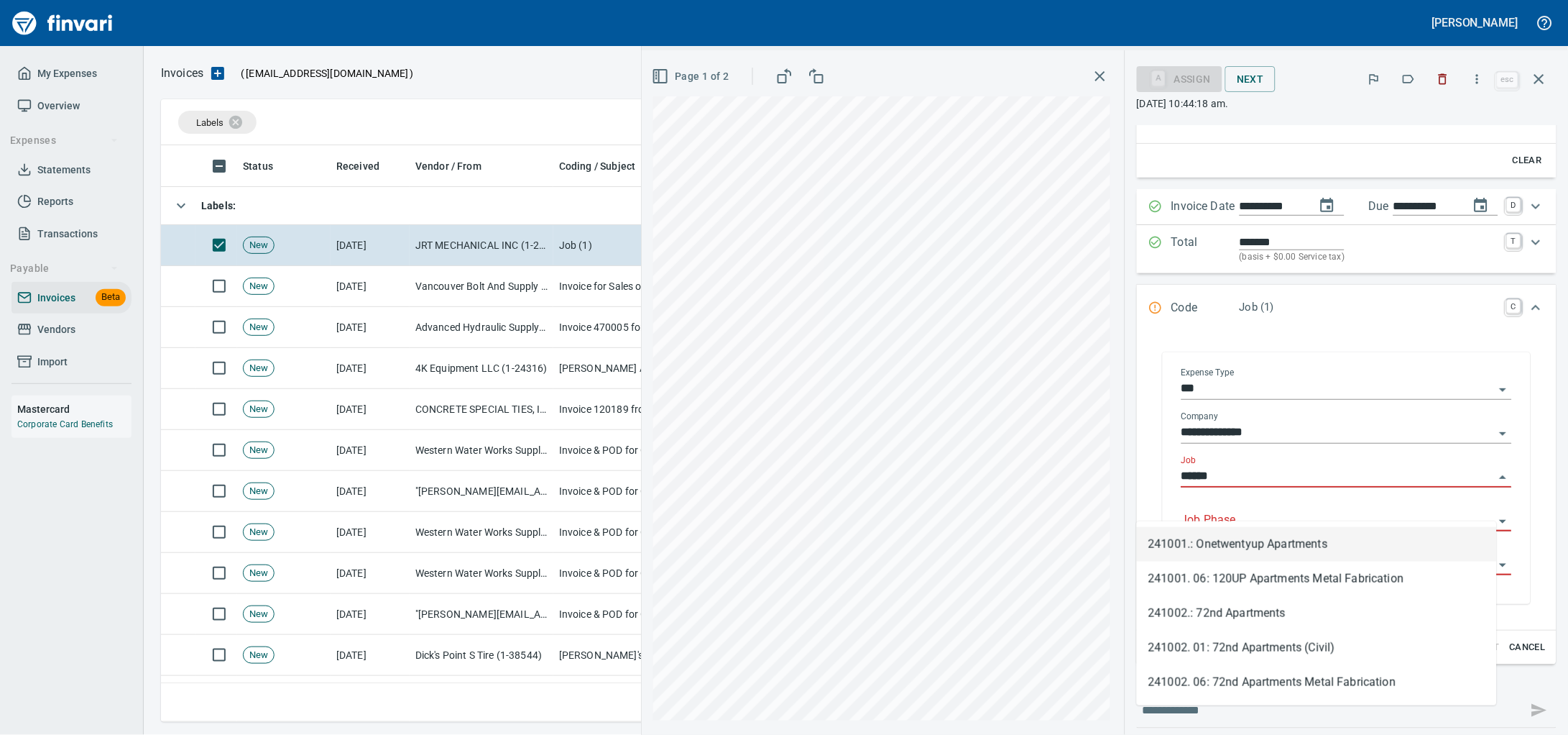
scroll to position [564, 1362]
click at [1221, 548] on li "241002.: 72nd Apartments" at bounding box center [1317, 544] width 360 height 34
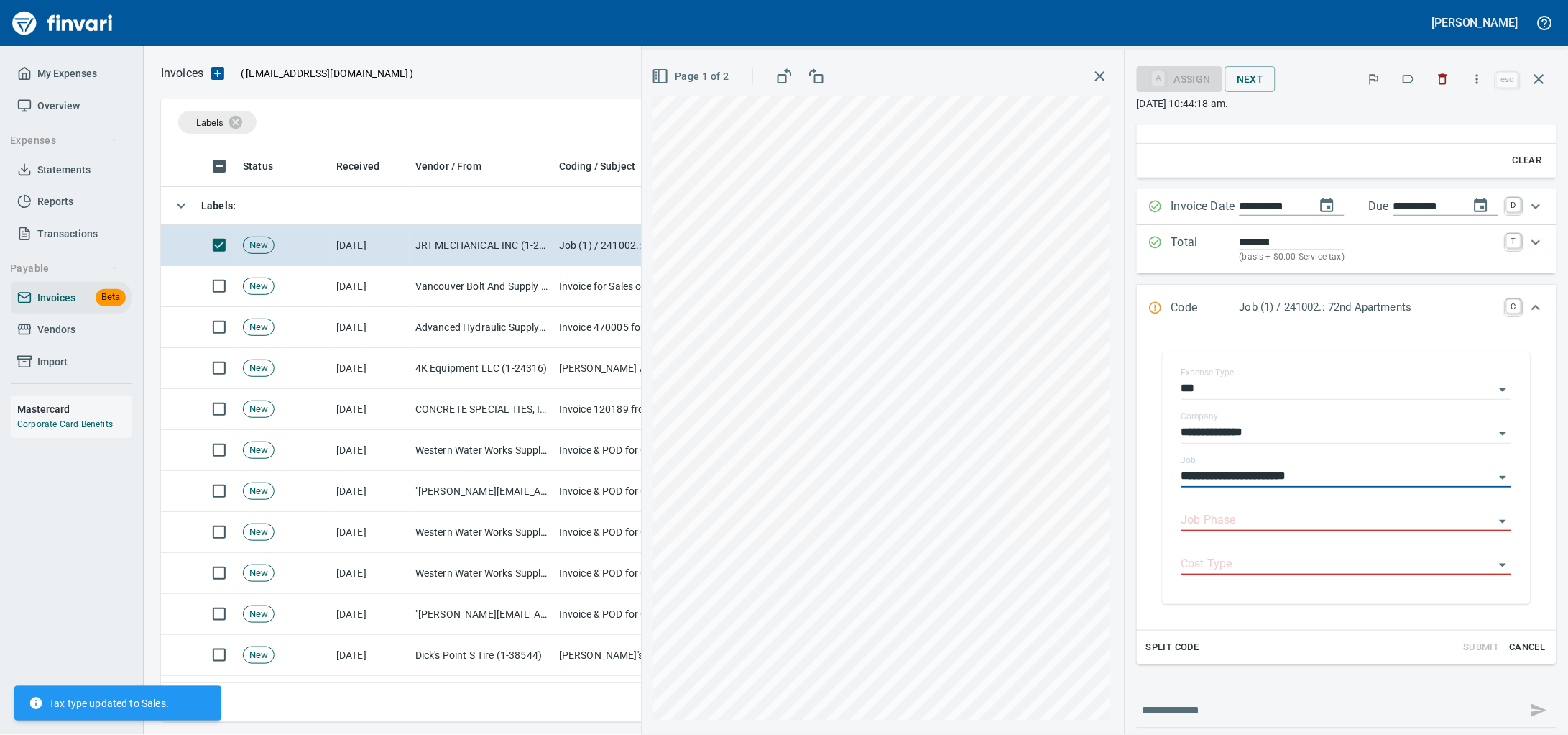
type input "**********"
click at [1221, 531] on input "Job Phase" at bounding box center [1338, 520] width 313 height 20
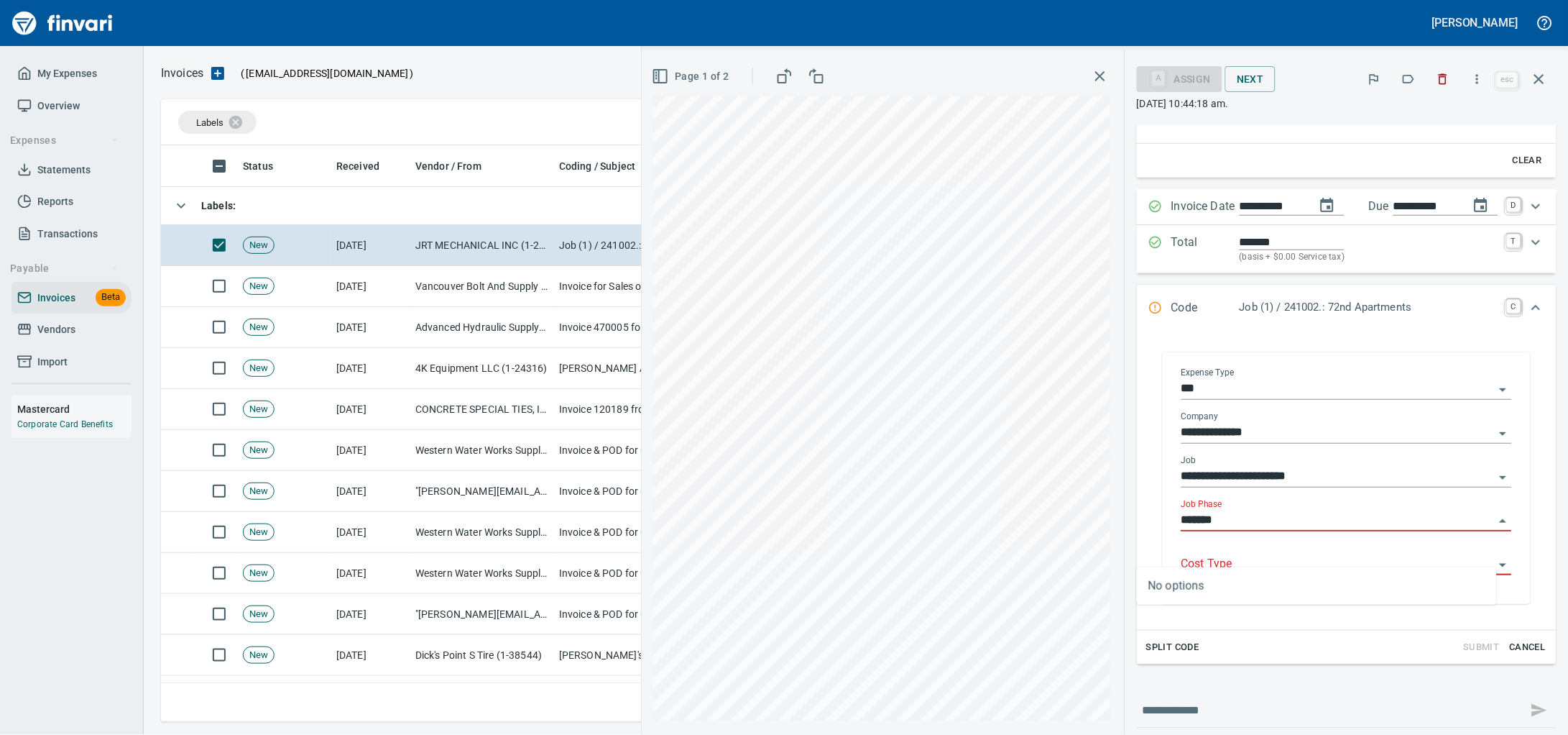
click at [1220, 531] on input "*******" at bounding box center [1338, 520] width 313 height 20
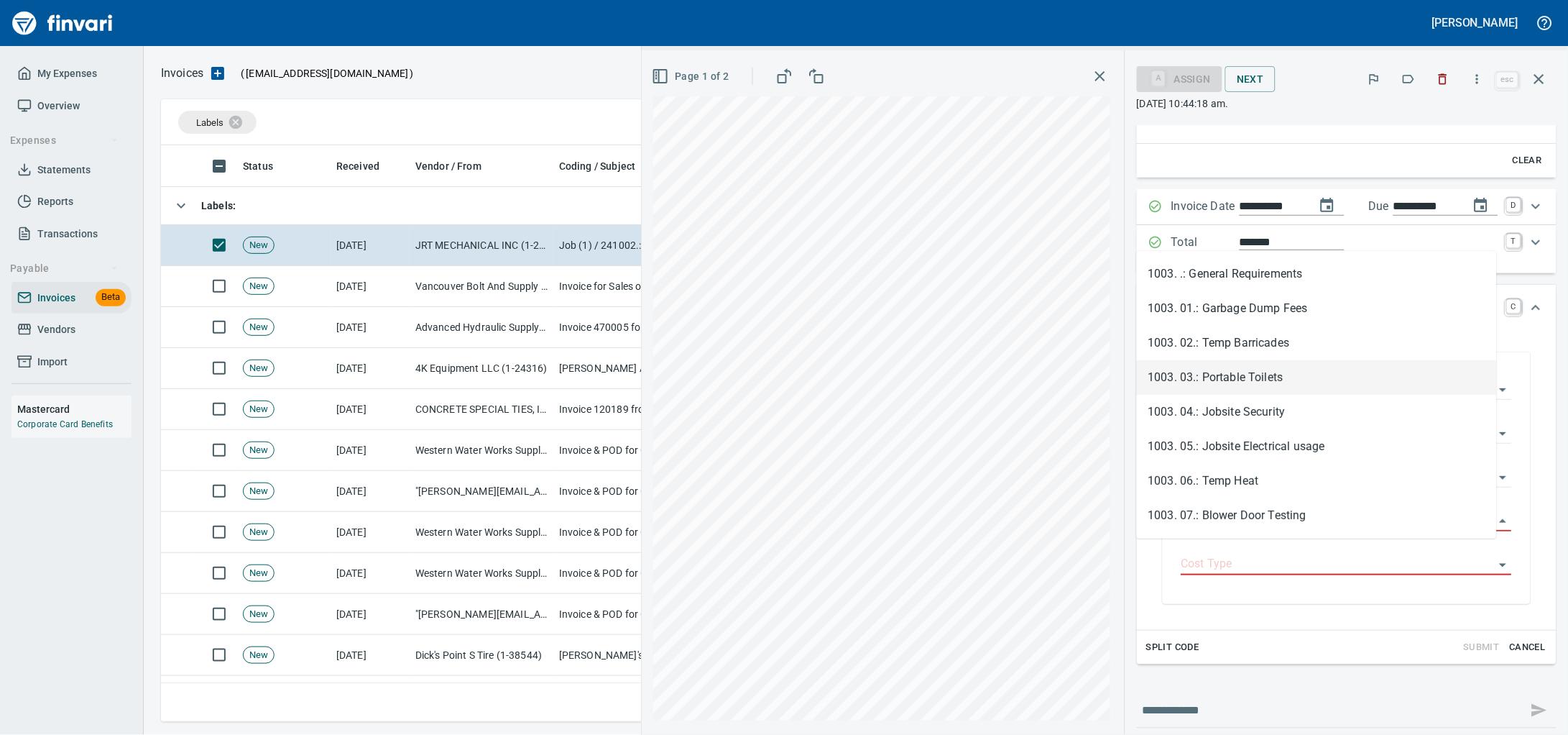
click at [1241, 362] on li "1003. 03.: Portable Toilets" at bounding box center [1317, 377] width 360 height 34
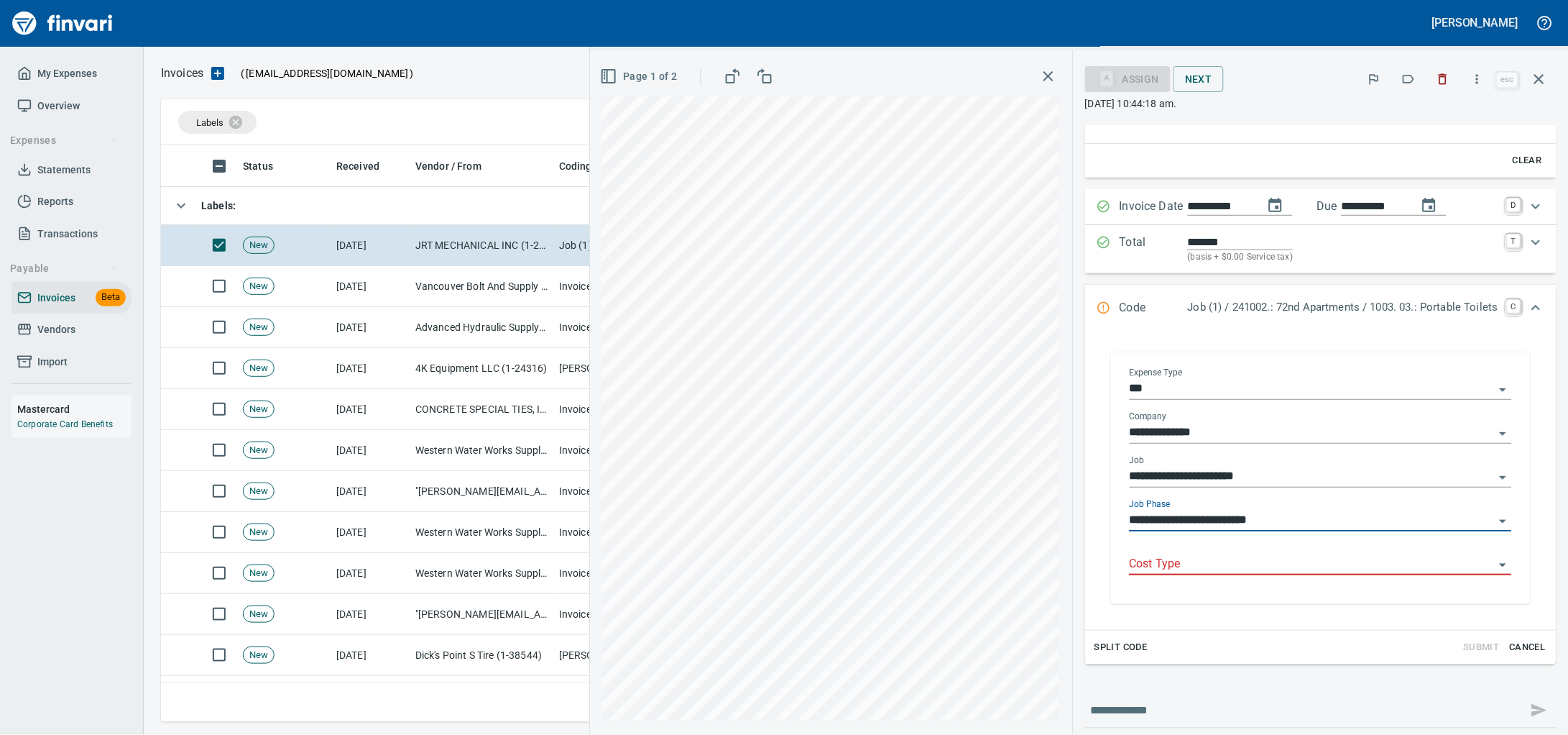
type input "**********"
click at [1155, 574] on input "Cost Type" at bounding box center [1313, 564] width 365 height 20
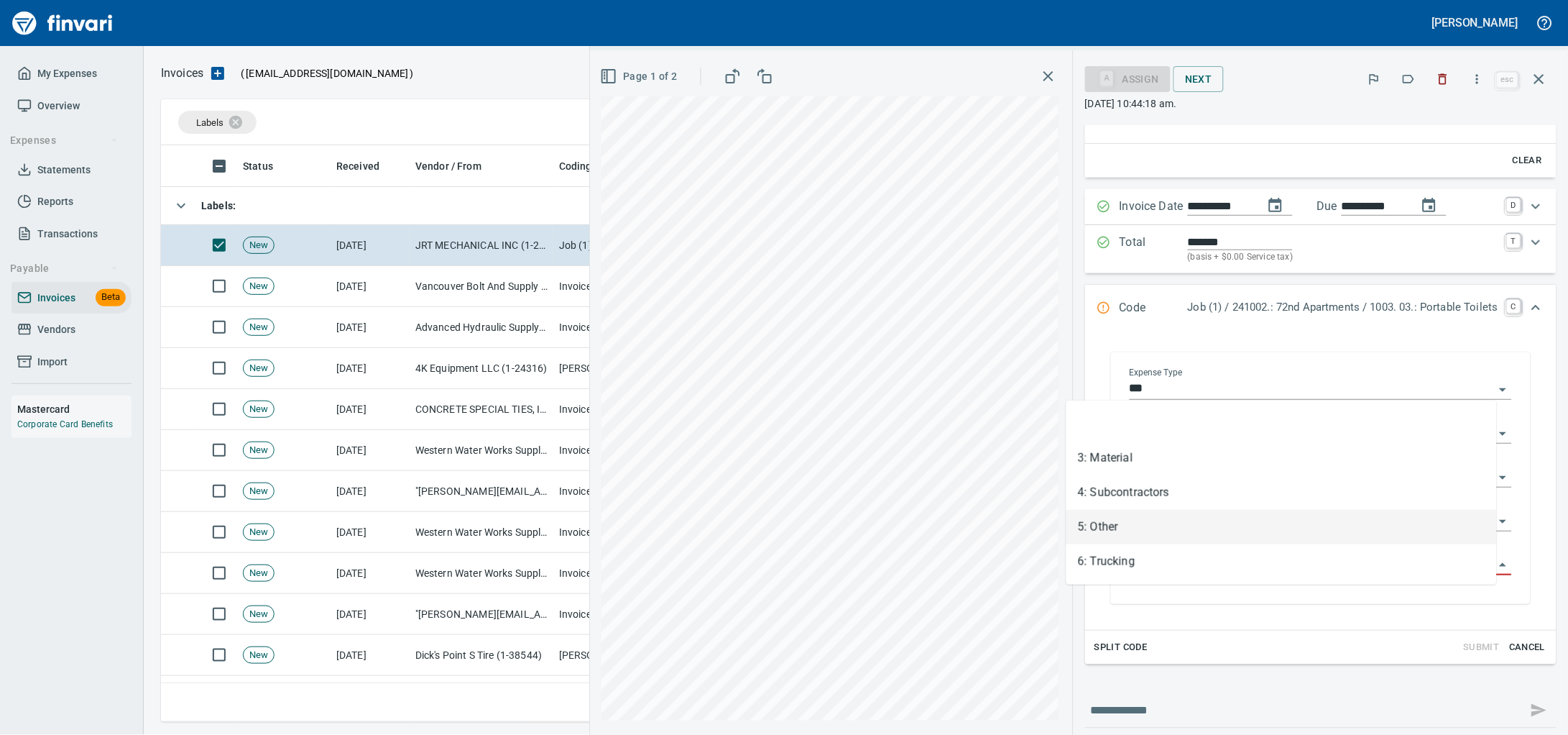
click at [1159, 534] on li "5: Other" at bounding box center [1282, 526] width 431 height 34
type input "********"
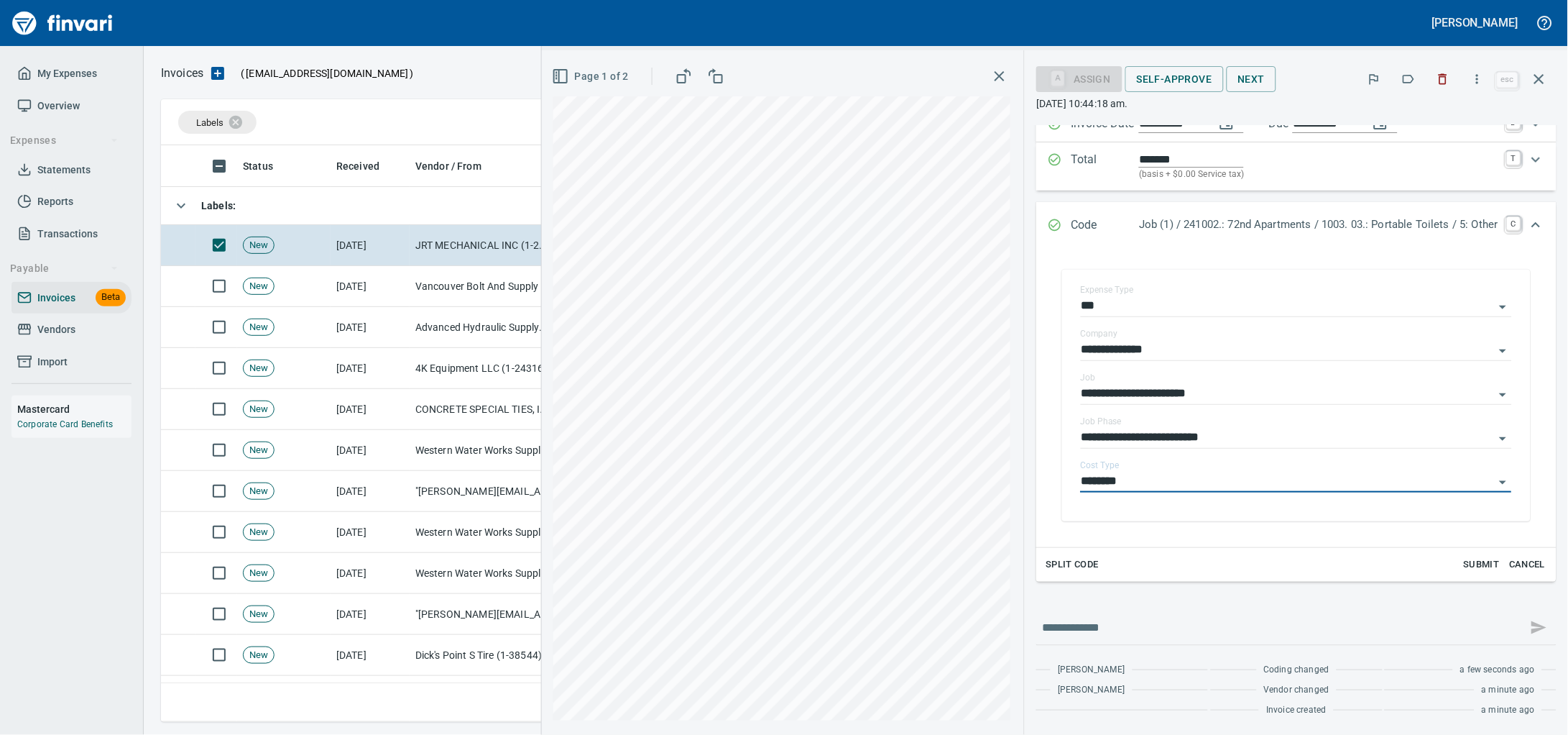
scroll to position [0, 0]
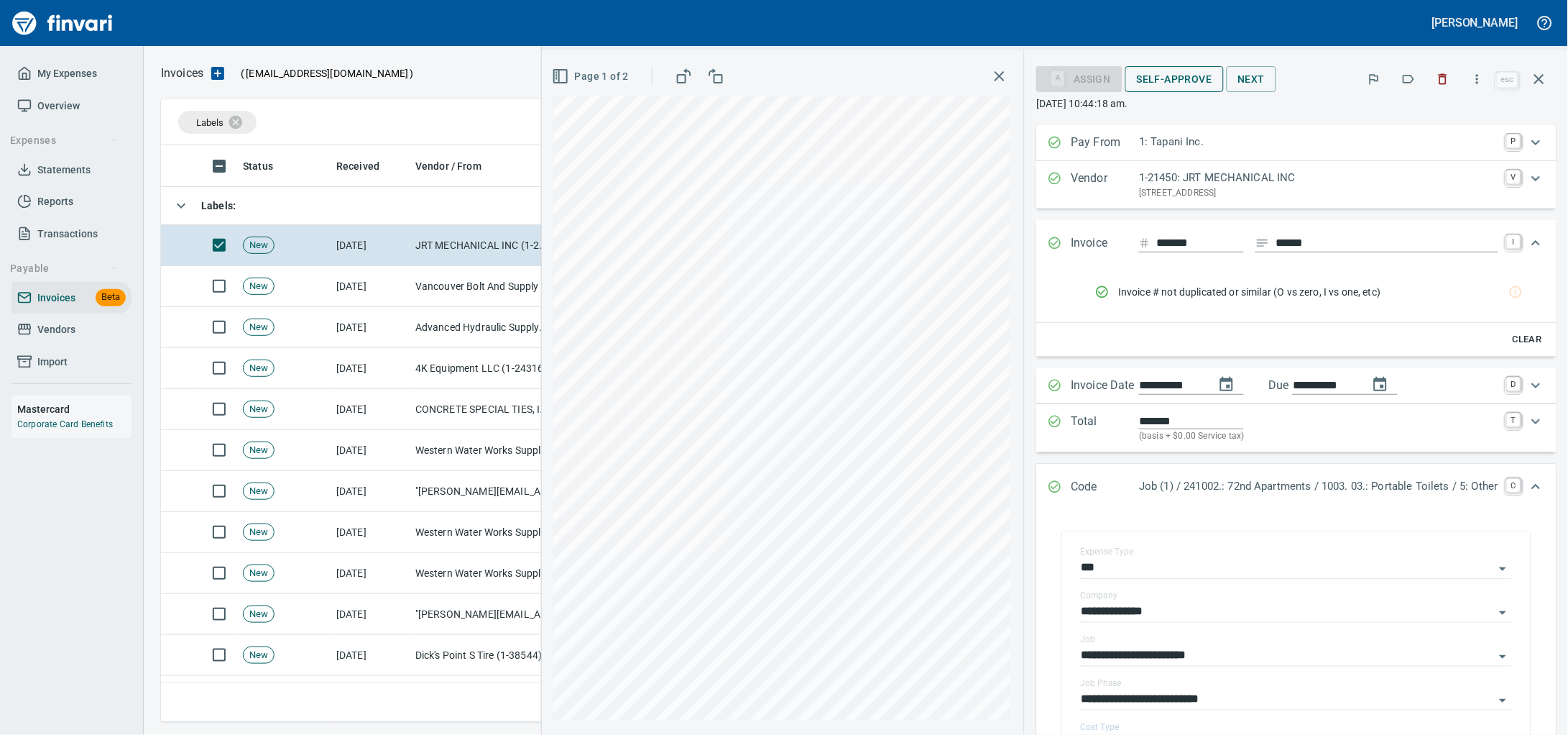
click at [1137, 89] on span "Self-Approve" at bounding box center [1174, 79] width 75 height 18
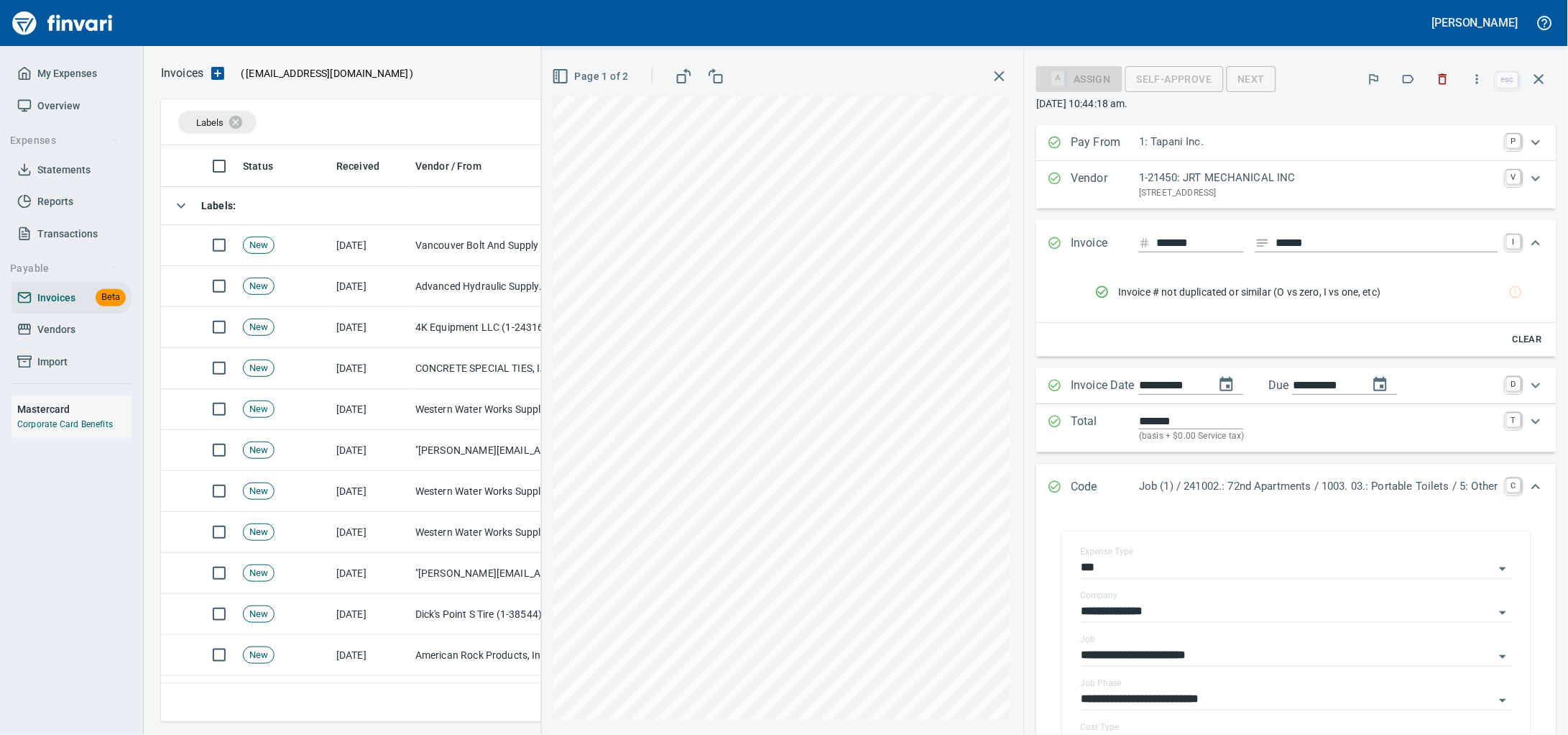
scroll to position [564, 1362]
click at [1536, 79] on icon "button" at bounding box center [1539, 79] width 18 height 18
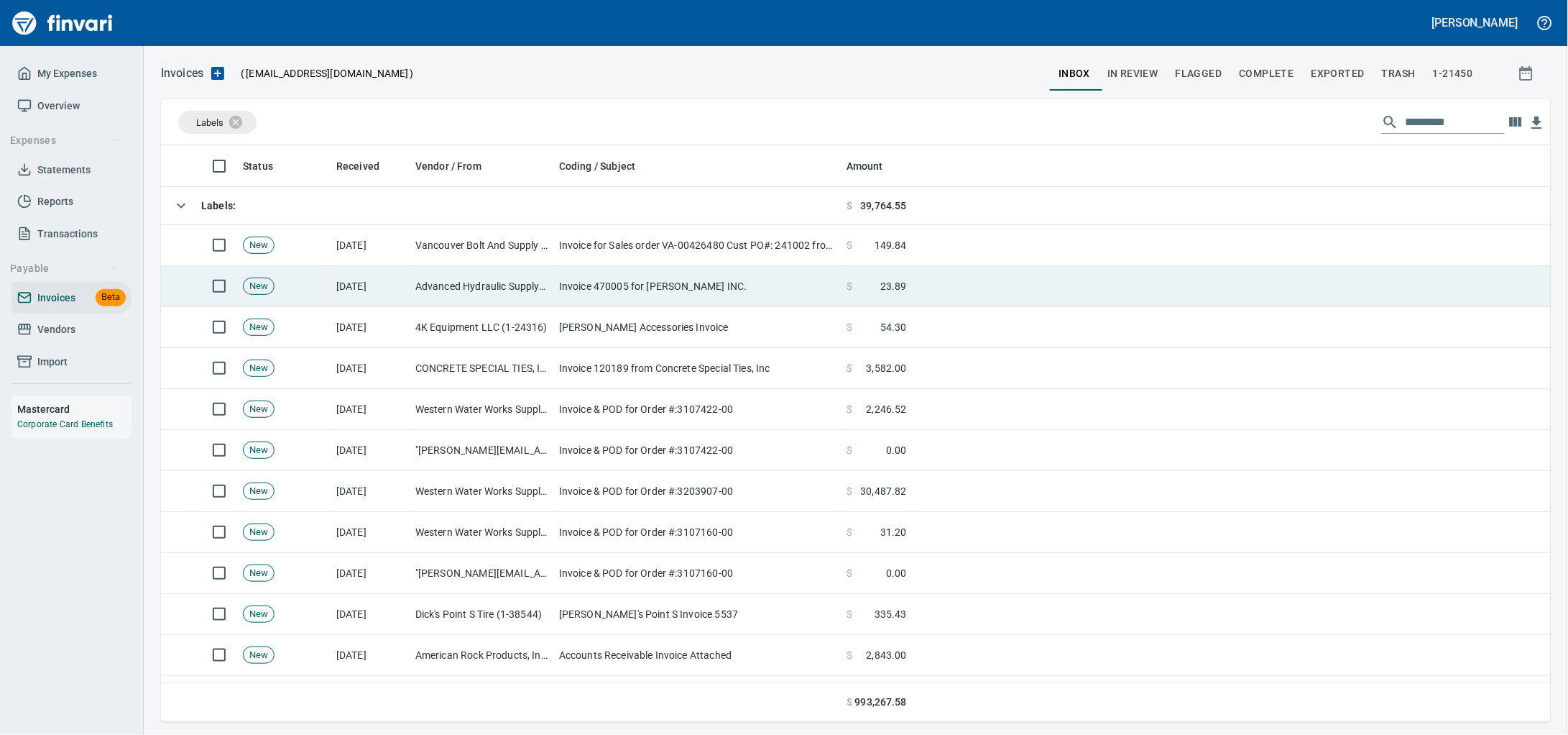
scroll to position [564, 1362]
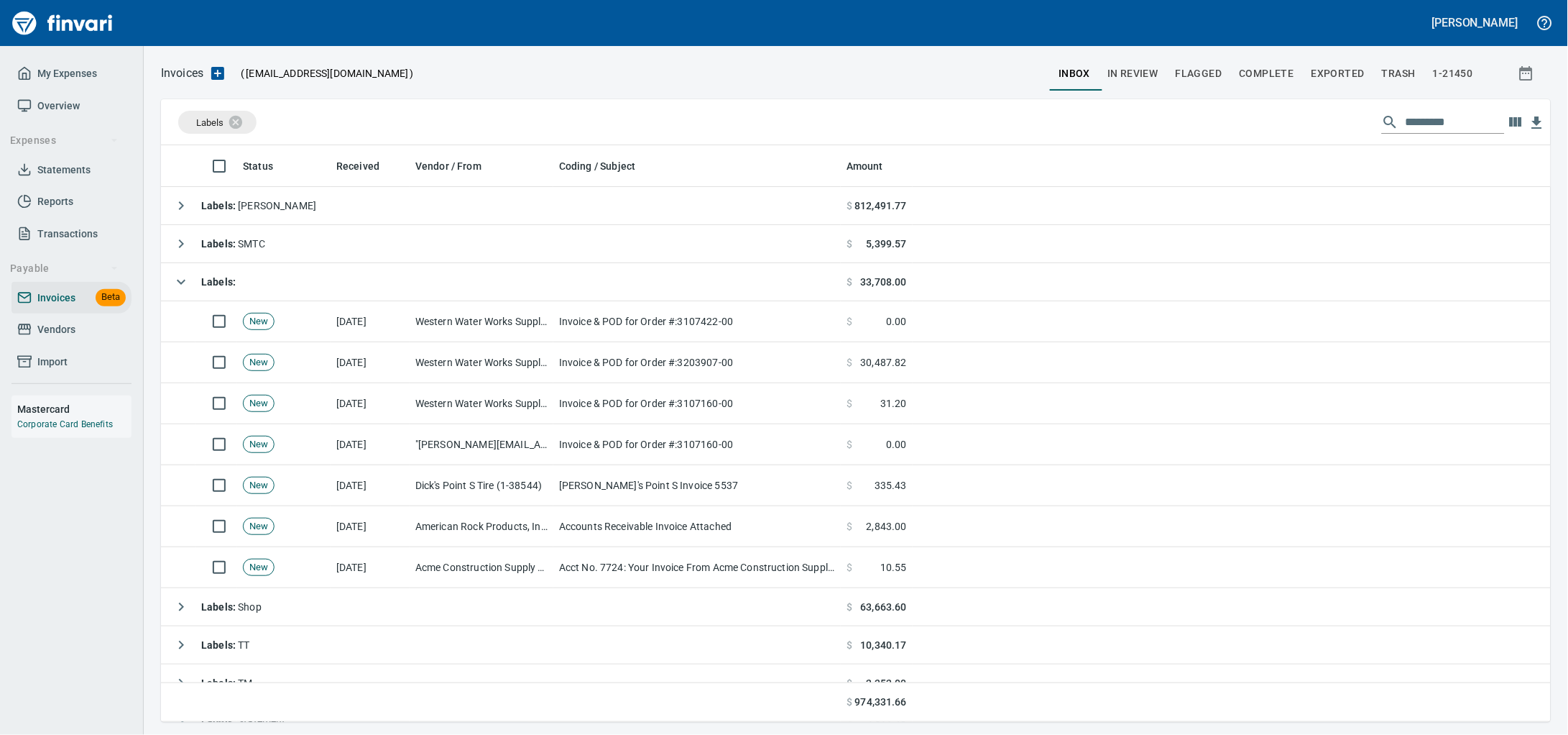
click at [73, 339] on span "Vendors" at bounding box center [56, 329] width 38 height 18
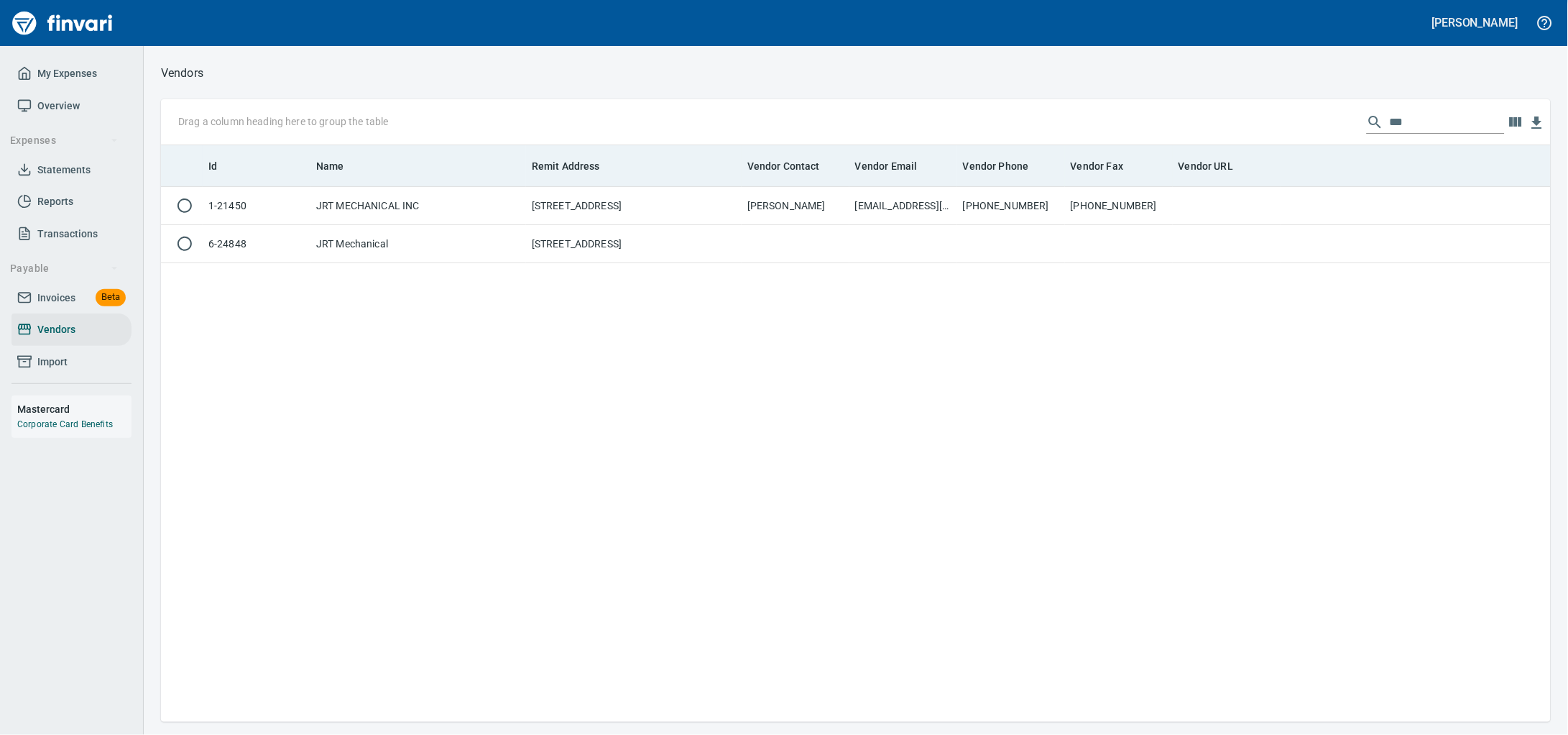
scroll to position [564, 1363]
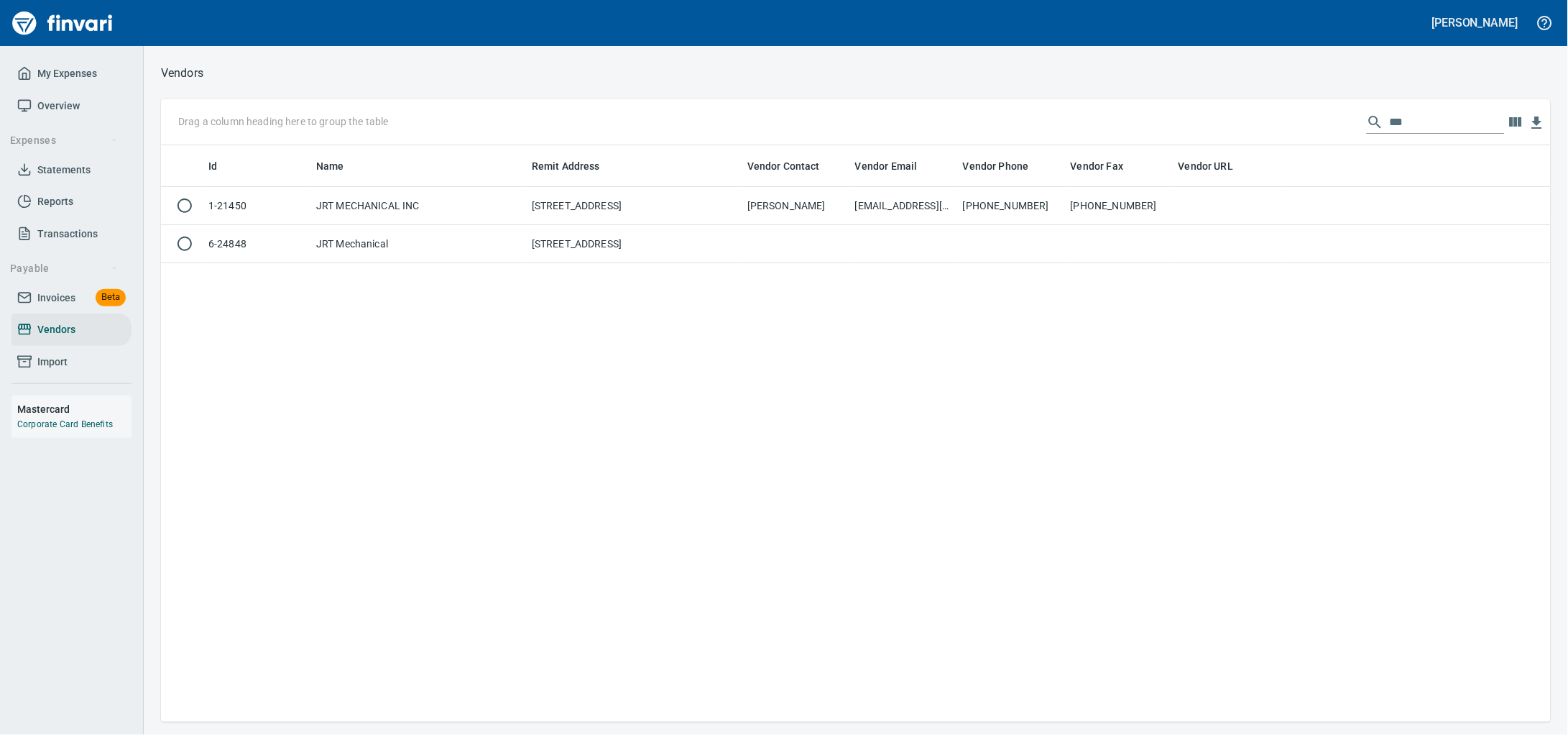
drag, startPoint x: 1418, startPoint y: 124, endPoint x: 523, endPoint y: 53, distance: 897.8
click at [566, 63] on div "Vendors Drag a column heading here to group the table *** Id Name Remit Address…" at bounding box center [856, 392] width 1424 height 659
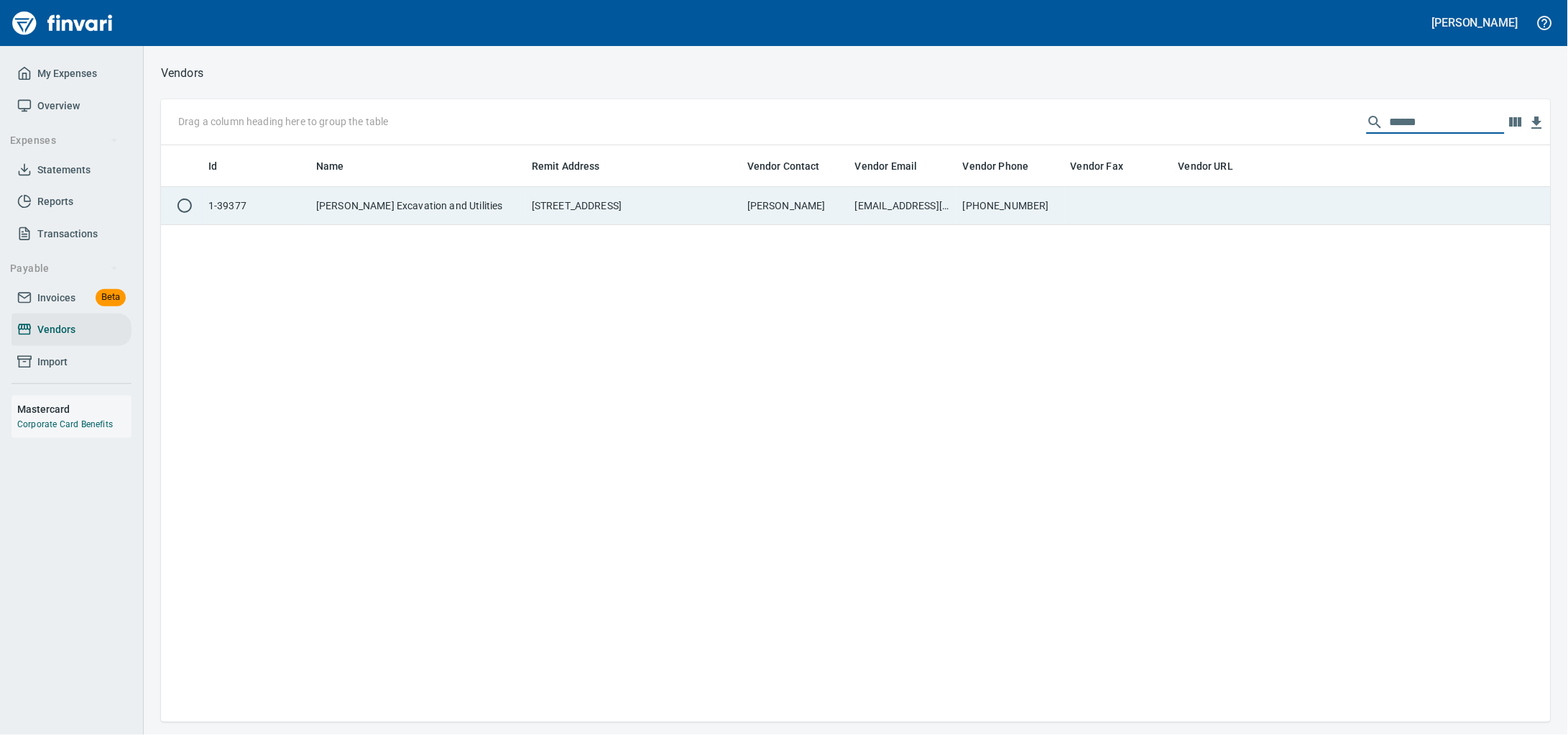
type input "******"
click at [560, 205] on td "[STREET_ADDRESS]" at bounding box center [633, 205] width 215 height 38
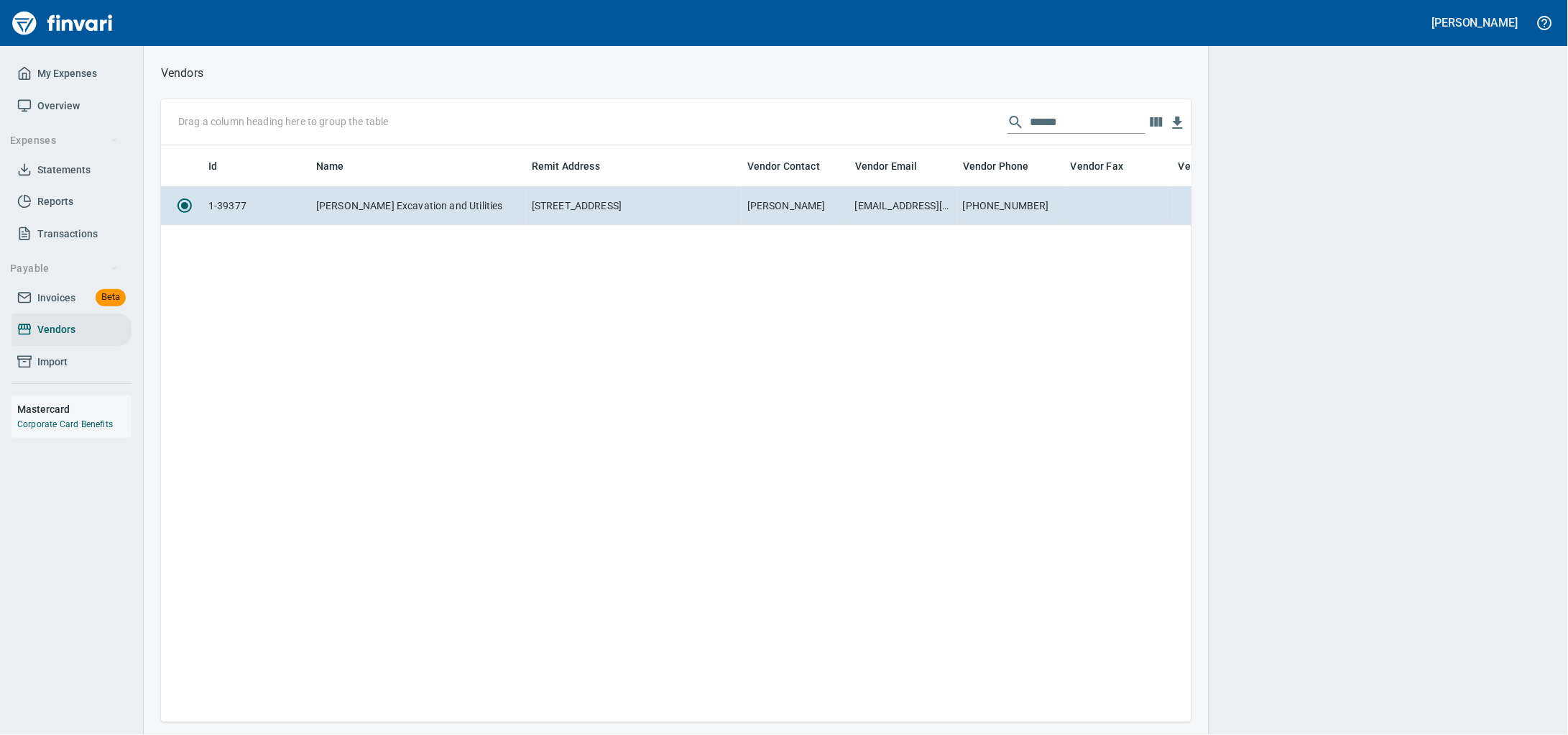
scroll to position [549, 1017]
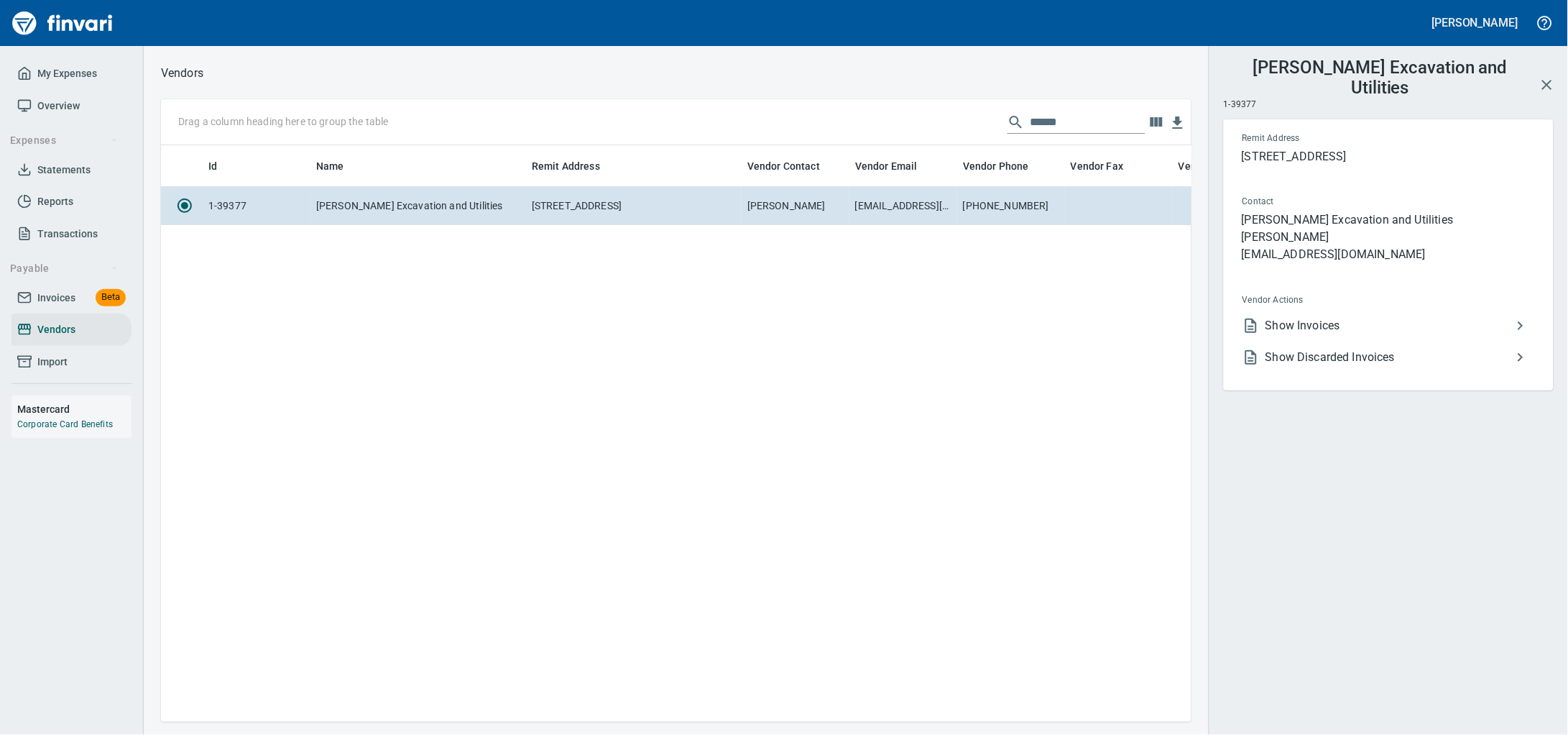
click at [1355, 334] on span "Show Invoices" at bounding box center [1389, 325] width 246 height 18
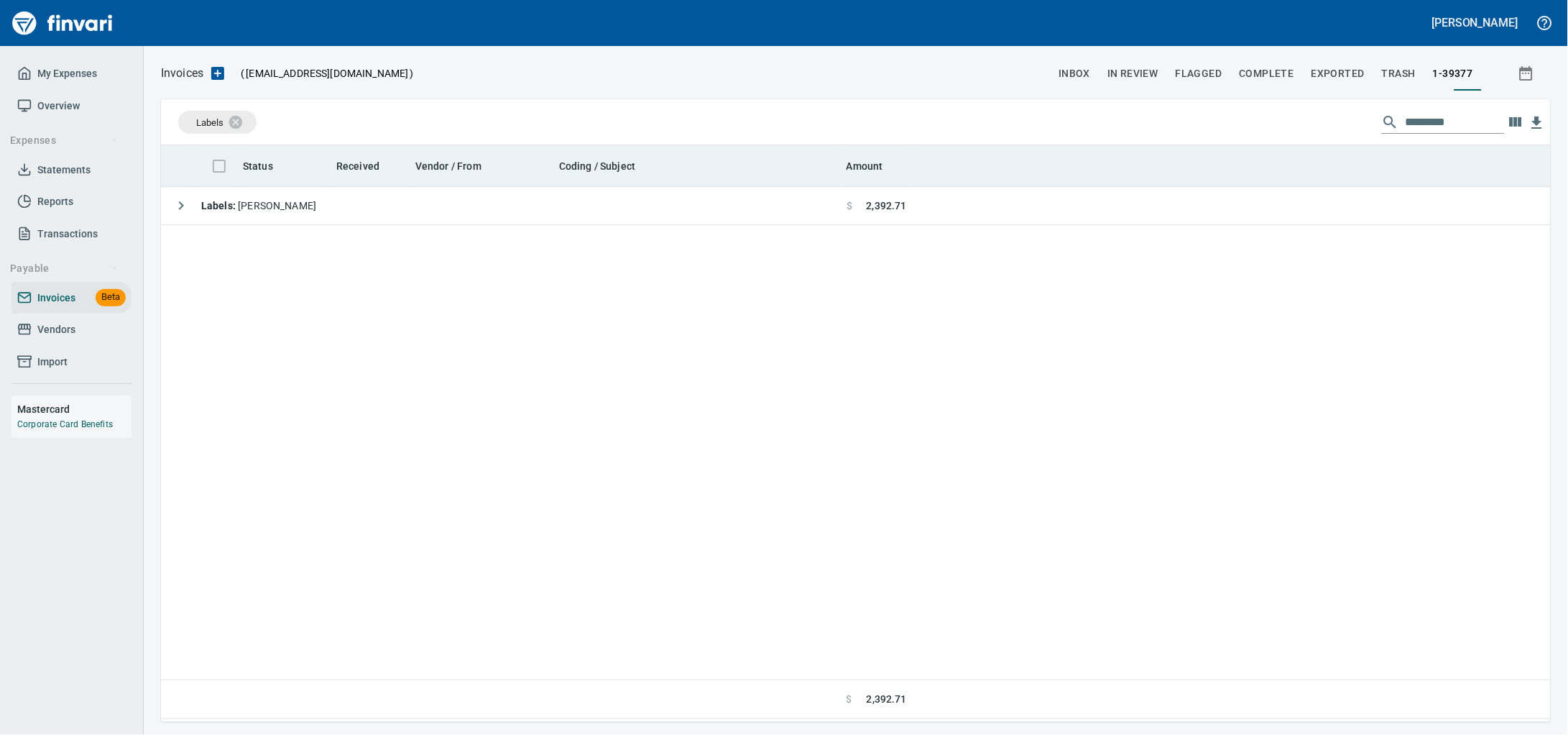
scroll to position [564, 1363]
click at [481, 187] on th "Vendor / From" at bounding box center [482, 166] width 144 height 42
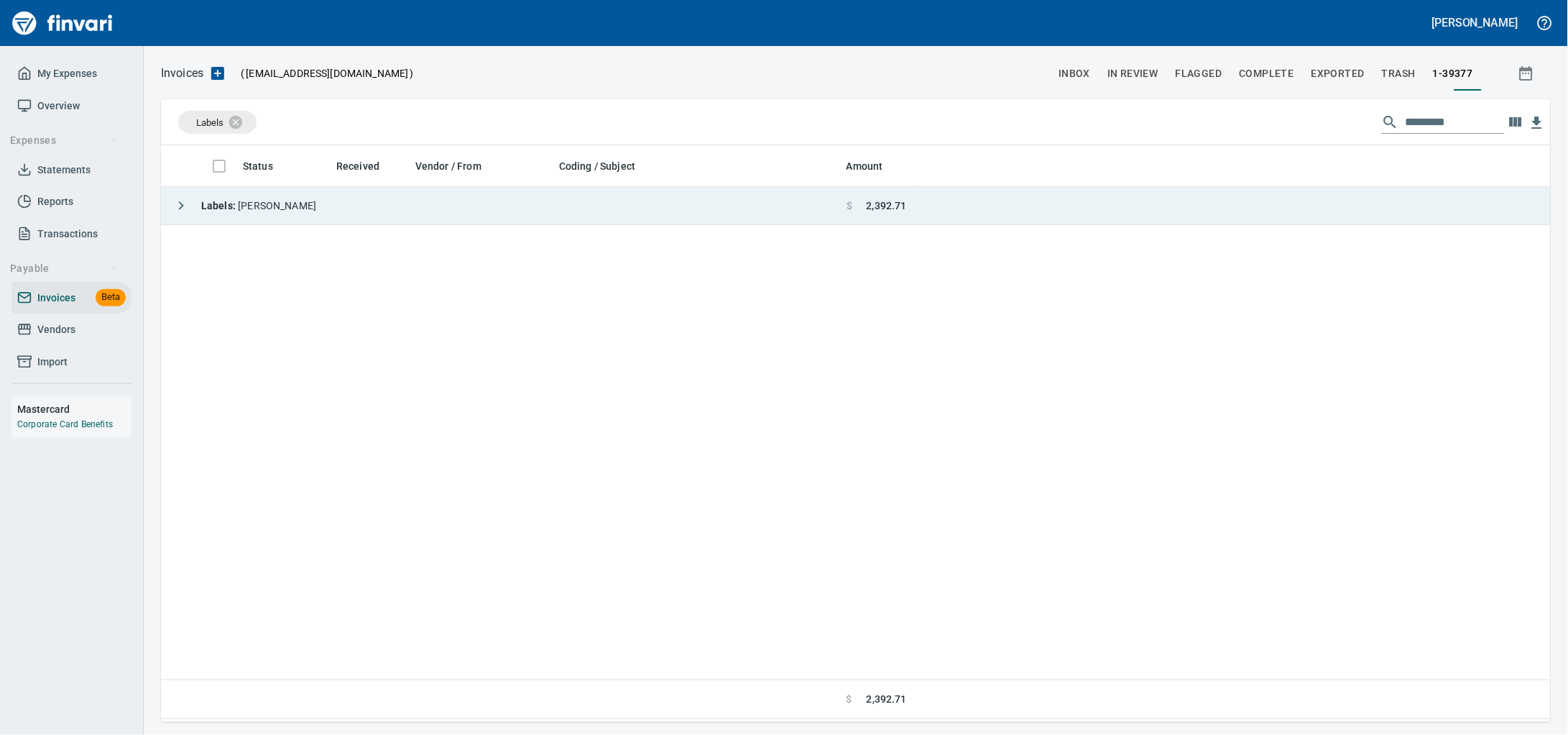
click at [470, 217] on td "Labels : [PERSON_NAME]" at bounding box center [501, 205] width 680 height 38
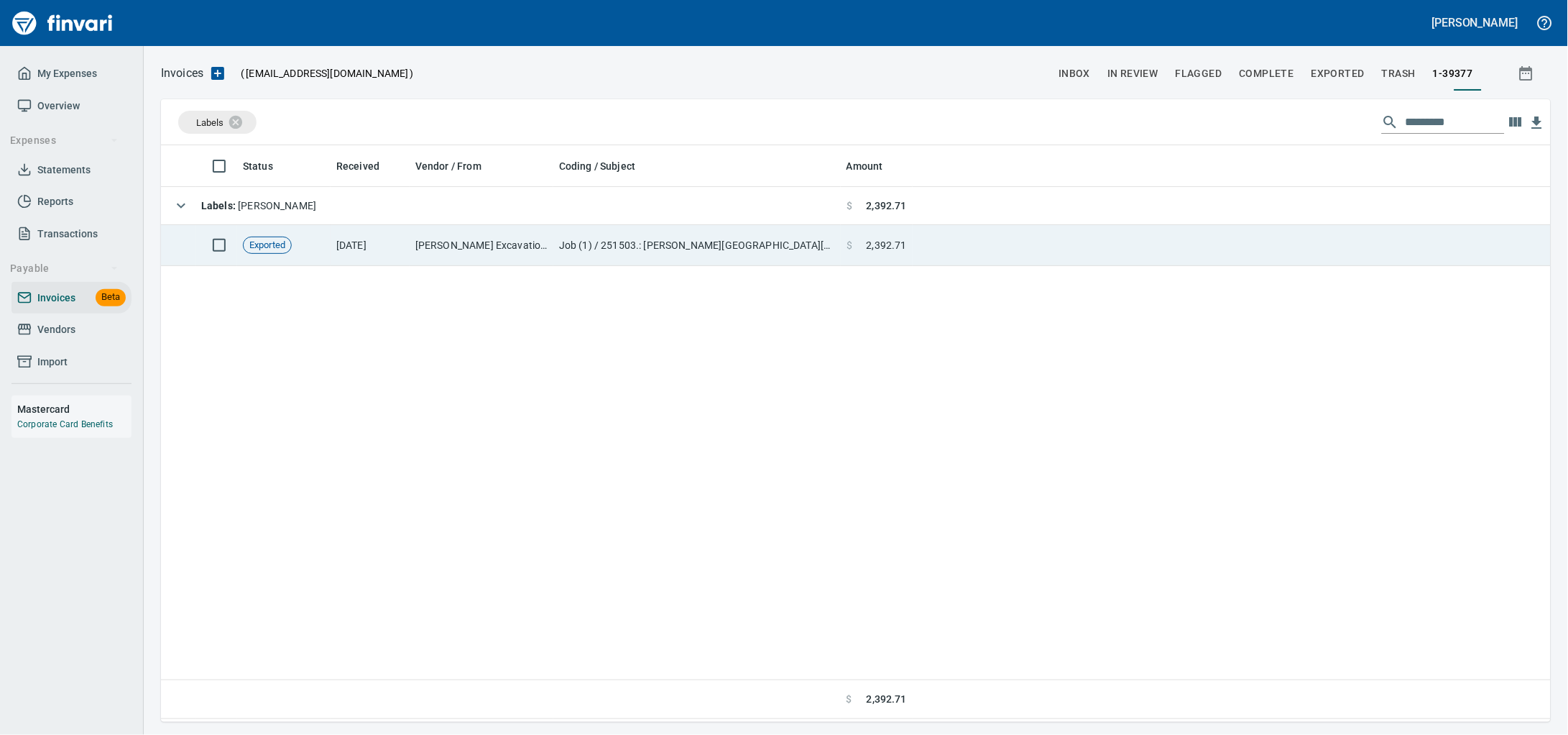
click at [663, 249] on td "Job (1) / 251503.: [PERSON_NAME][GEOGRAPHIC_DATA][PERSON_NAME] Industrial / 14.…" at bounding box center [697, 246] width 287 height 41
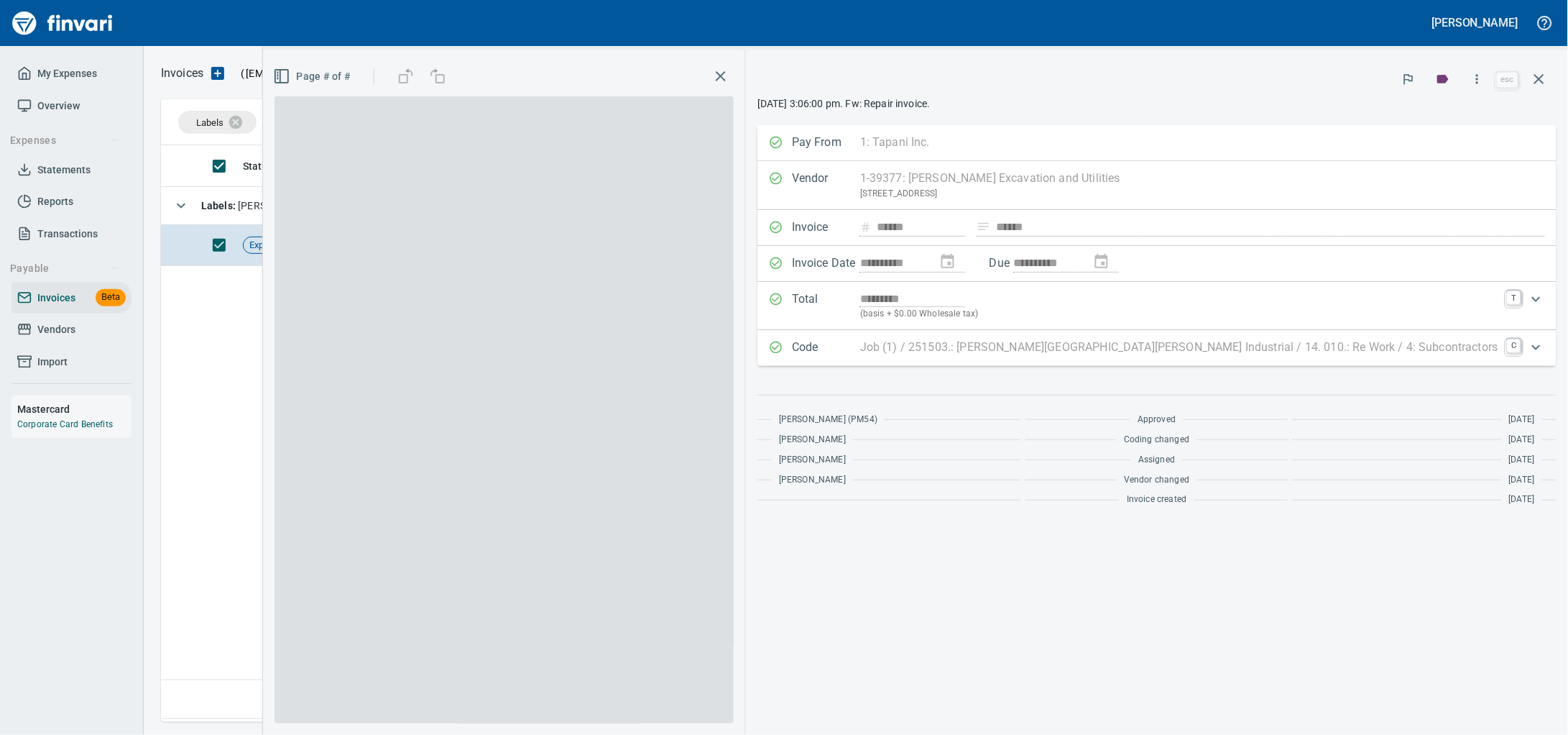
scroll to position [564, 1362]
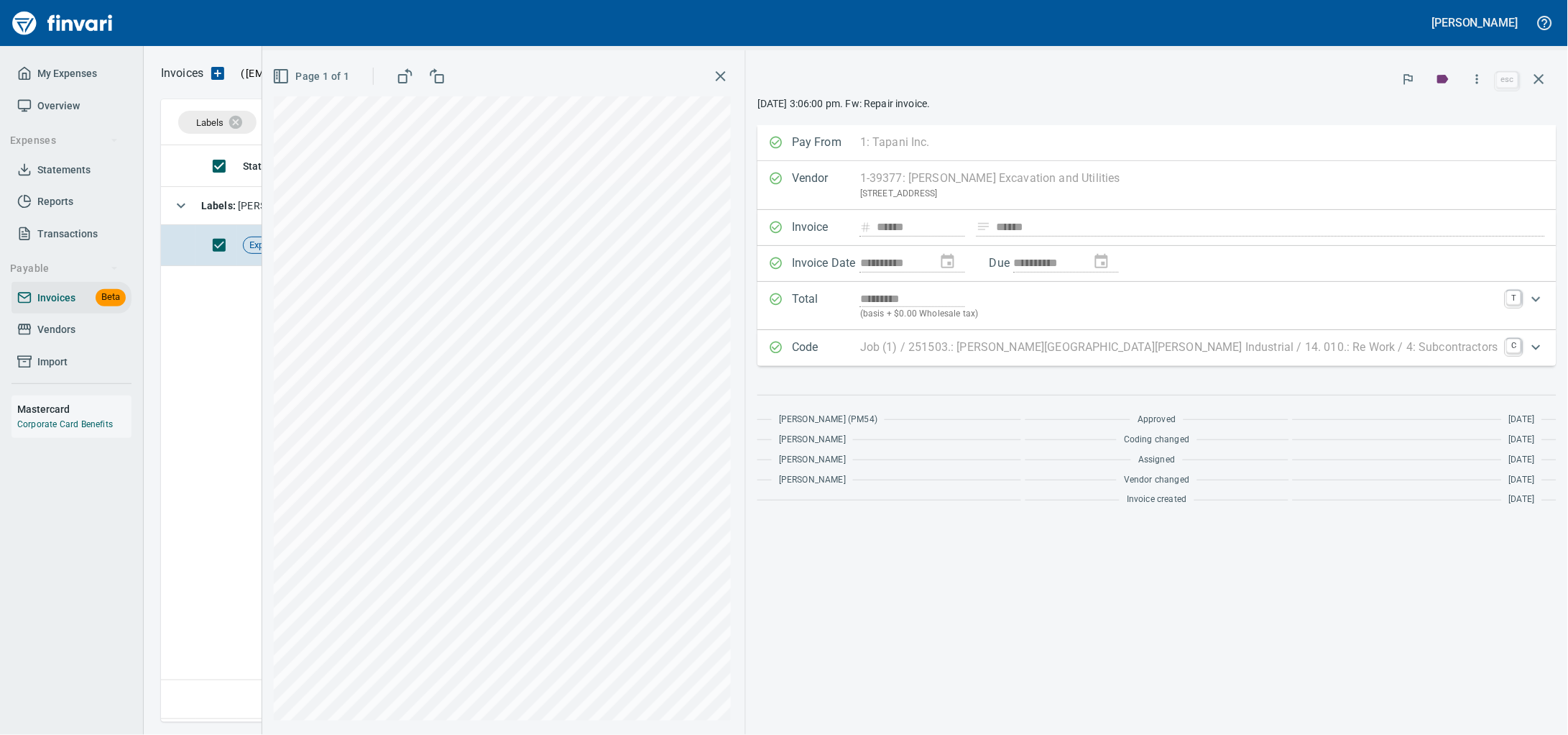
click at [1178, 356] on p "Job (1) / 251503.: [PERSON_NAME][GEOGRAPHIC_DATA][PERSON_NAME] Industrial / 14.…" at bounding box center [1179, 347] width 638 height 18
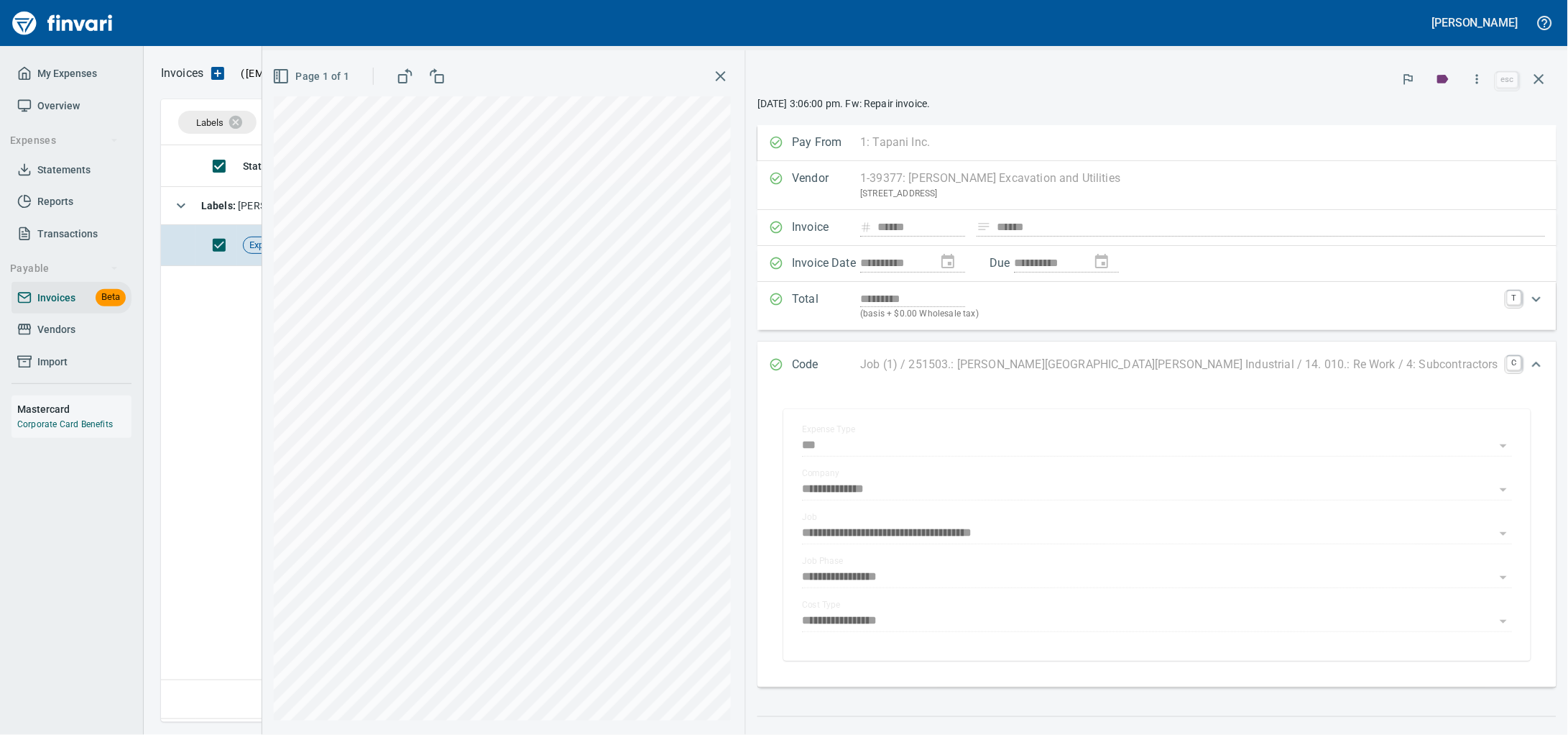
click at [1560, 76] on div "**********" at bounding box center [1157, 392] width 822 height 685
click at [1548, 89] on button "button" at bounding box center [1539, 79] width 34 height 34
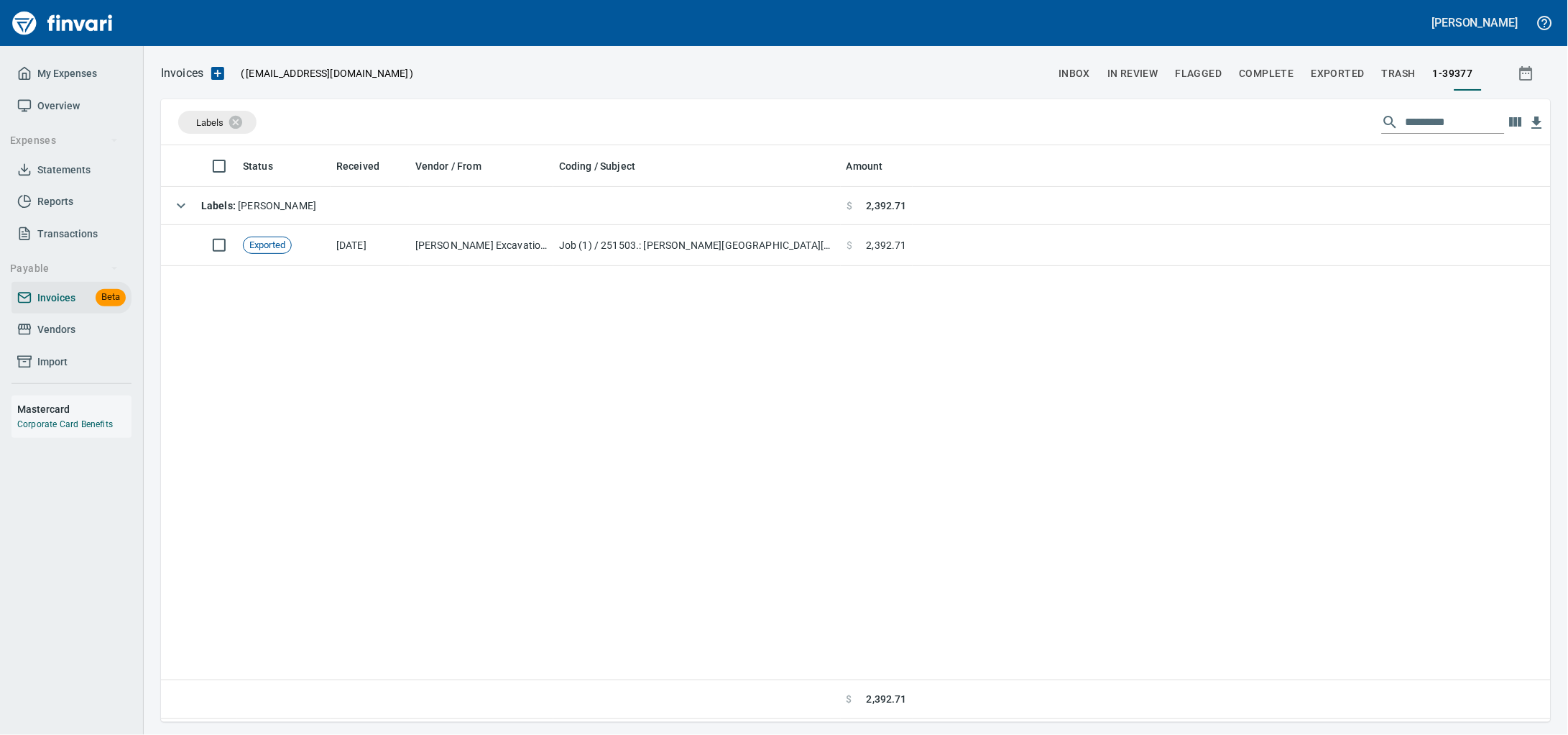
click at [76, 346] on link "Vendors" at bounding box center [71, 329] width 120 height 33
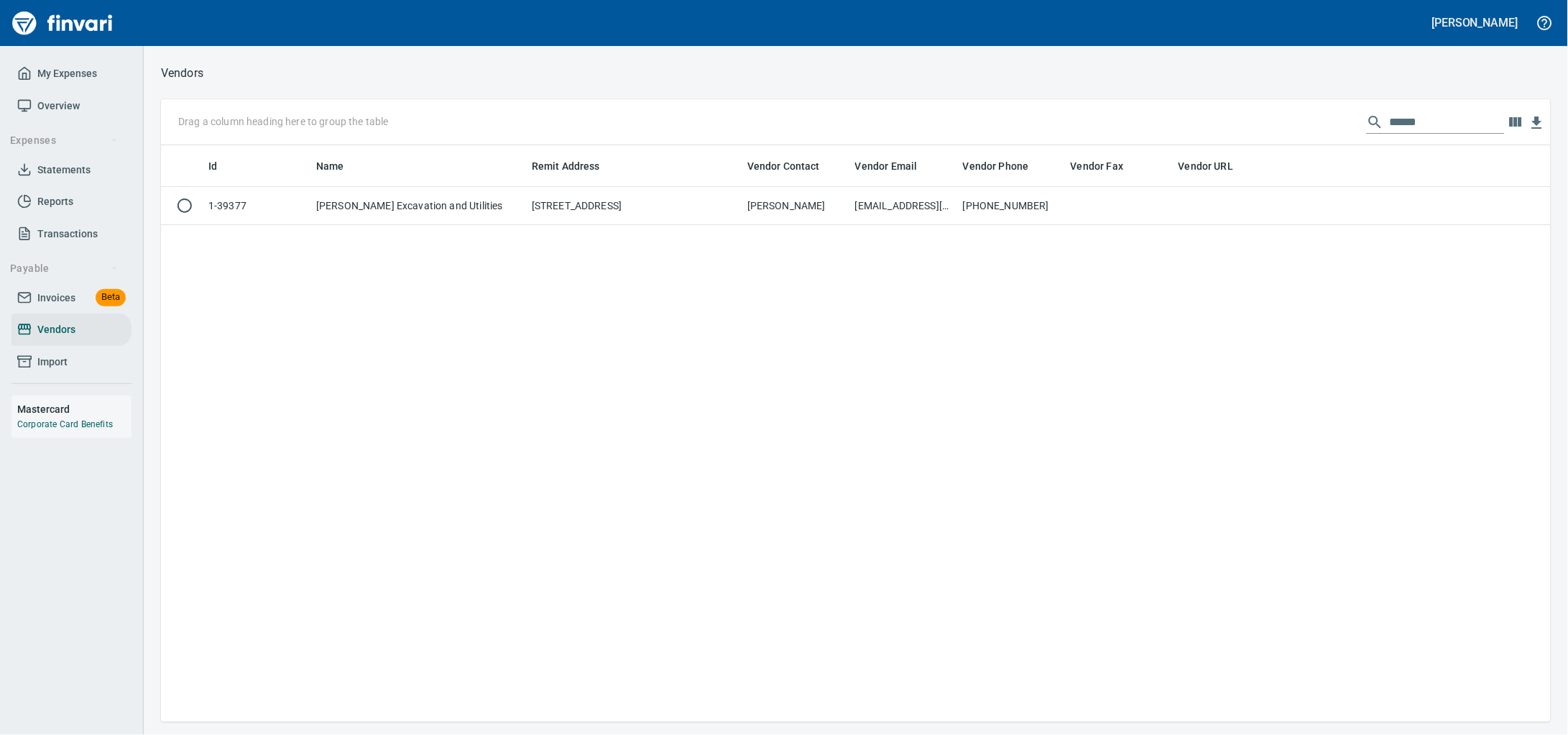
scroll to position [564, 1363]
drag, startPoint x: 1406, startPoint y: 114, endPoint x: 965, endPoint y: 113, distance: 441.0
click at [965, 113] on div "Drag a column heading here to group the table ******" at bounding box center [855, 122] width 1390 height 46
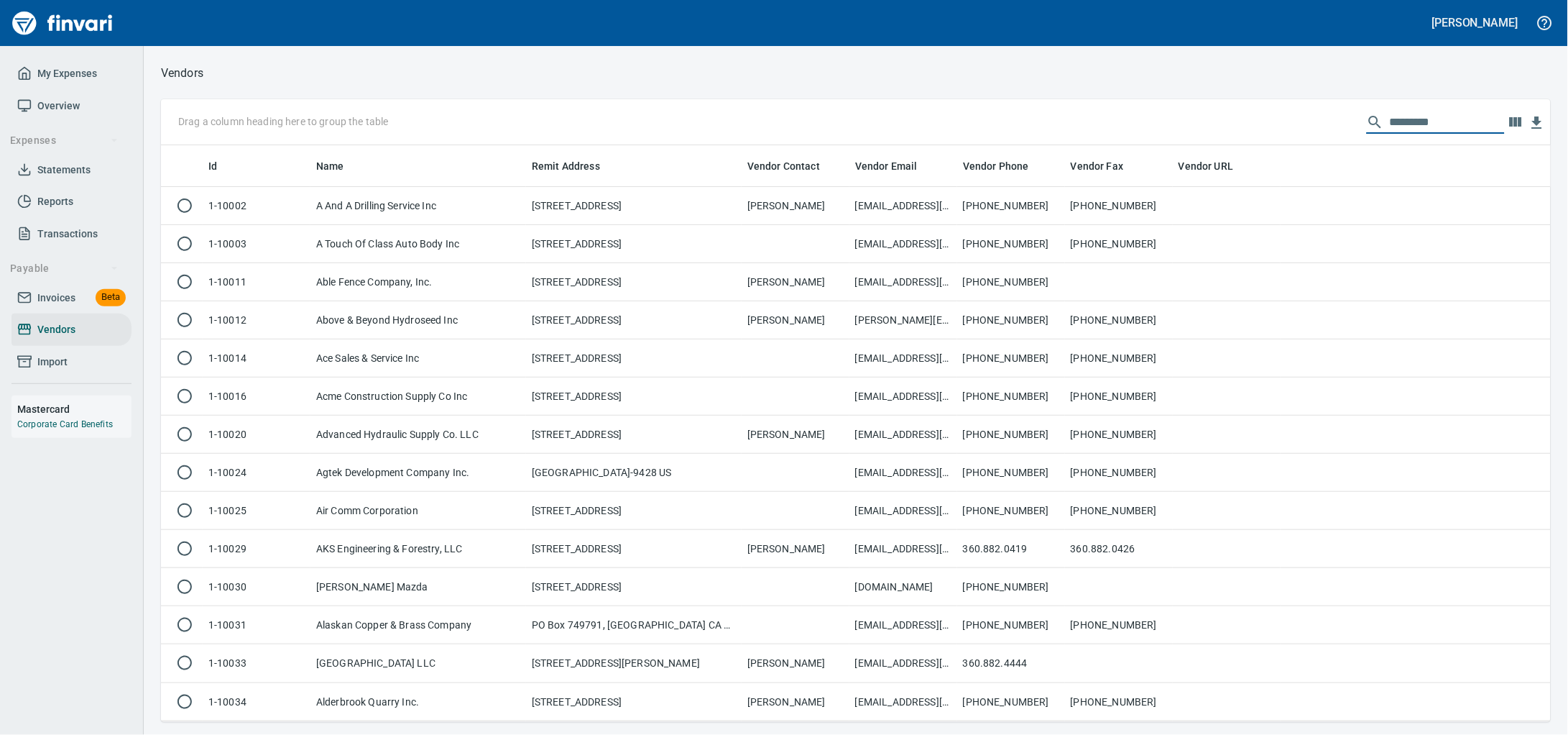
click at [56, 298] on ul "Payable Invoices Beta Vendors Import" at bounding box center [71, 319] width 120 height 128
click at [56, 307] on span "Invoices" at bounding box center [56, 298] width 38 height 18
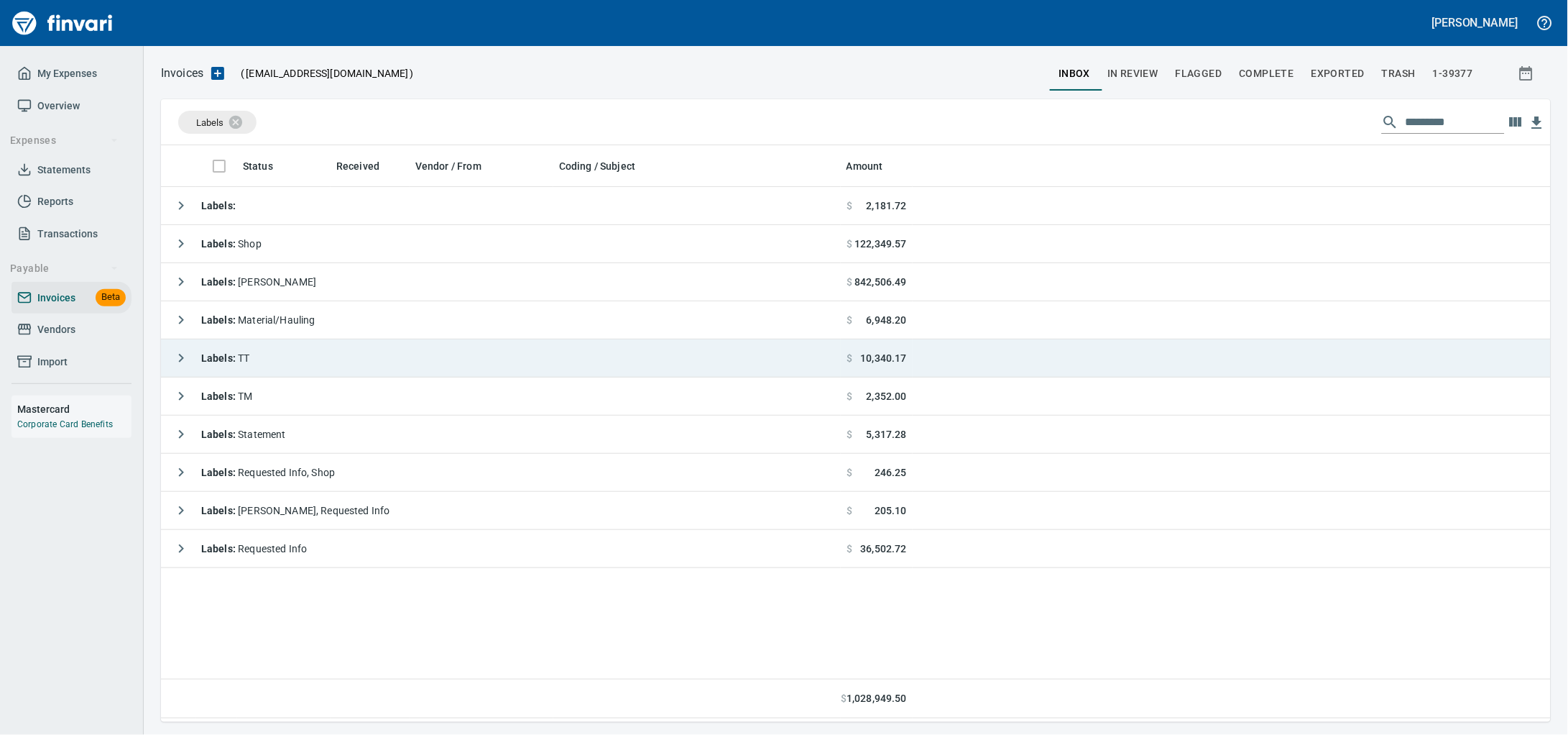
scroll to position [564, 1363]
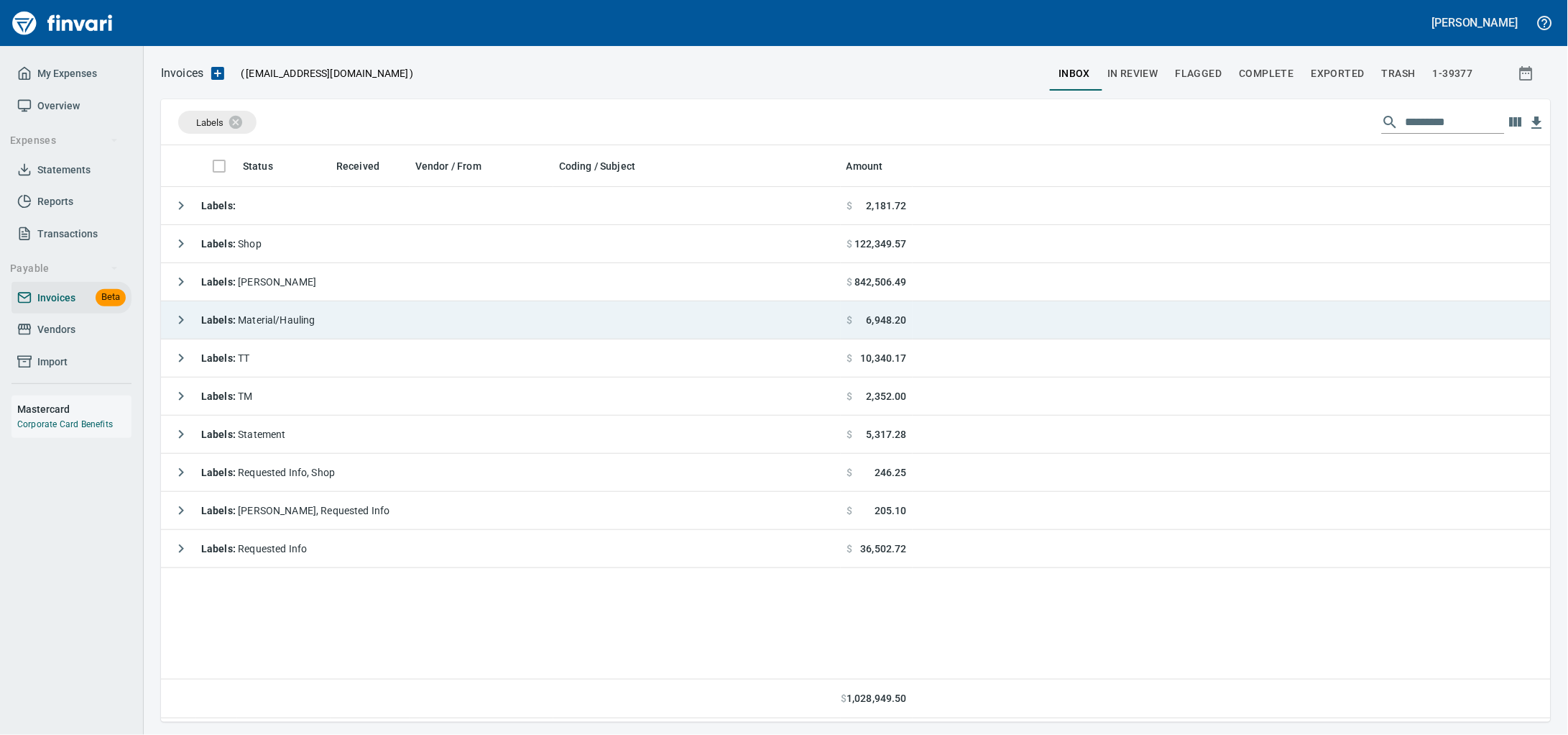
click at [311, 334] on div "Labels : Material/Hauling" at bounding box center [241, 320] width 149 height 28
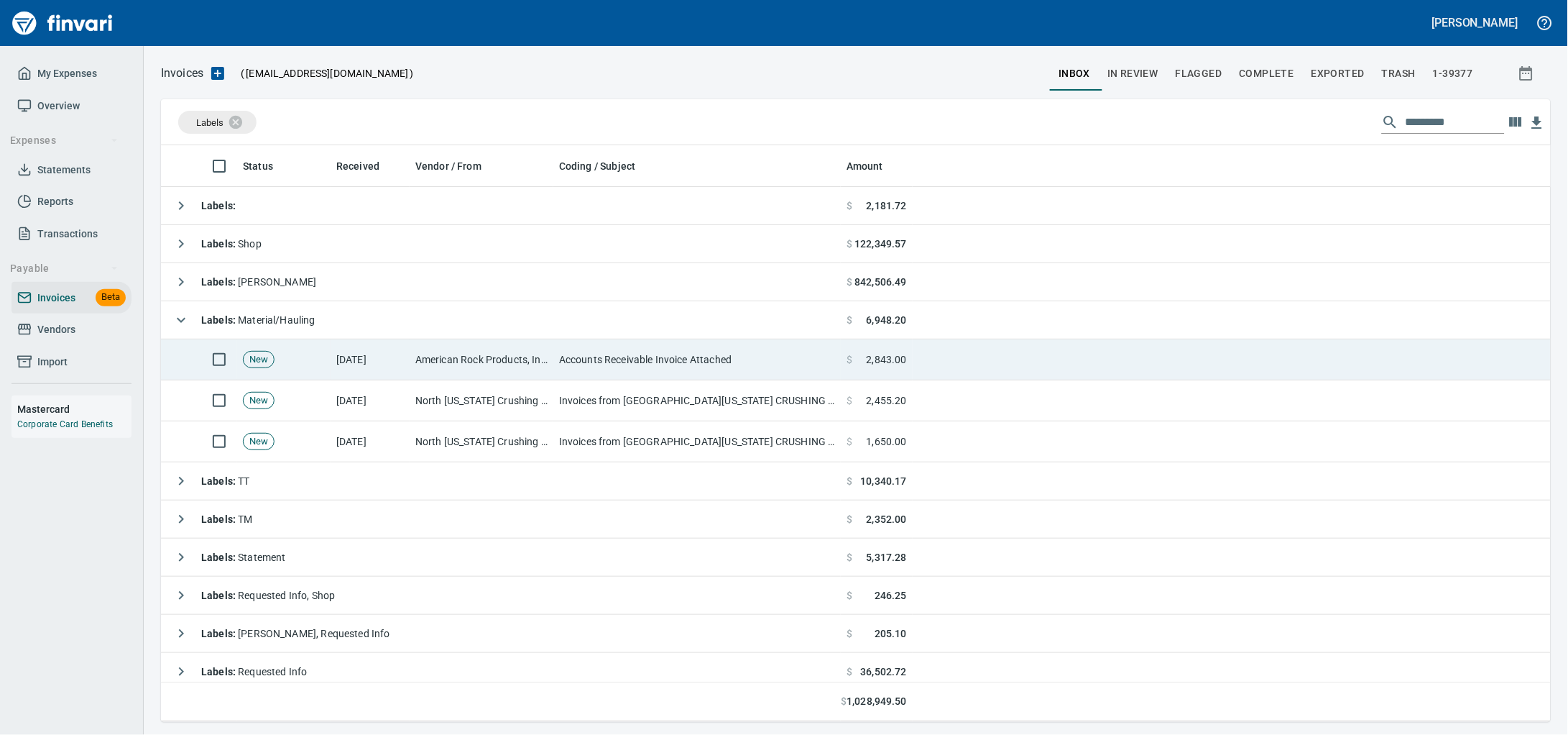
click at [388, 379] on td "[DATE]" at bounding box center [370, 360] width 79 height 41
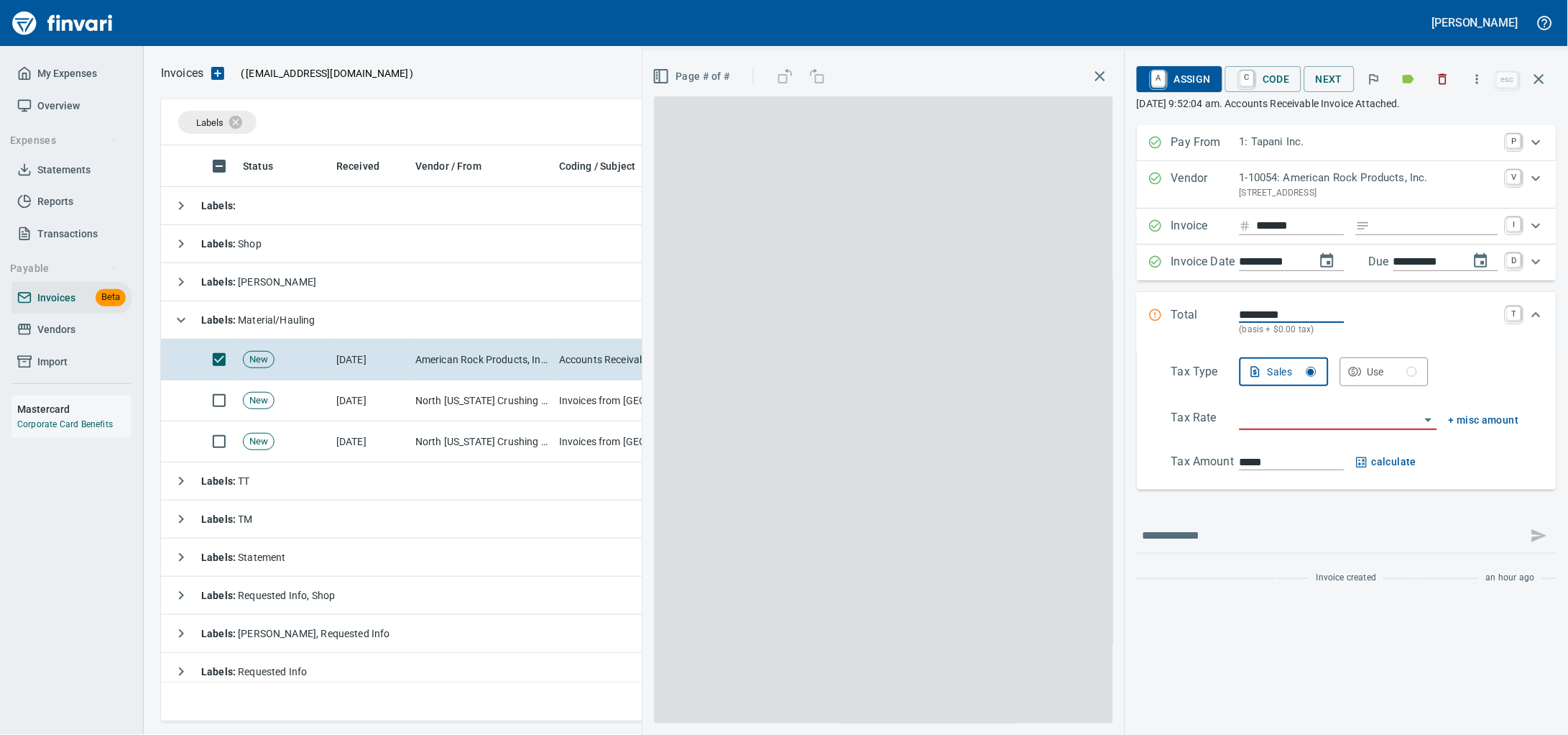
scroll to position [564, 1362]
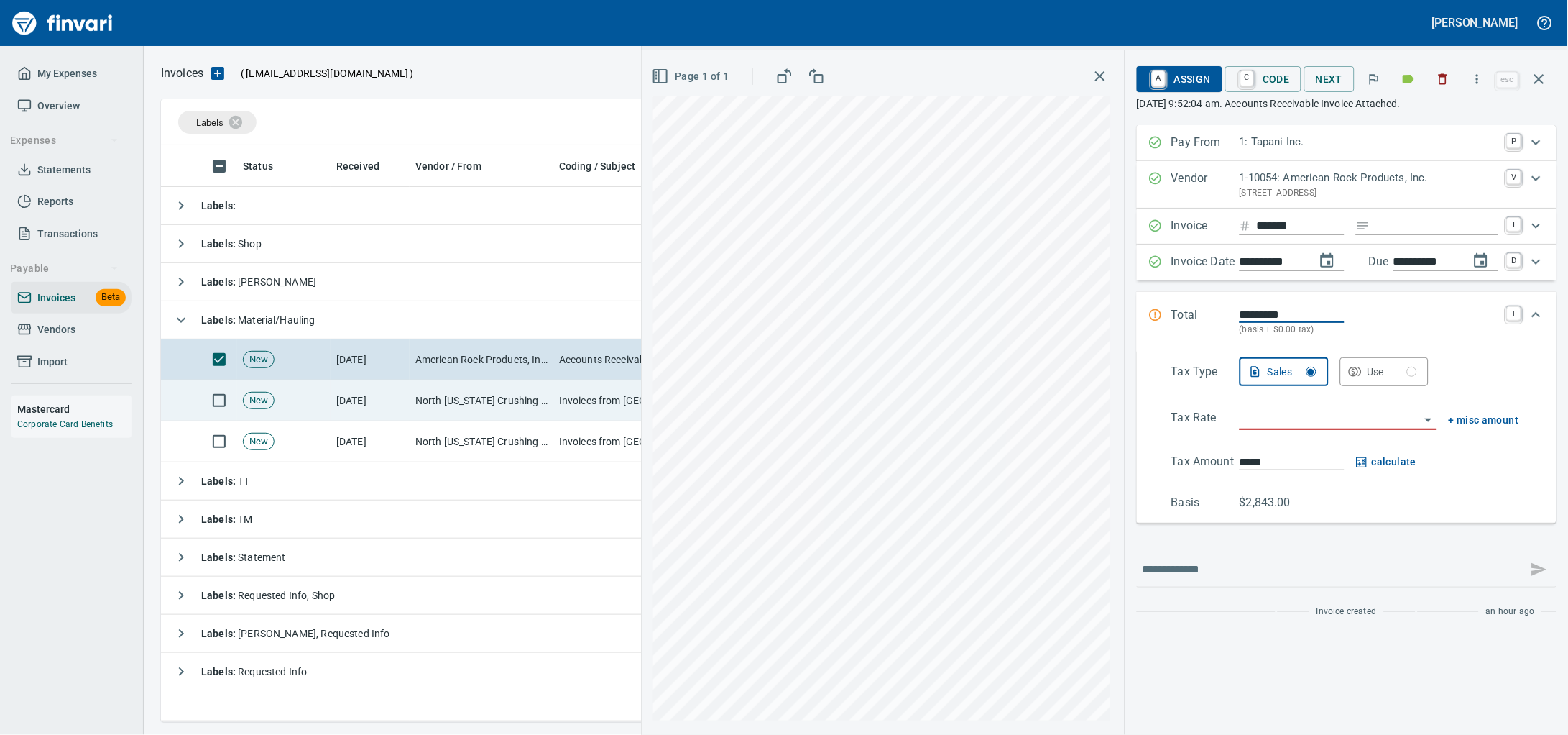
click at [539, 419] on td "North [US_STATE] Crushing <[EMAIL_ADDRESS][DOMAIN_NAME]>" at bounding box center [482, 401] width 144 height 41
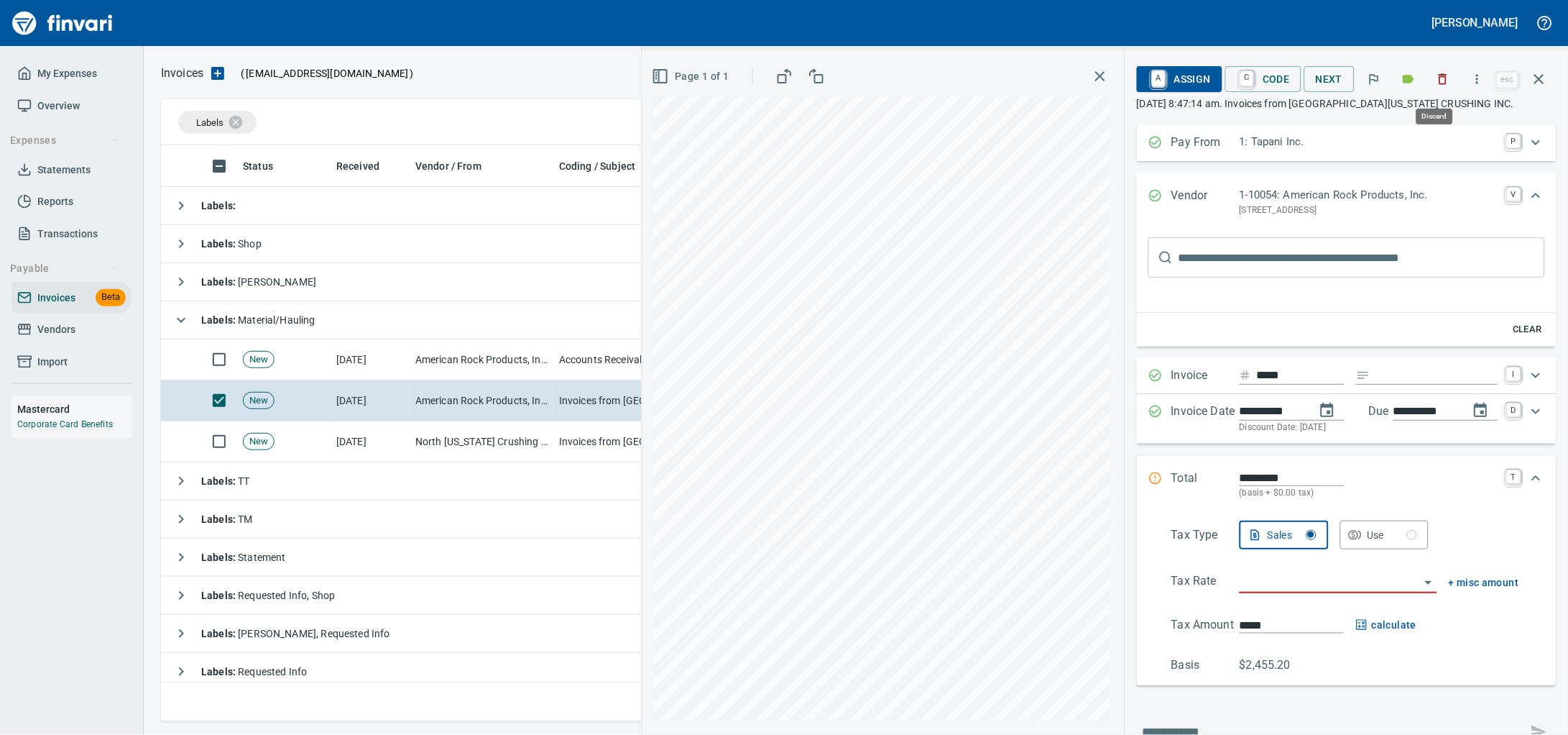
scroll to position [564, 1362]
click at [1436, 84] on icon "button" at bounding box center [1442, 79] width 14 height 14
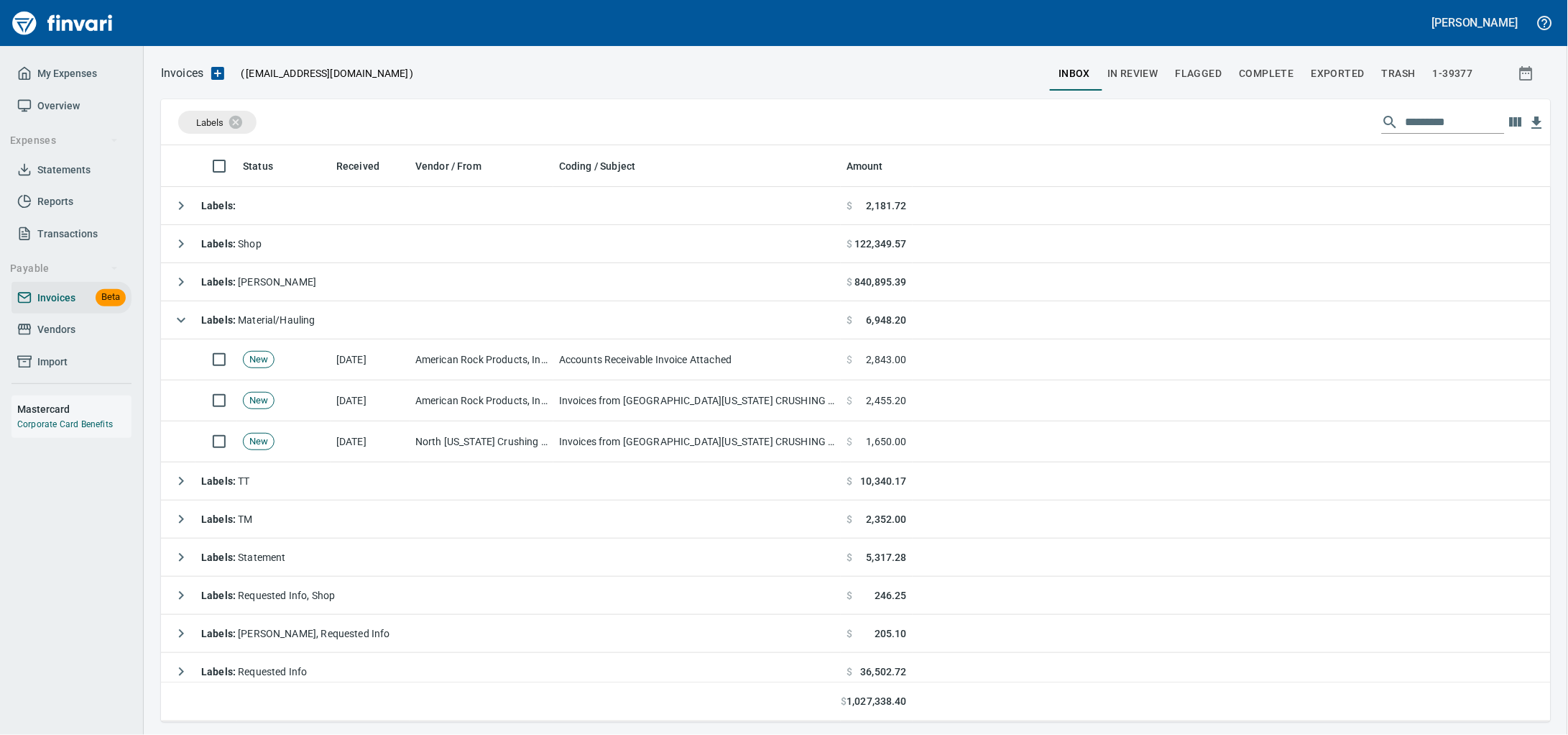
scroll to position [564, 1362]
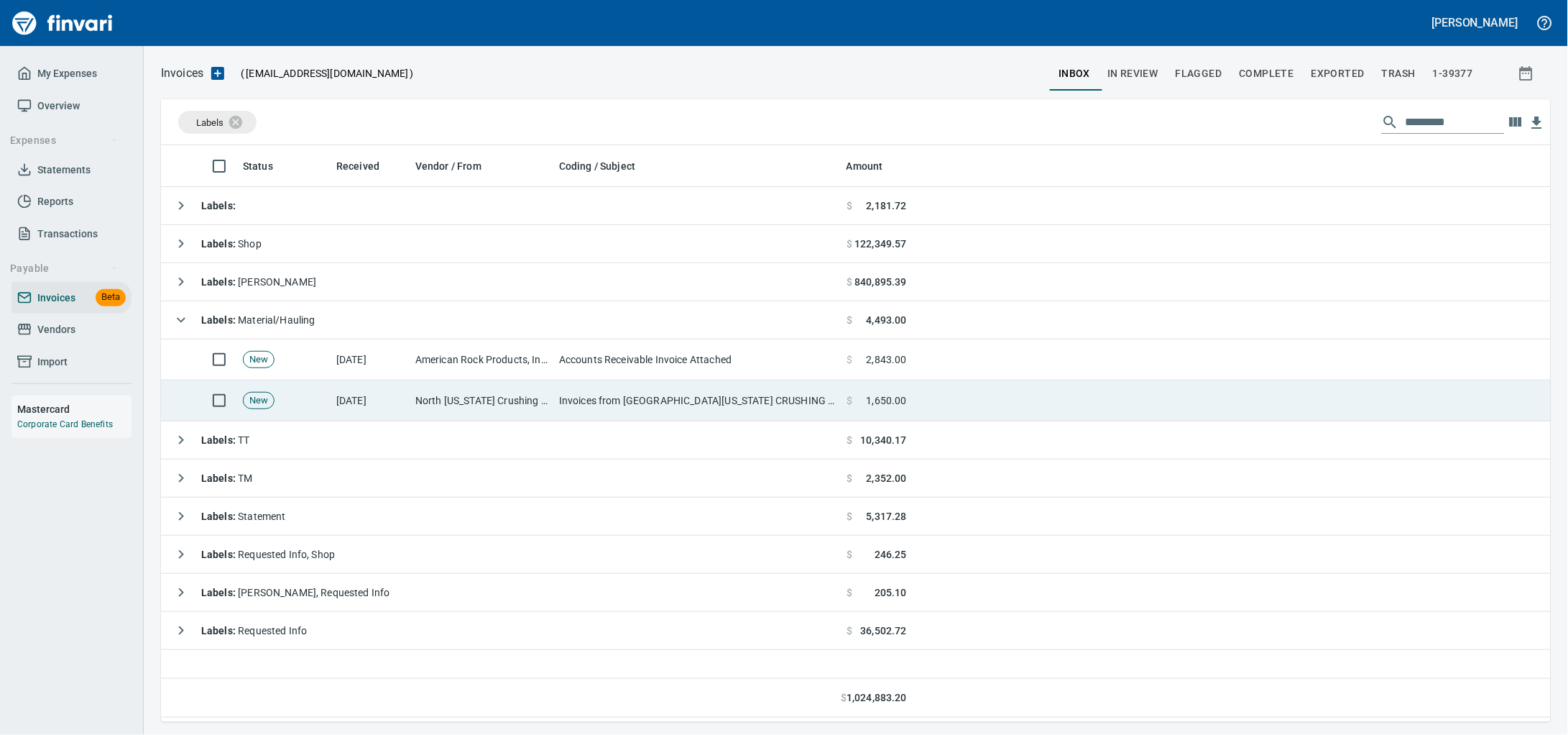
click at [519, 397] on td "North [US_STATE] Crushing <[EMAIL_ADDRESS][DOMAIN_NAME]>" at bounding box center [482, 401] width 144 height 41
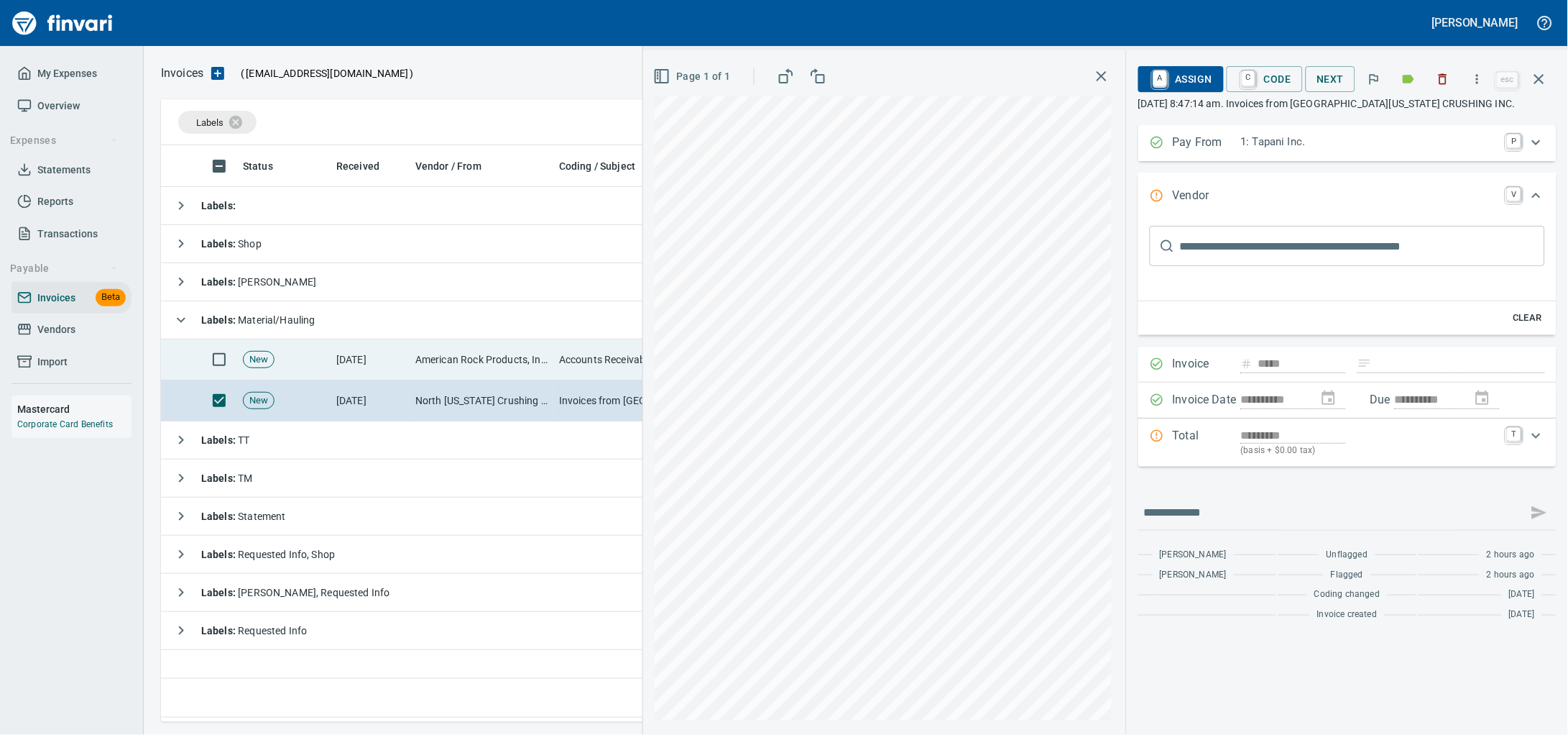
click at [1436, 84] on icon "button" at bounding box center [1442, 79] width 14 height 14
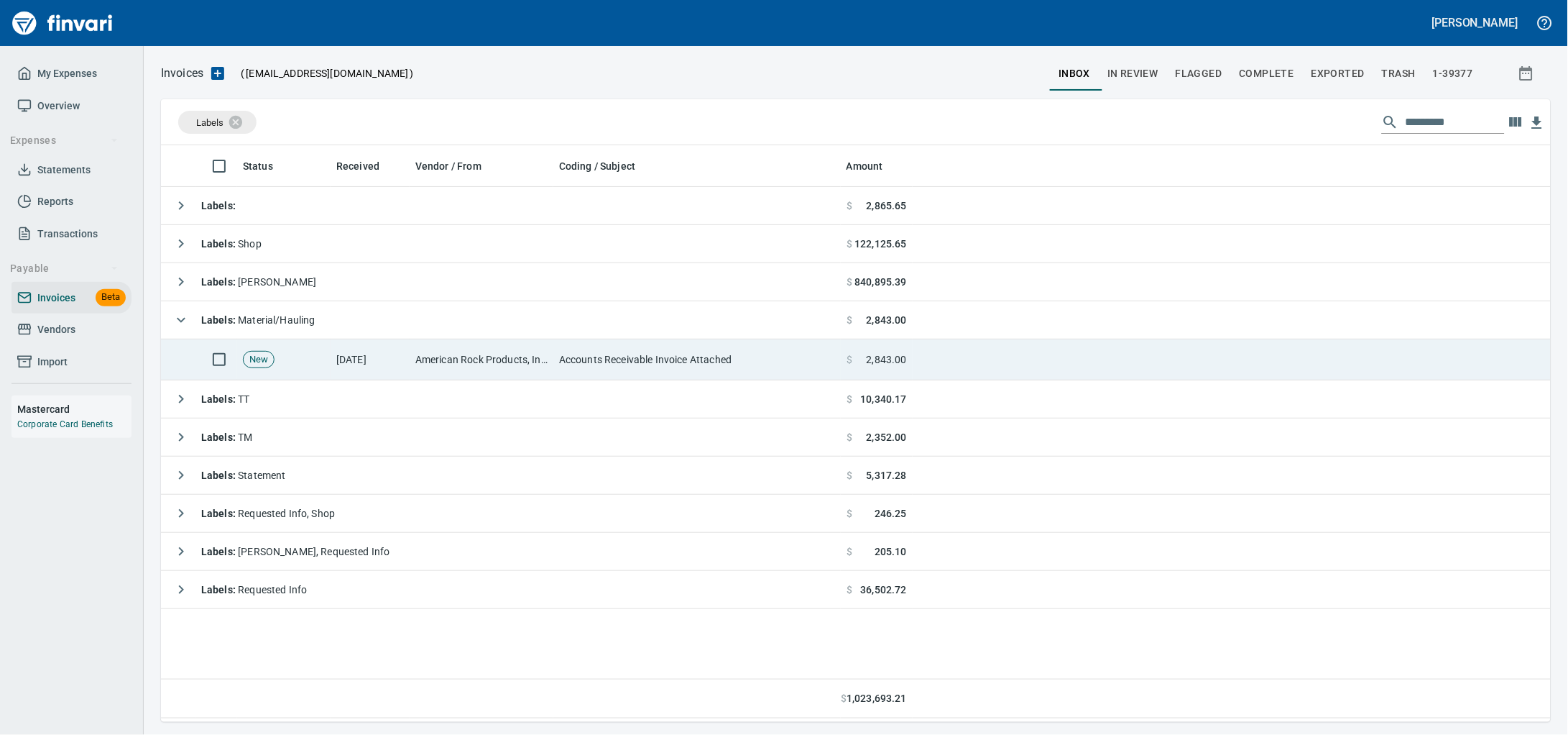
scroll to position [2, 2]
click at [627, 368] on td "Accounts Receivable Invoice Attached" at bounding box center [697, 360] width 287 height 41
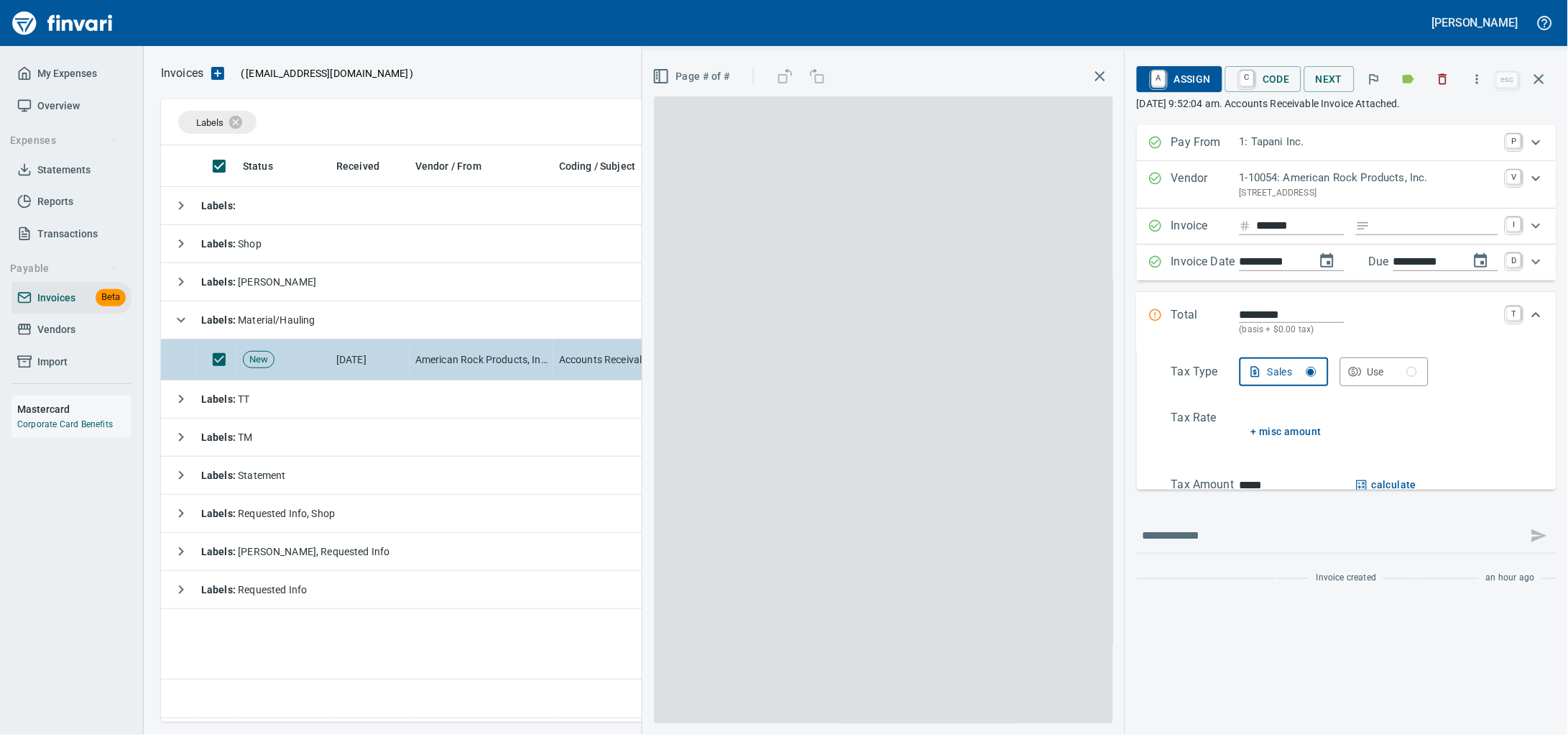
scroll to position [564, 1362]
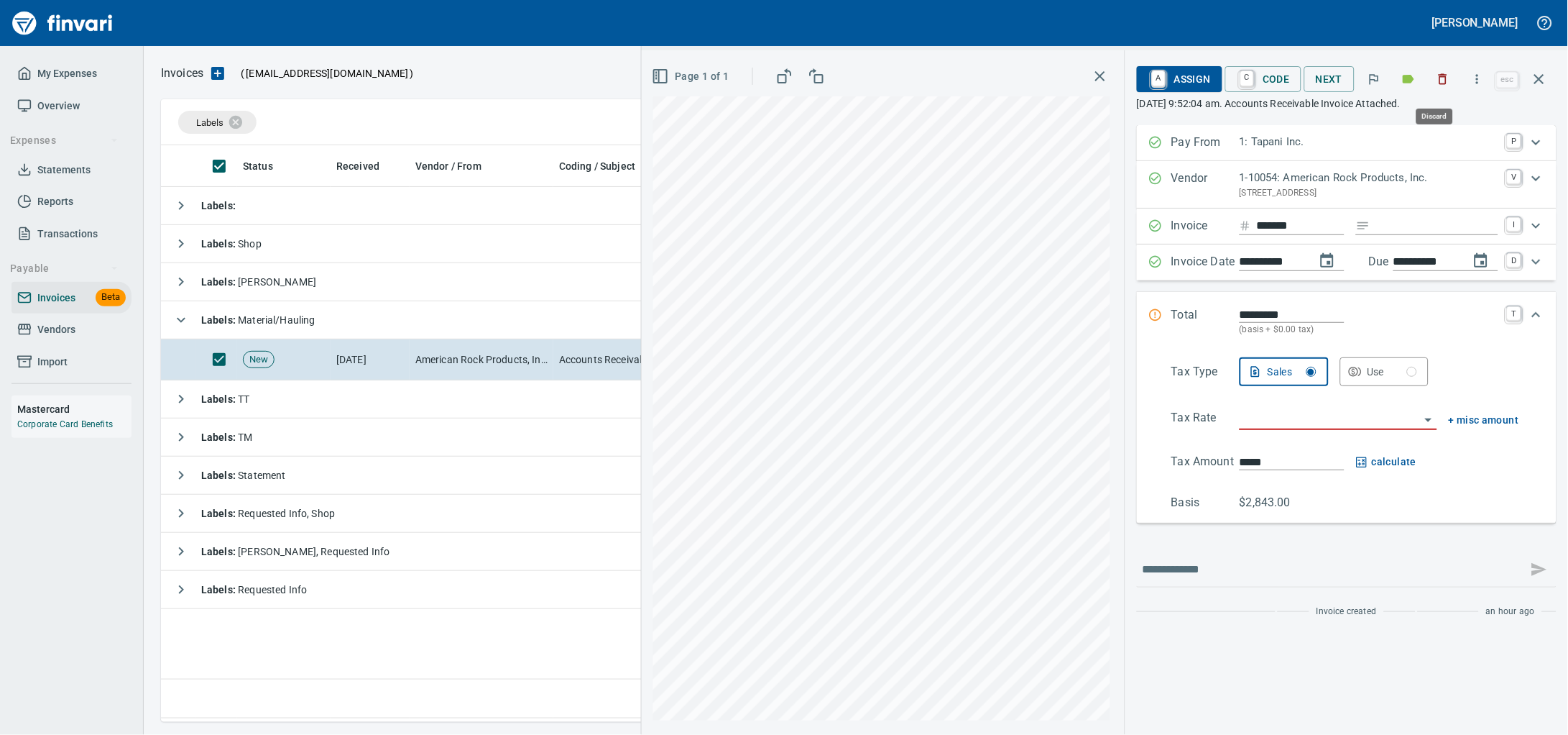
drag, startPoint x: 1442, startPoint y: 80, endPoint x: 905, endPoint y: 8, distance: 541.8
click at [1442, 80] on icon "button" at bounding box center [1442, 79] width 14 height 14
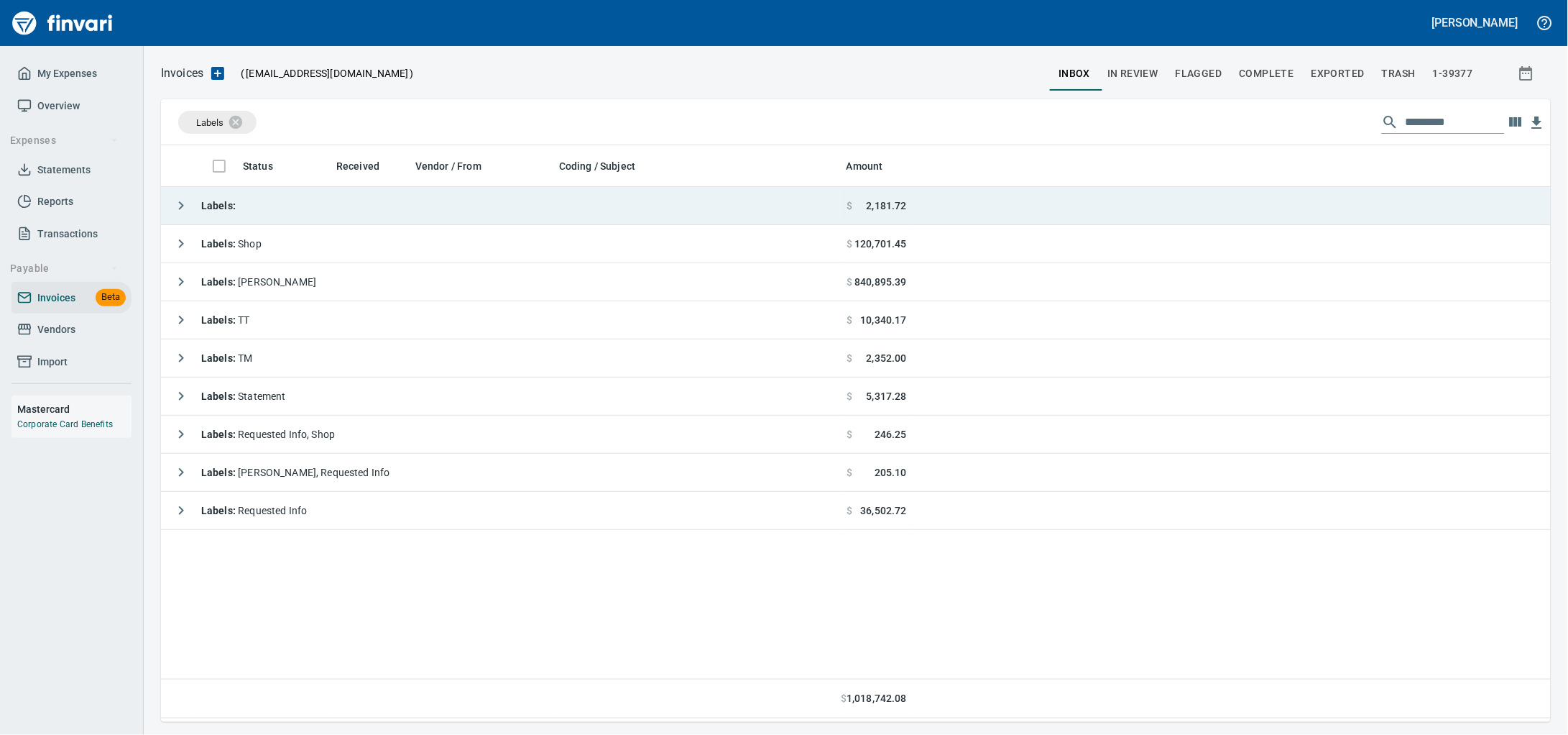
scroll to position [564, 1363]
click at [749, 215] on td "Labels :" at bounding box center [501, 205] width 680 height 38
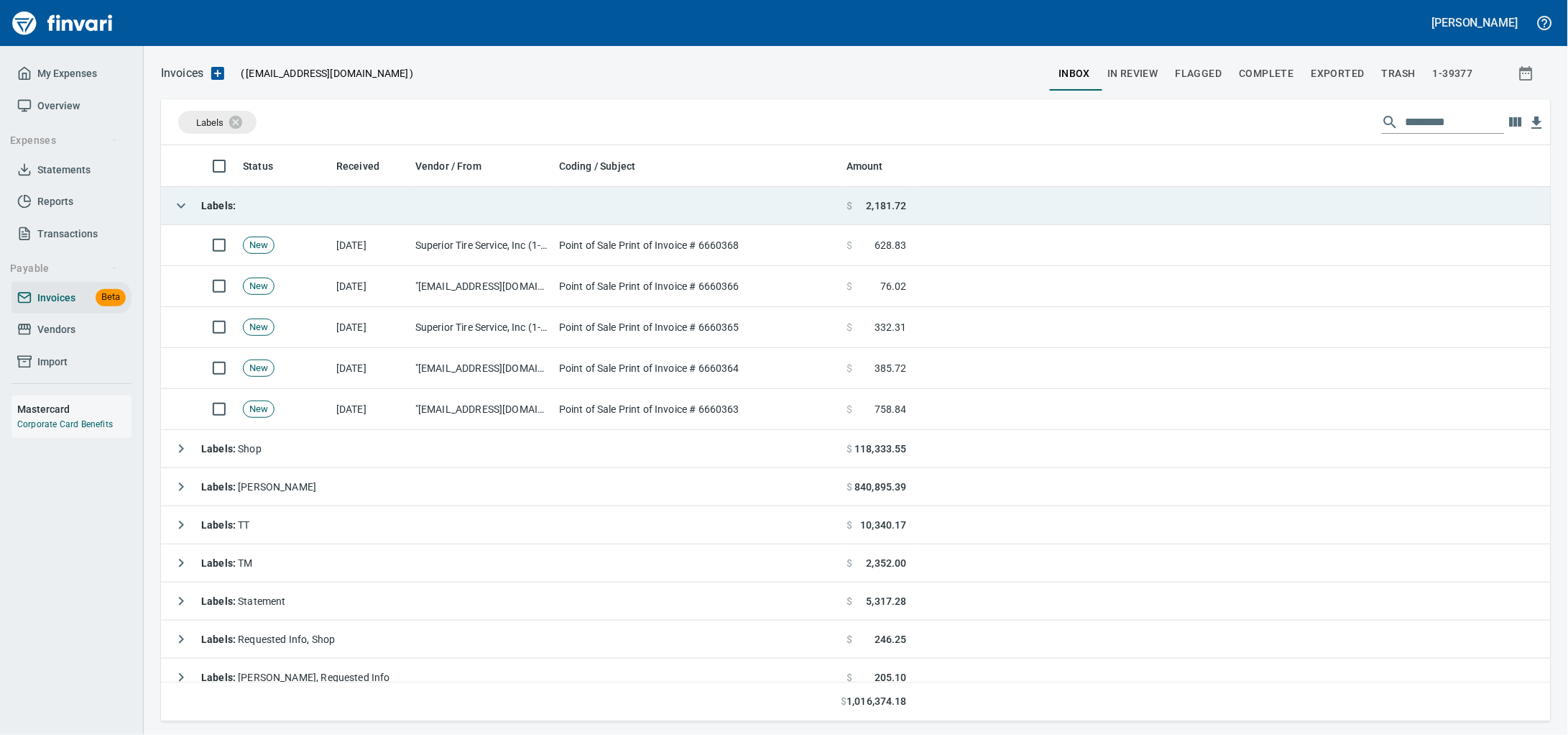
click at [749, 215] on td "Labels :" at bounding box center [501, 205] width 680 height 38
